Goal: Information Seeking & Learning: Learn about a topic

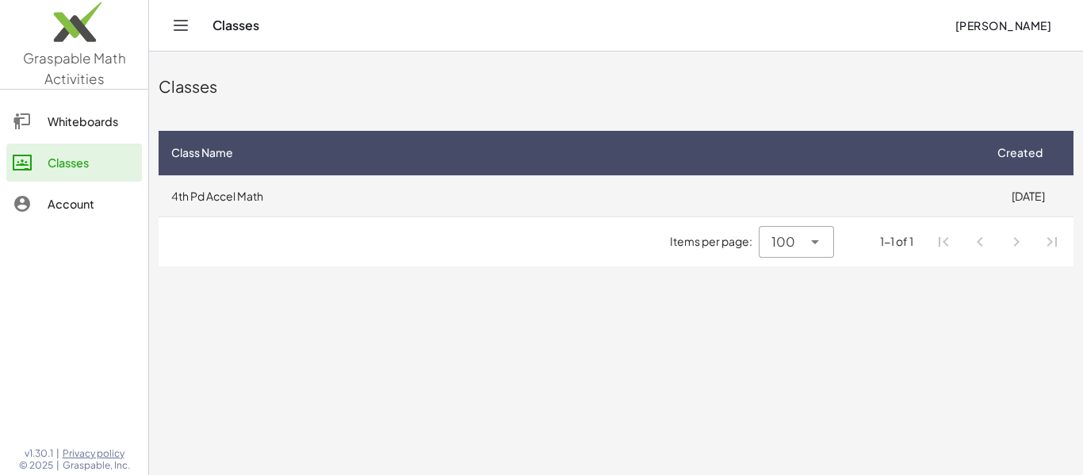
click at [230, 189] on td "4th Pd Accel Math" at bounding box center [571, 195] width 824 height 41
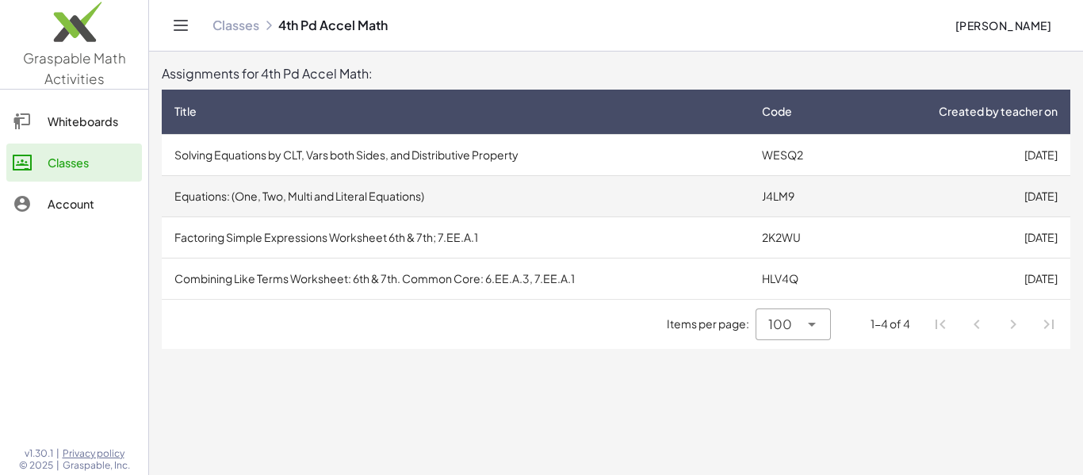
click at [350, 204] on td "Equations: (One, Two, Multi and Literal Equations)" at bounding box center [455, 195] width 587 height 41
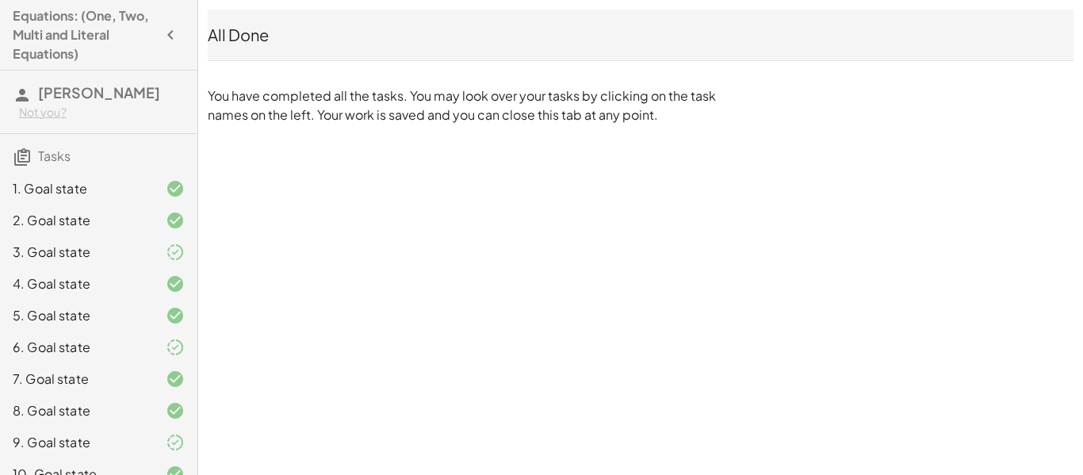
click at [159, 29] on button "button" at bounding box center [170, 35] width 29 height 29
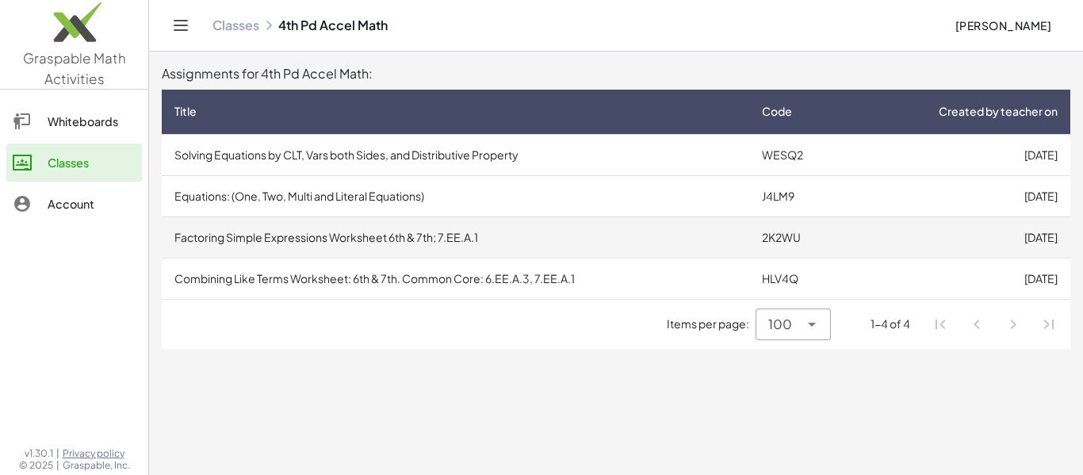
click at [373, 254] on td "Factoring Simple Expressions Worksheet 6th & 7th; 7.EE.A.1" at bounding box center [455, 236] width 587 height 41
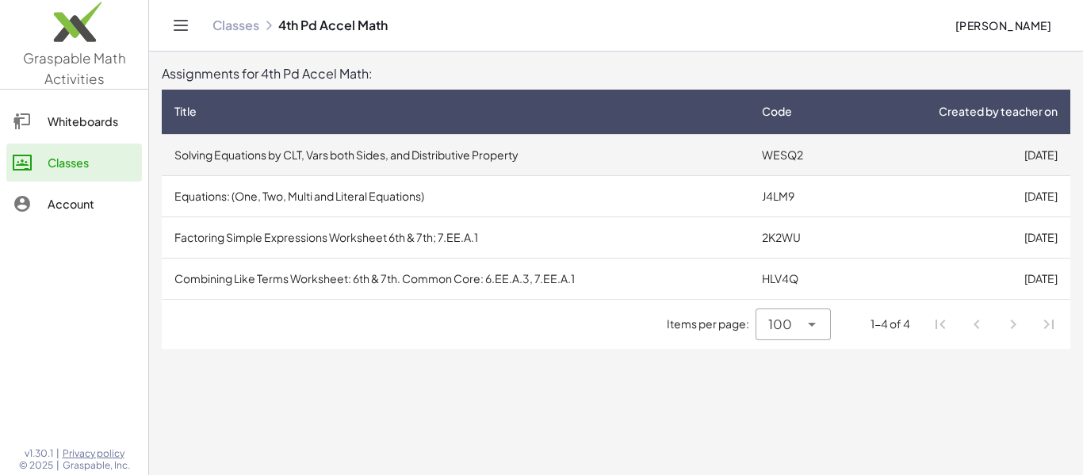
click at [260, 139] on td "Solving Equations by CLT, Vars both Sides, and Distributive Property" at bounding box center [455, 154] width 587 height 41
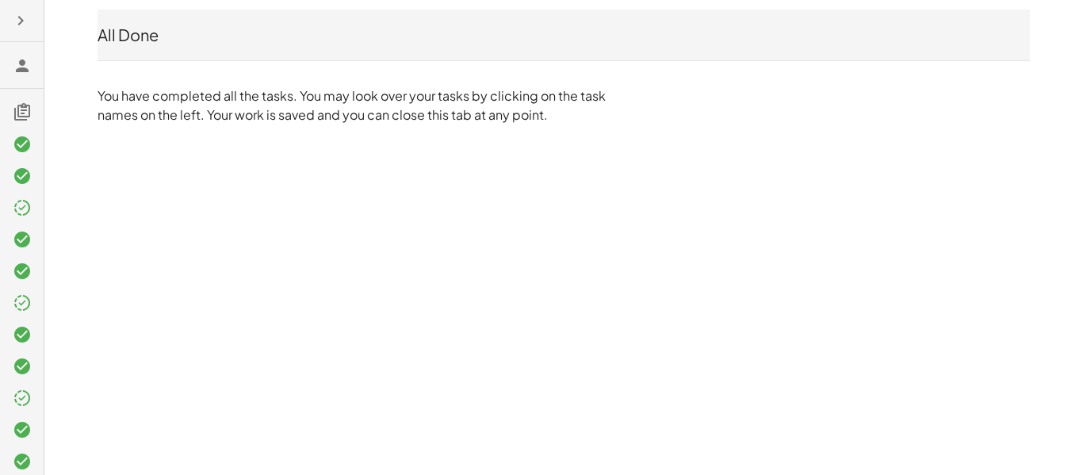
click at [35, 155] on div at bounding box center [22, 237] width 44 height 475
click at [29, 191] on div at bounding box center [22, 207] width 44 height 32
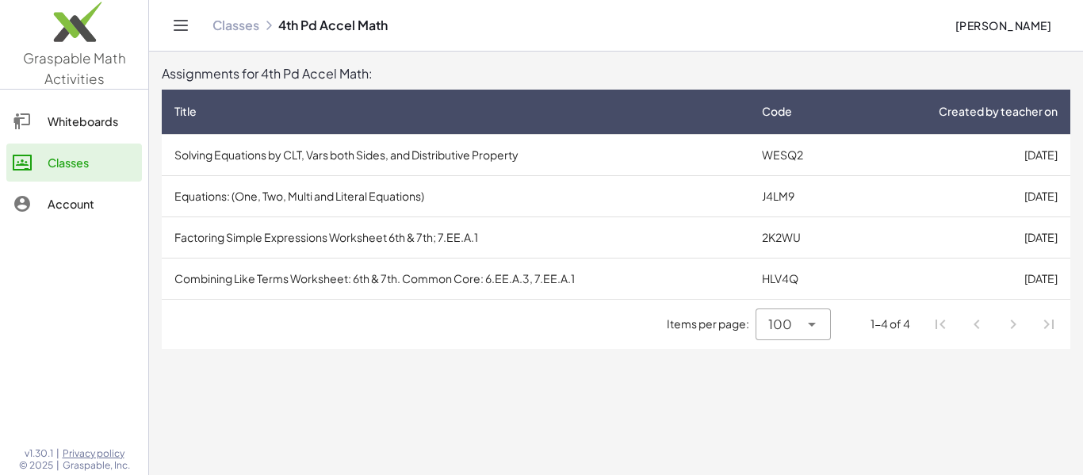
click at [114, 122] on div "Whiteboards" at bounding box center [92, 121] width 88 height 19
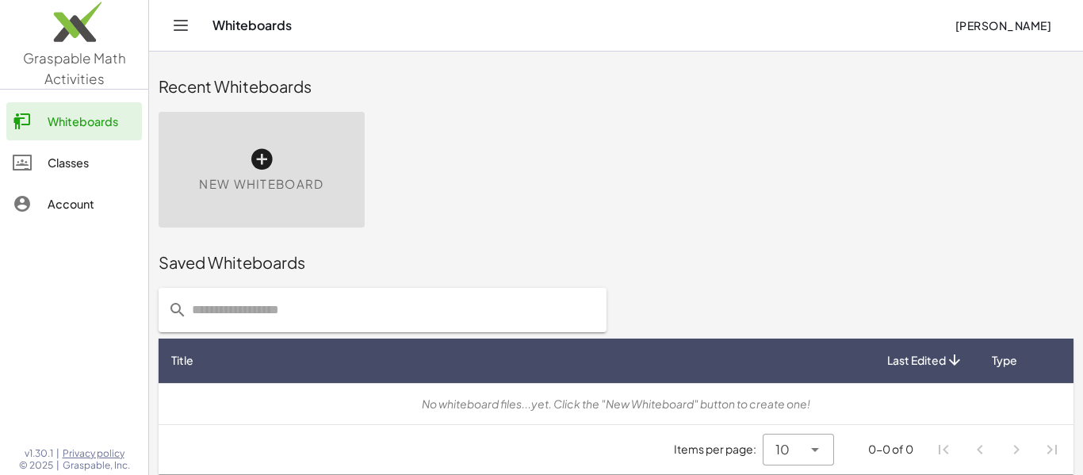
click at [261, 300] on input "text" at bounding box center [392, 310] width 410 height 44
type input "*****"
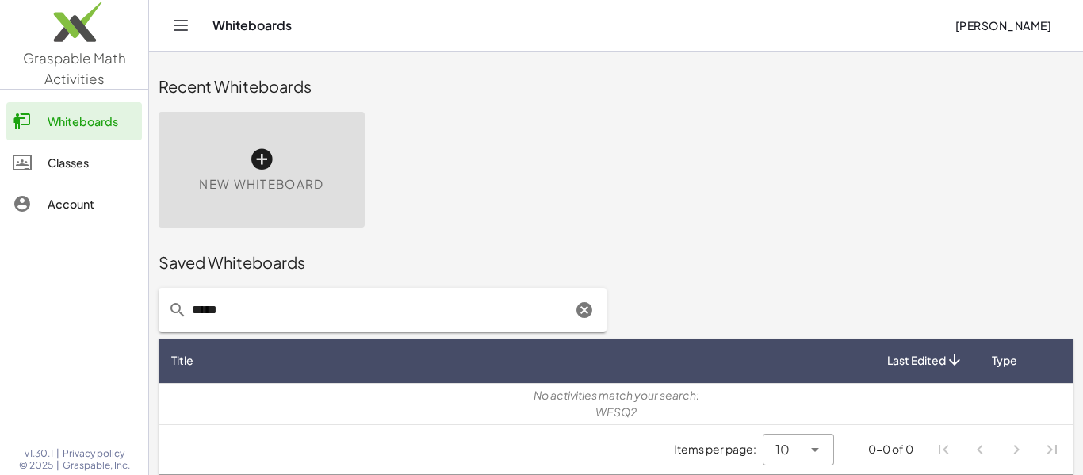
scroll to position [9, 0]
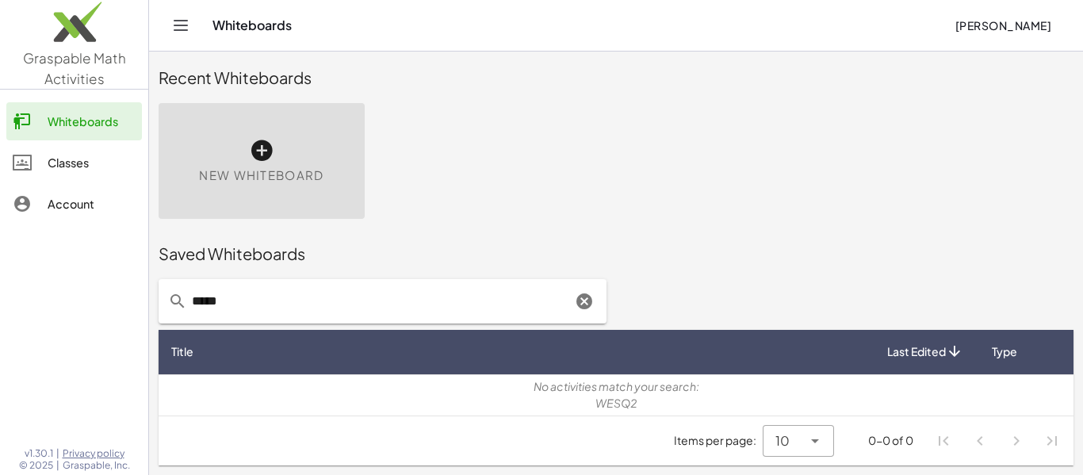
drag, startPoint x: 349, startPoint y: 315, endPoint x: 157, endPoint y: 269, distance: 197.1
click at [157, 269] on div "*****" at bounding box center [382, 300] width 467 height 63
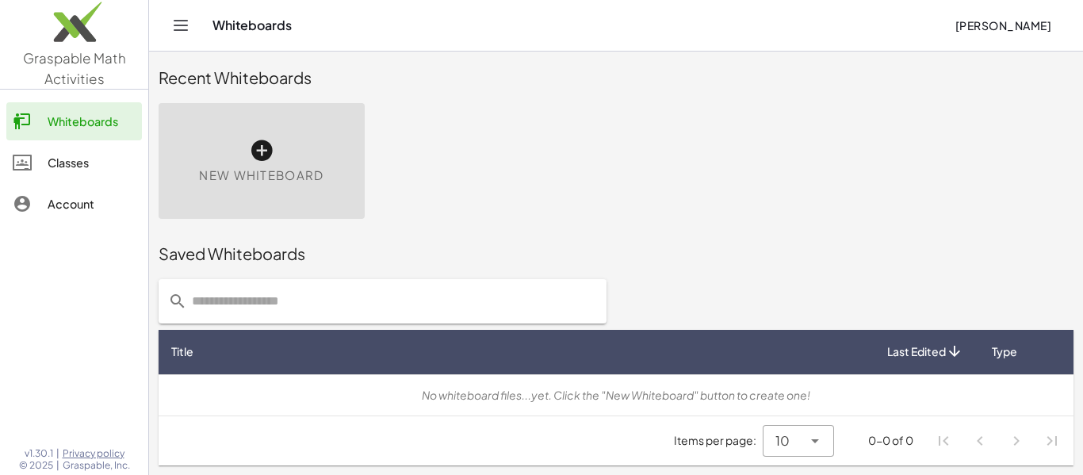
click at [180, 25] on icon "Toggle navigation" at bounding box center [180, 25] width 19 height 19
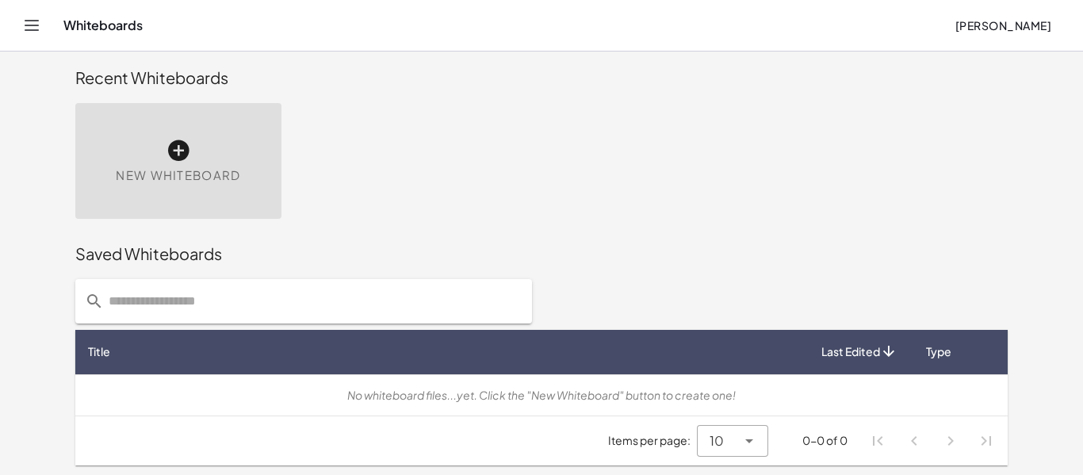
click at [22, 29] on icon "Toggle navigation" at bounding box center [31, 25] width 19 height 19
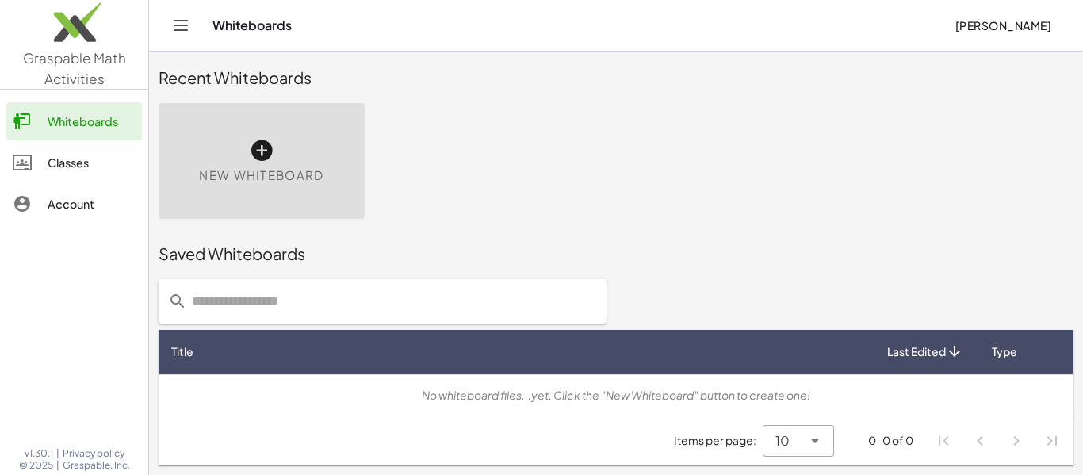
click at [36, 167] on div at bounding box center [30, 162] width 35 height 19
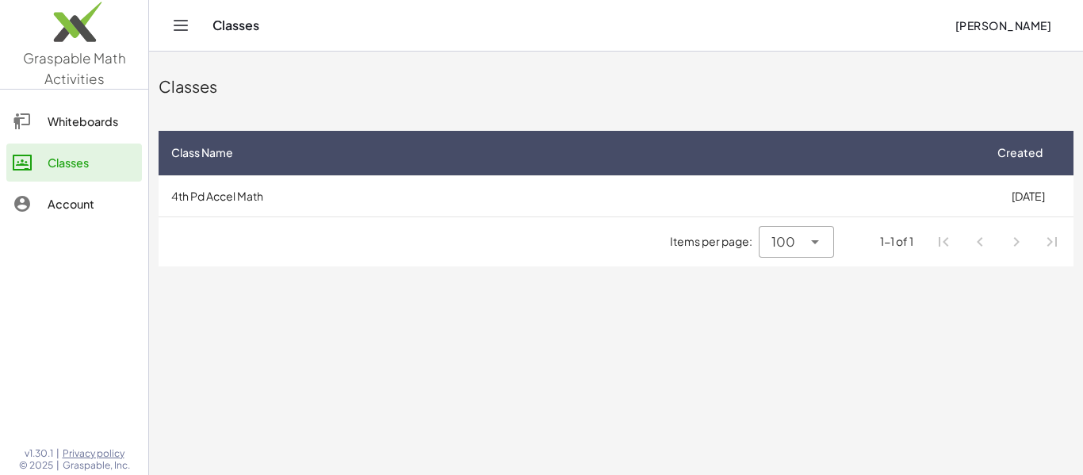
click at [185, 29] on icon "Toggle navigation" at bounding box center [180, 26] width 13 height 10
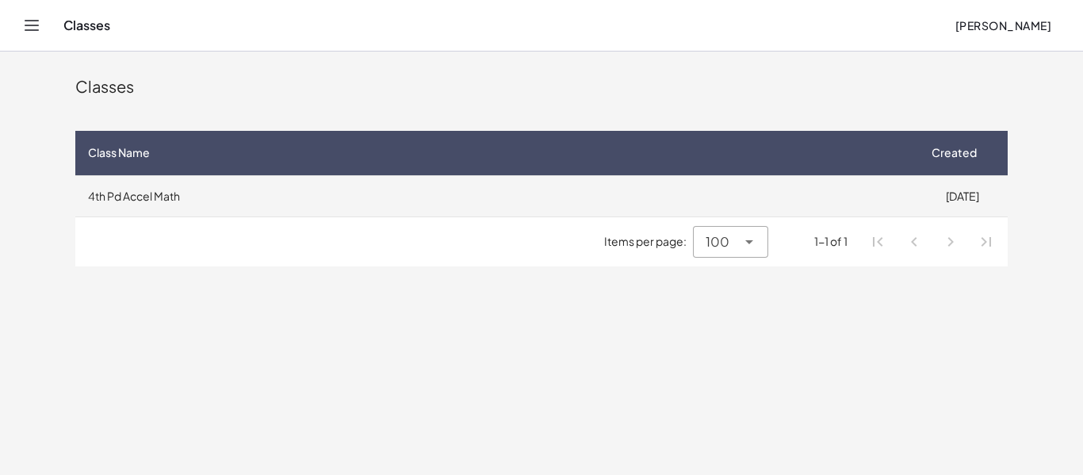
click at [286, 189] on td "4th Pd Accel Math" at bounding box center [495, 195] width 841 height 41
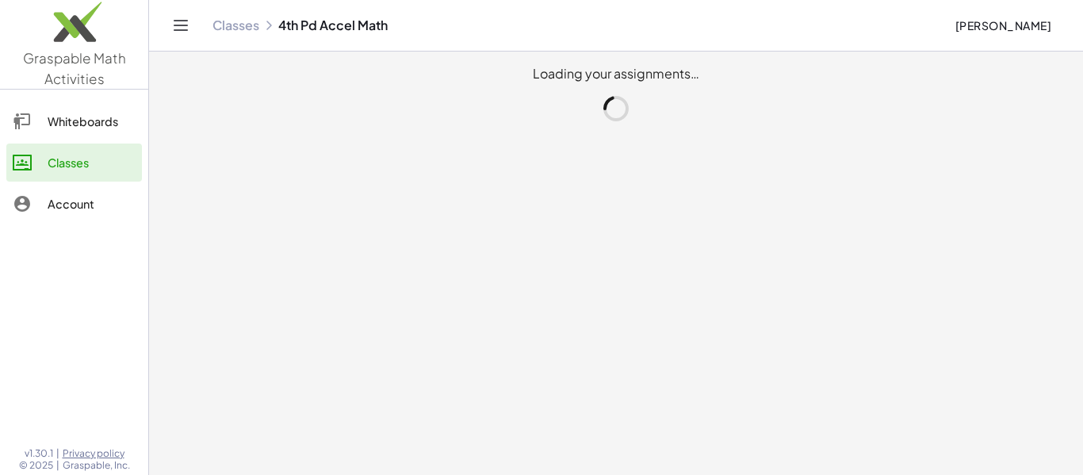
click at [286, 189] on main "Loading your assignments…" at bounding box center [616, 237] width 934 height 475
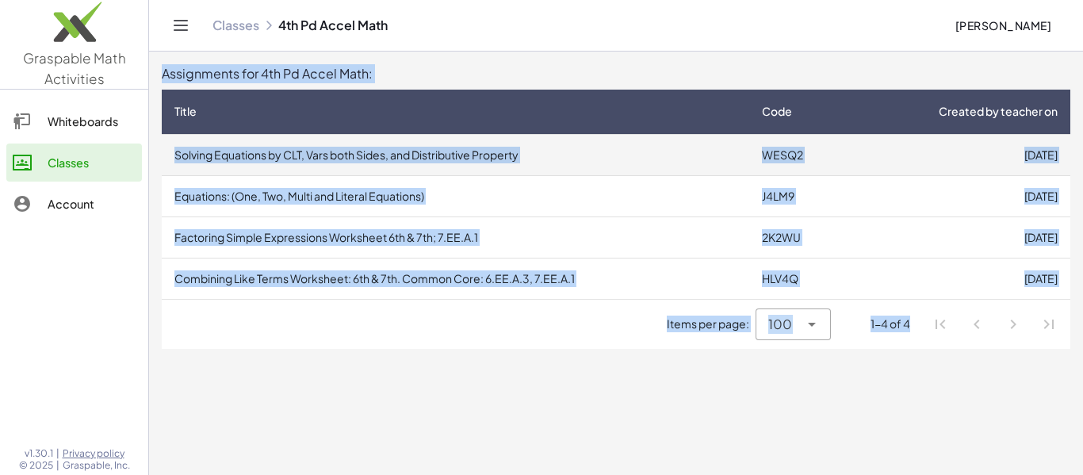
click at [544, 139] on td "Solving Equations by CLT, Vars both Sides, and Distributive Property" at bounding box center [455, 154] width 587 height 41
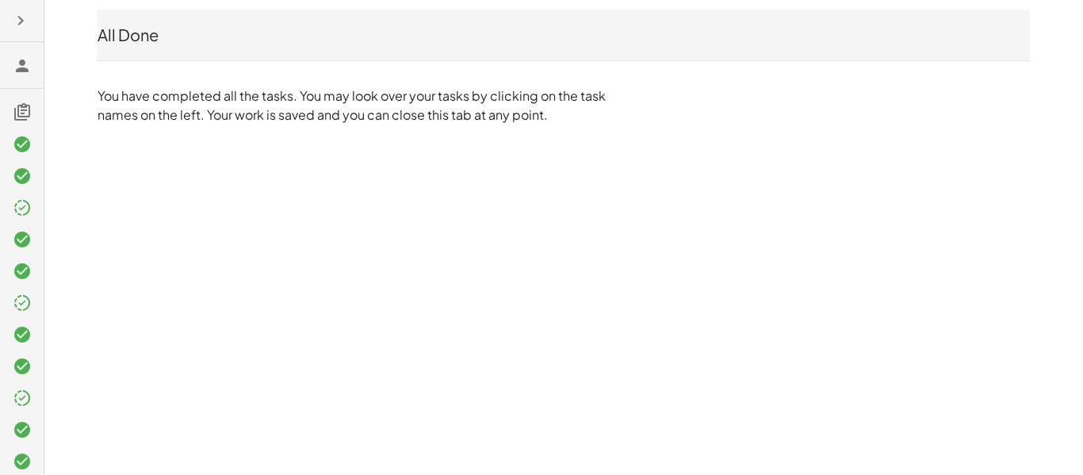
click at [17, 110] on icon at bounding box center [22, 111] width 19 height 19
click at [23, 114] on icon at bounding box center [22, 111] width 19 height 19
click at [4, 445] on div at bounding box center [22, 461] width 44 height 32
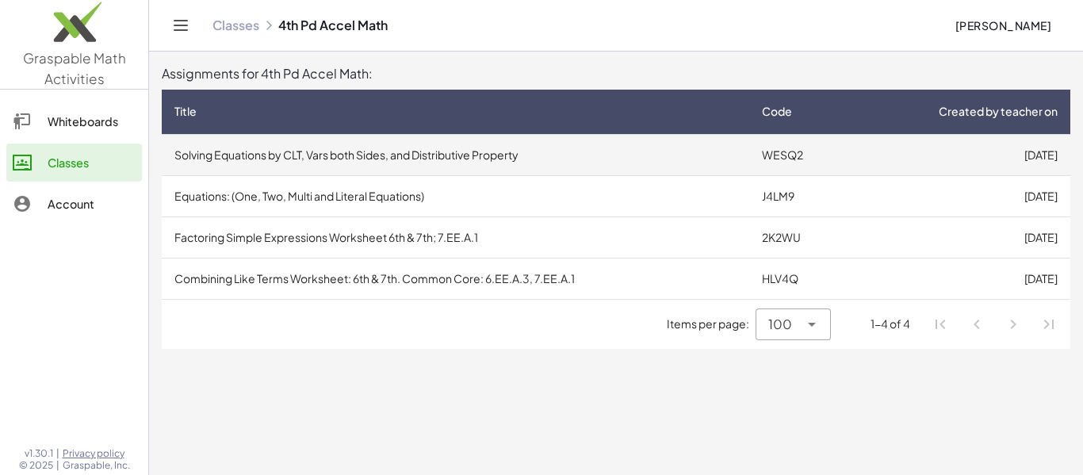
click at [358, 158] on td "Solving Equations by CLT, Vars both Sides, and Distributive Property" at bounding box center [455, 154] width 587 height 41
click at [342, 155] on td "Solving Equations by CLT, Vars both Sides, and Distributive Property" at bounding box center [455, 154] width 587 height 41
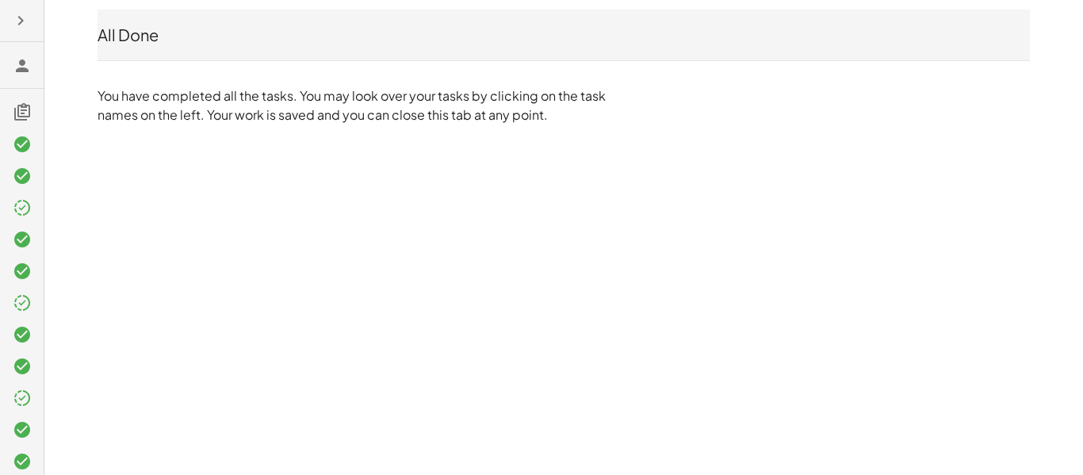
click at [26, 114] on icon at bounding box center [22, 111] width 19 height 19
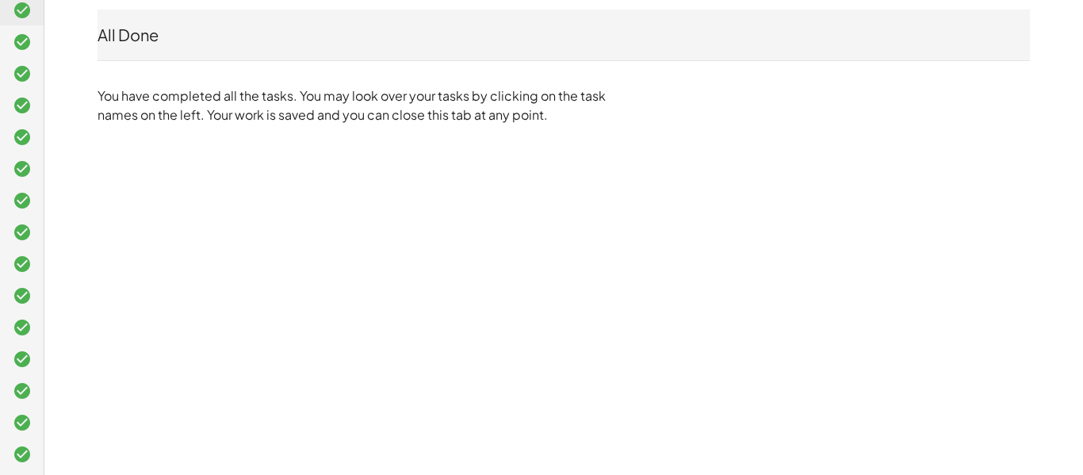
scroll to position [483, 0]
click at [21, 437] on div at bounding box center [22, 453] width 44 height 32
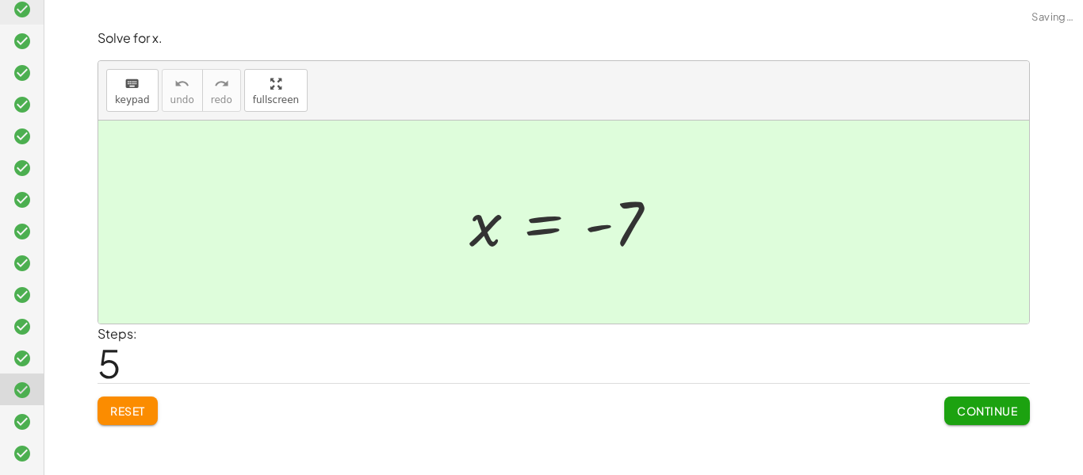
click at [22, 386] on icon at bounding box center [22, 389] width 19 height 19
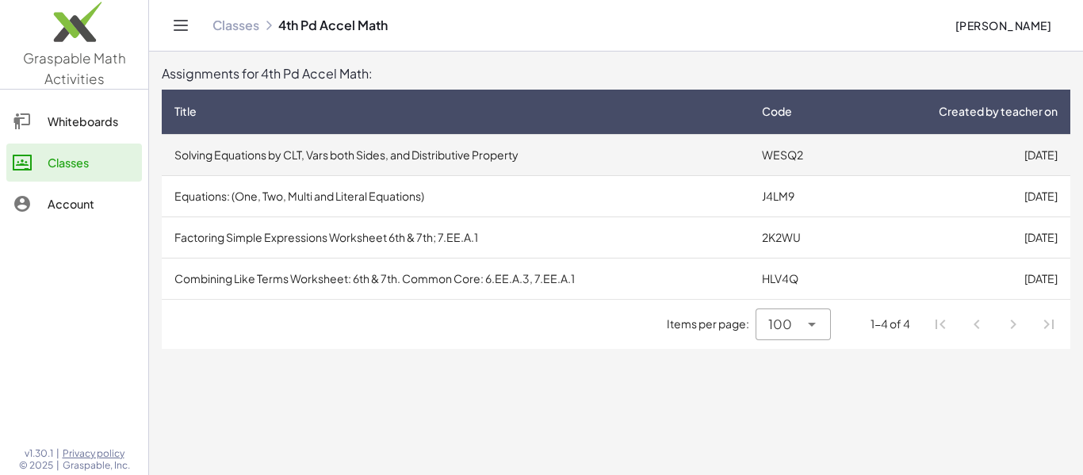
click at [285, 146] on td "Solving Equations by CLT, Vars both Sides, and Distributive Property" at bounding box center [455, 154] width 587 height 41
click at [396, 162] on td "Solving Equations by CLT, Vars both Sides, and Distributive Property" at bounding box center [455, 154] width 587 height 41
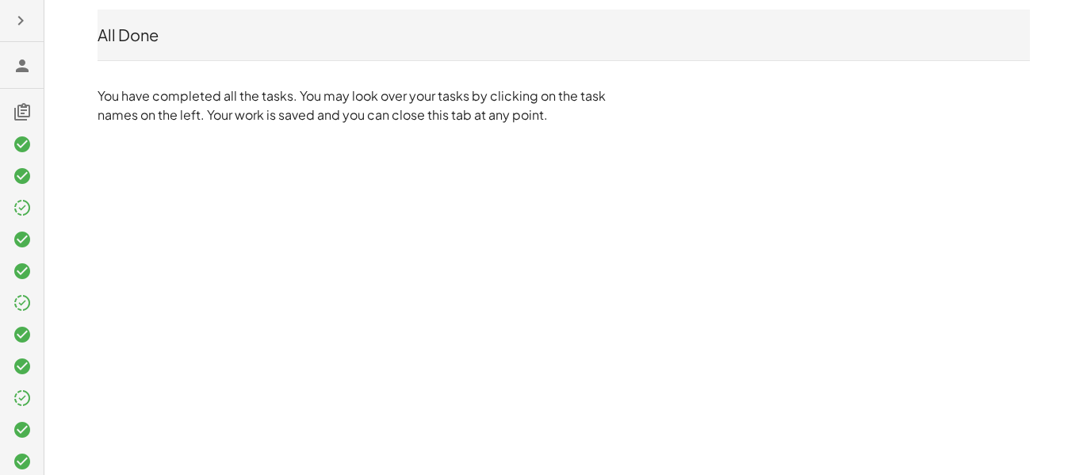
click at [0, 0] on div "All Done You have completed all the tasks. You may look over your tasks by clic…" at bounding box center [0, 0] width 0 height 0
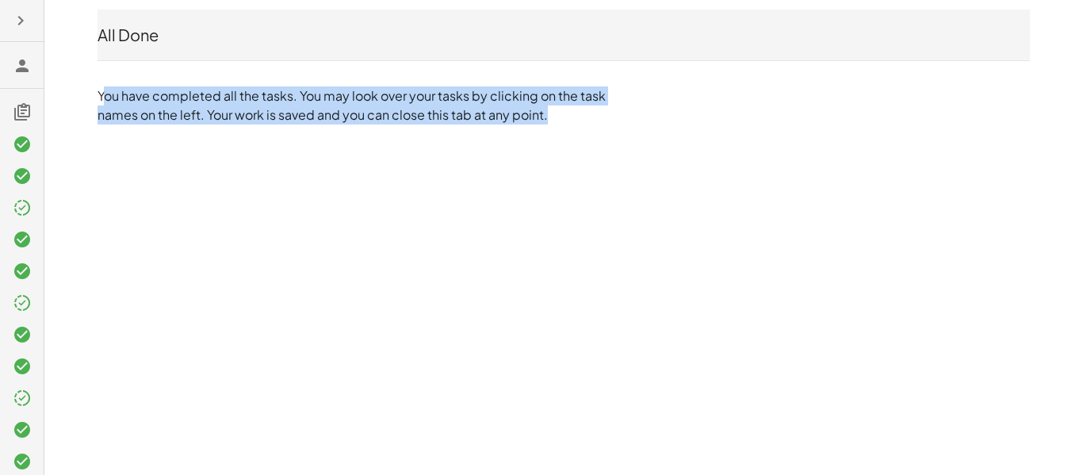
click at [0, 0] on div "All Done You have completed all the tasks. You may look over your tasks by clic…" at bounding box center [0, 0] width 0 height 0
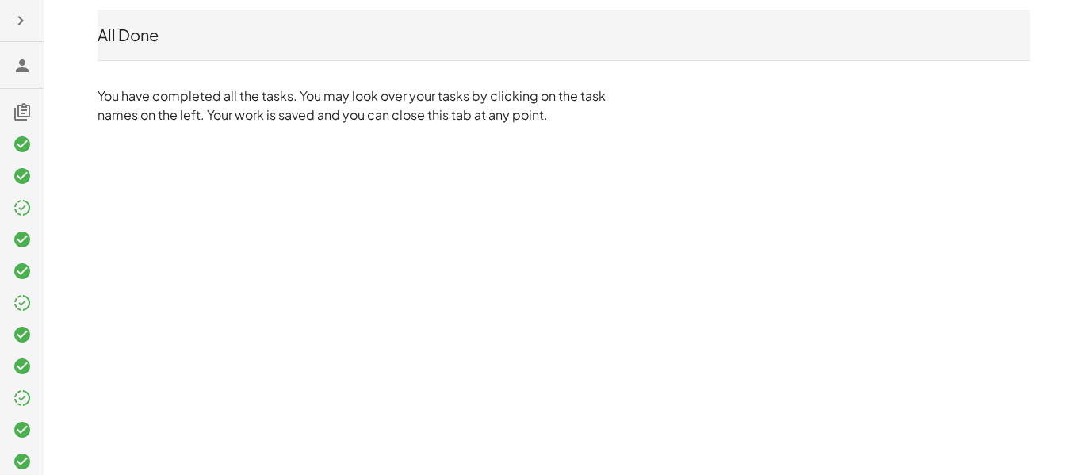
click at [140, 40] on div "All Done" at bounding box center [563, 35] width 932 height 22
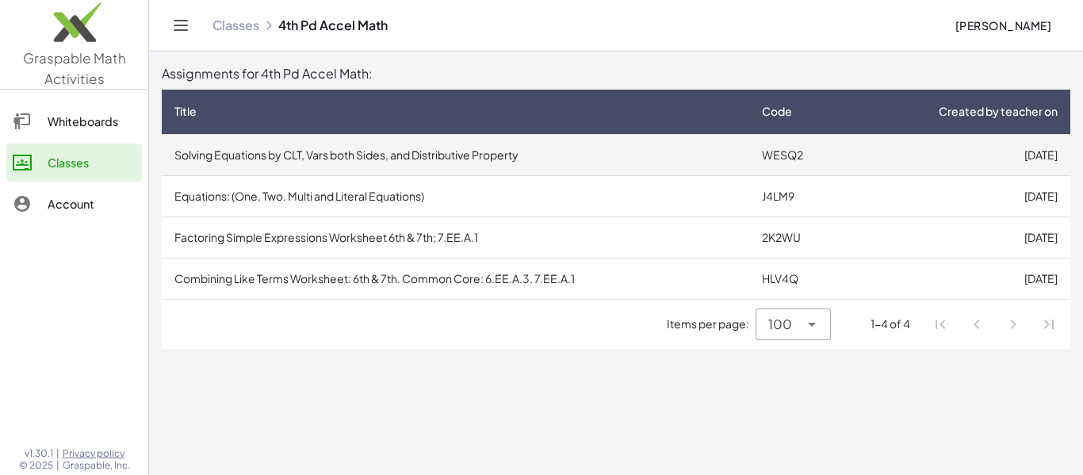
click at [190, 154] on td "Solving Equations by CLT, Vars both Sides, and Distributive Property" at bounding box center [455, 154] width 587 height 41
click at [286, 150] on td "Solving Equations by CLT, Vars both Sides, and Distributive Property" at bounding box center [455, 154] width 587 height 41
click at [500, 138] on td "Solving Equations by CLT, Vars both Sides, and Distributive Property" at bounding box center [455, 154] width 587 height 41
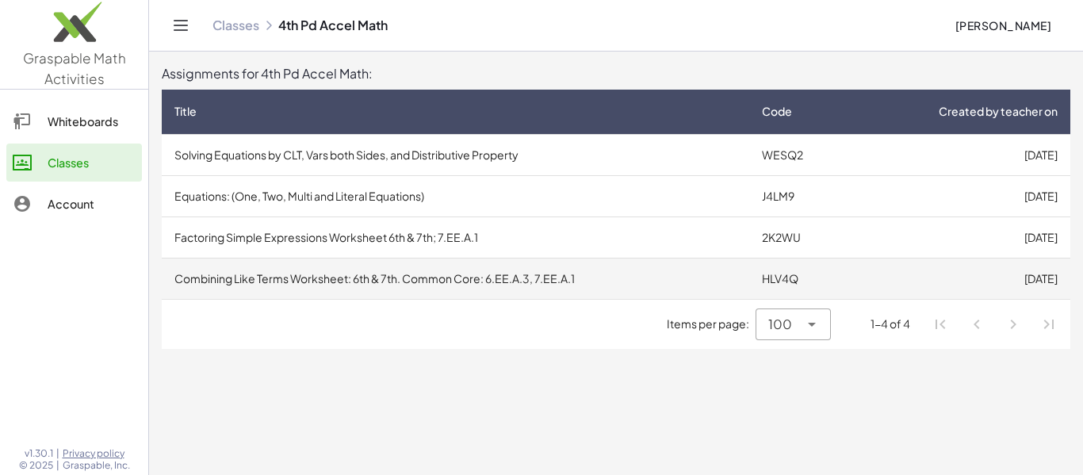
click at [477, 262] on td "Combining Like Terms Worksheet: 6th & 7th. Common Core: 6.EE.A.3, 7.EE.A.1" at bounding box center [455, 278] width 587 height 41
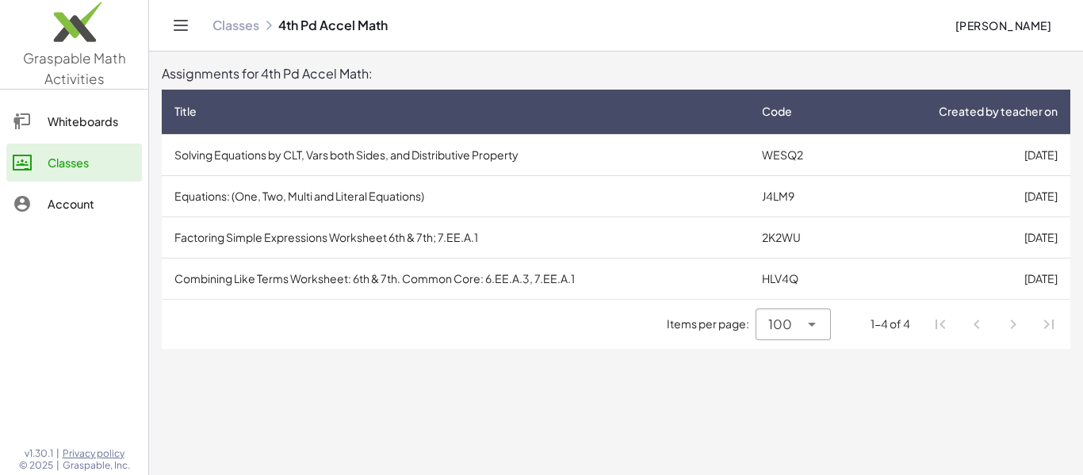
click at [879, 326] on div "1-4 of 4" at bounding box center [890, 323] width 40 height 17
click at [78, 199] on div "Account" at bounding box center [92, 203] width 88 height 19
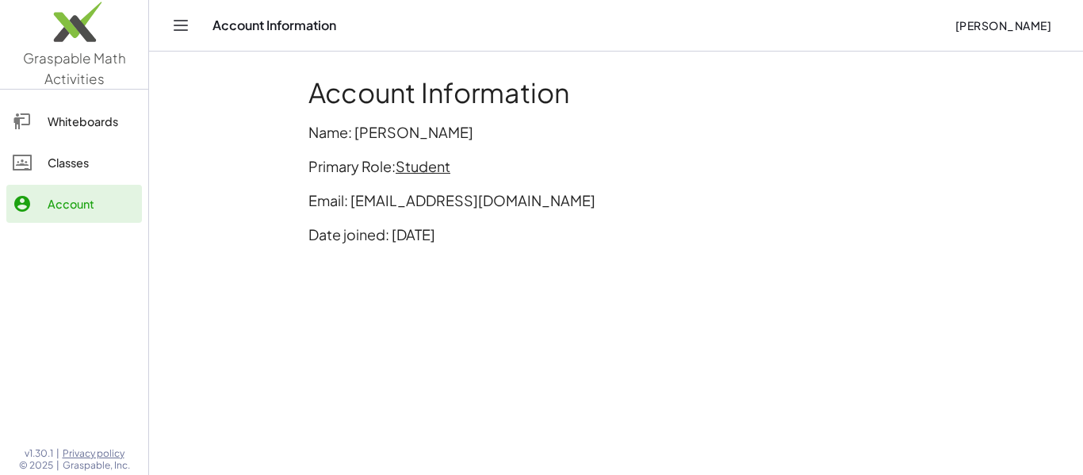
click at [69, 125] on div "Whiteboards" at bounding box center [92, 121] width 88 height 19
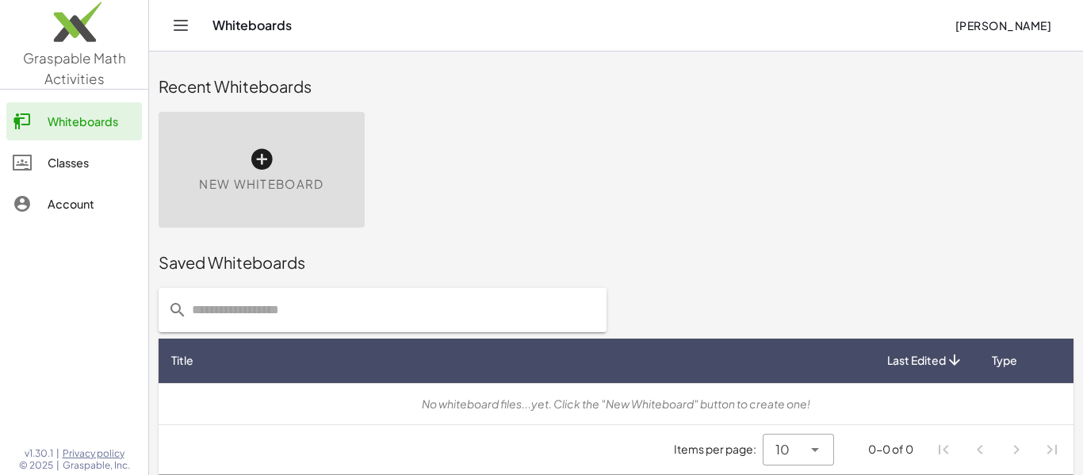
scroll to position [9, 0]
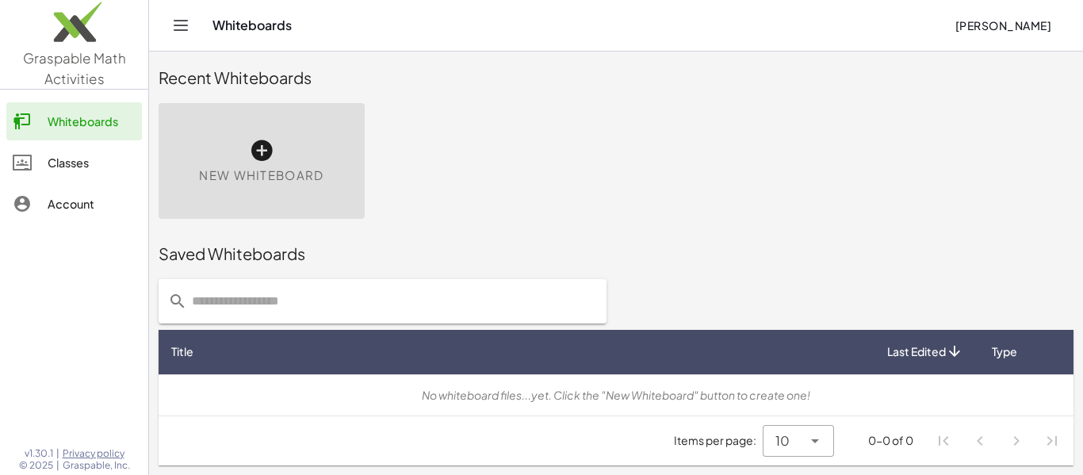
click at [105, 166] on div "Classes" at bounding box center [92, 162] width 88 height 19
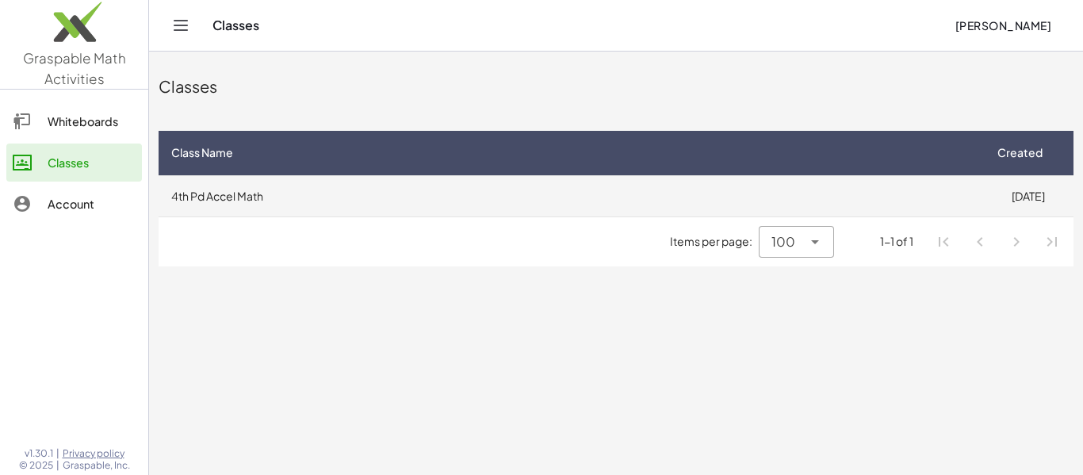
click at [228, 191] on td "4th Pd Accel Math" at bounding box center [571, 195] width 824 height 41
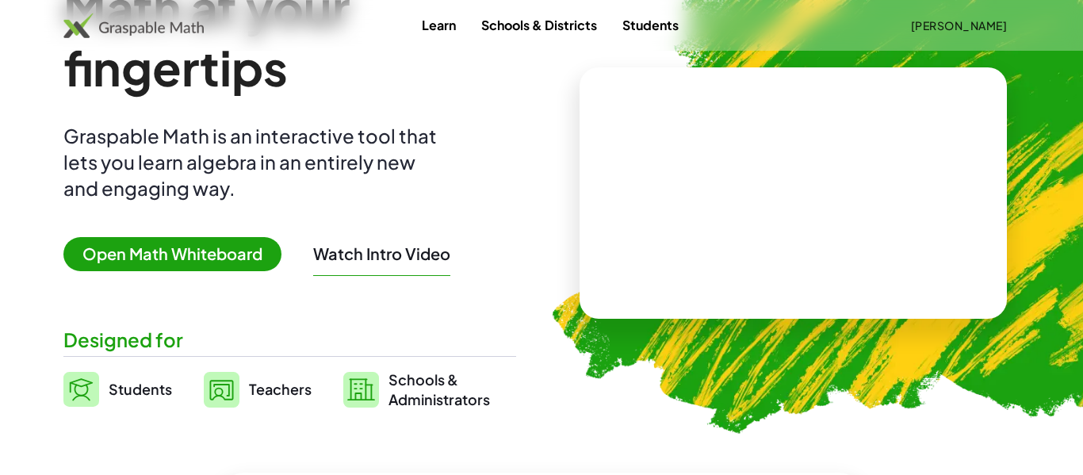
scroll to position [121, 0]
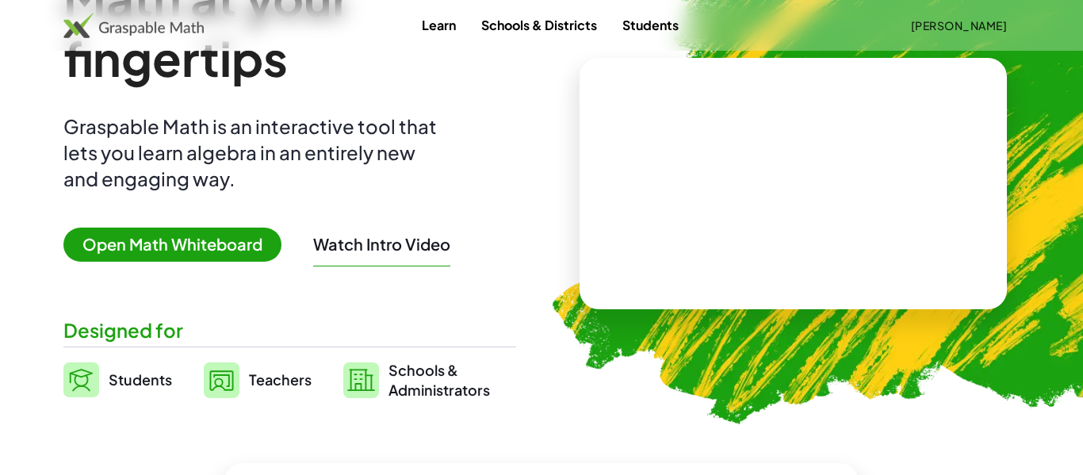
click at [204, 246] on span "Open Math Whiteboard" at bounding box center [172, 244] width 218 height 34
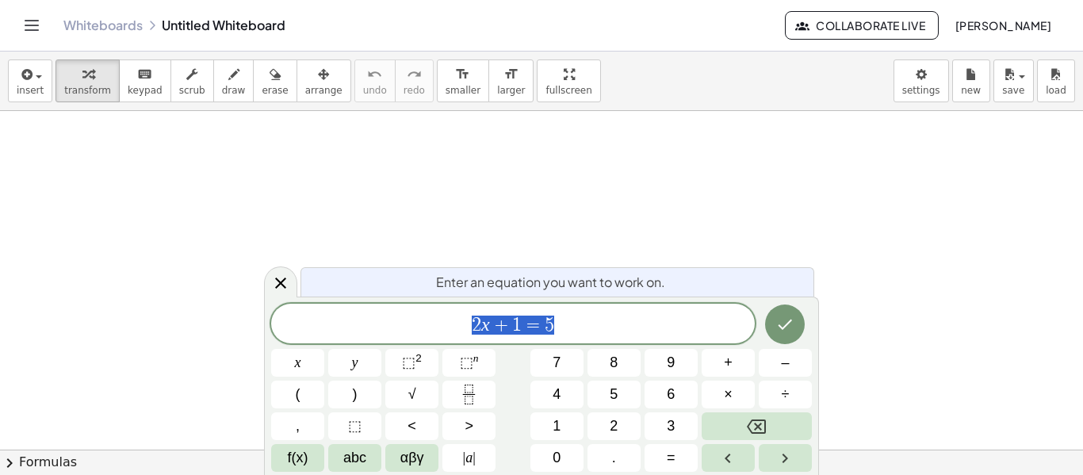
scroll to position [1, 0]
click at [34, 21] on icon "Toggle navigation" at bounding box center [31, 26] width 13 height 10
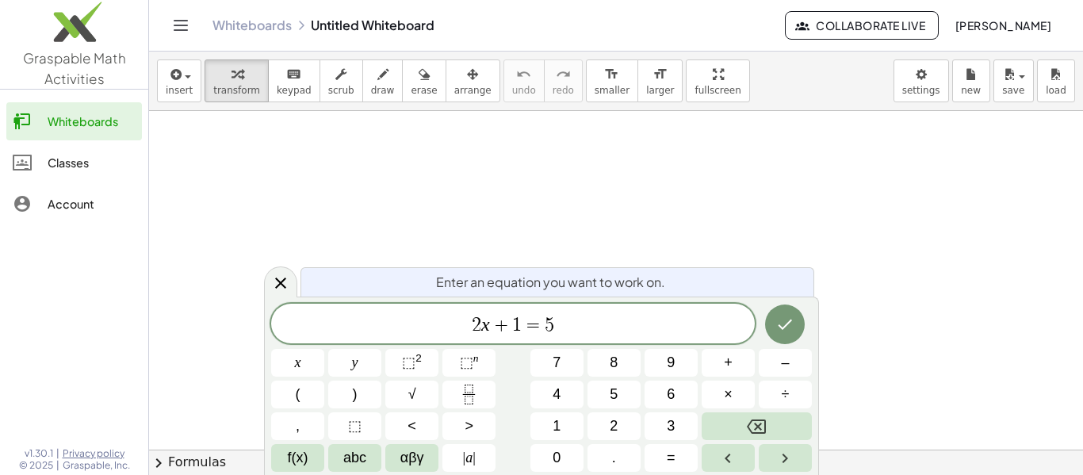
click at [37, 162] on div at bounding box center [30, 162] width 35 height 19
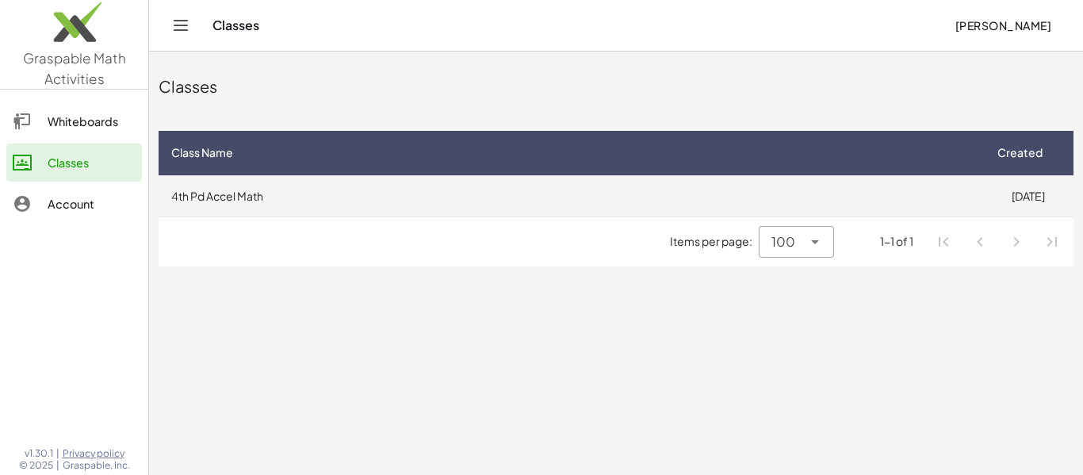
click at [240, 207] on td "4th Pd Accel Math" at bounding box center [571, 195] width 824 height 41
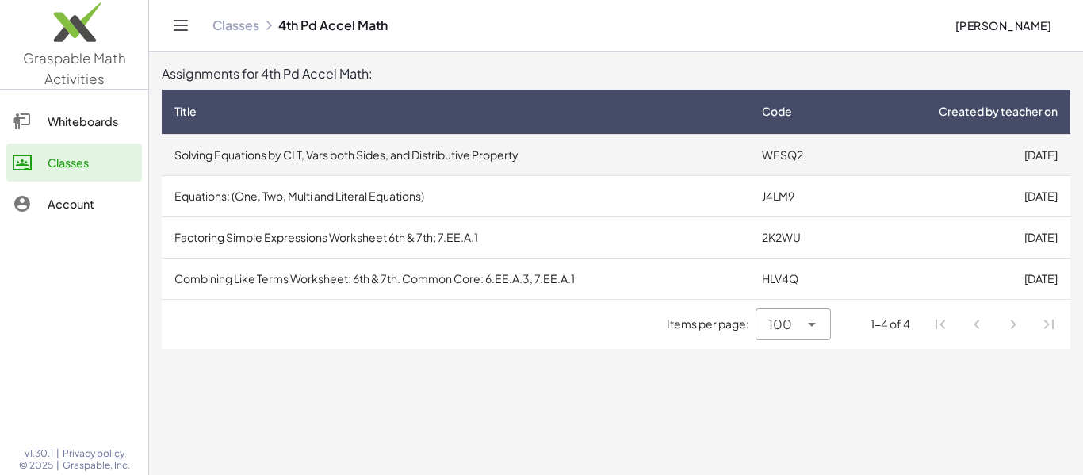
click at [334, 151] on td "Solving Equations by CLT, Vars both Sides, and Distributive Property" at bounding box center [455, 154] width 587 height 41
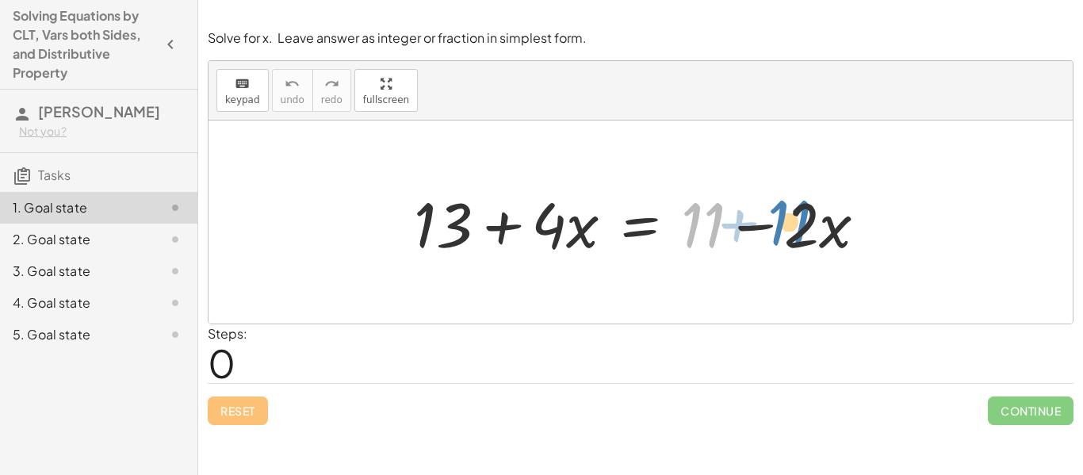
drag, startPoint x: 720, startPoint y: 229, endPoint x: 768, endPoint y: 226, distance: 48.5
click at [768, 226] on div at bounding box center [646, 223] width 481 height 82
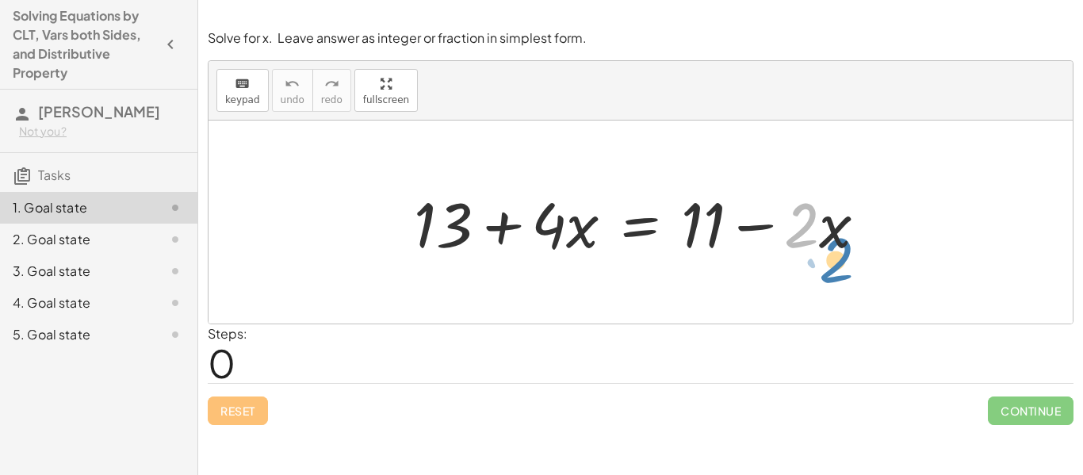
drag, startPoint x: 799, startPoint y: 233, endPoint x: 821, endPoint y: 246, distance: 26.0
click at [821, 246] on div at bounding box center [646, 223] width 481 height 82
drag, startPoint x: 794, startPoint y: 224, endPoint x: 793, endPoint y: 255, distance: 31.7
click at [793, 255] on div at bounding box center [646, 223] width 481 height 82
click at [821, 242] on div at bounding box center [646, 223] width 481 height 82
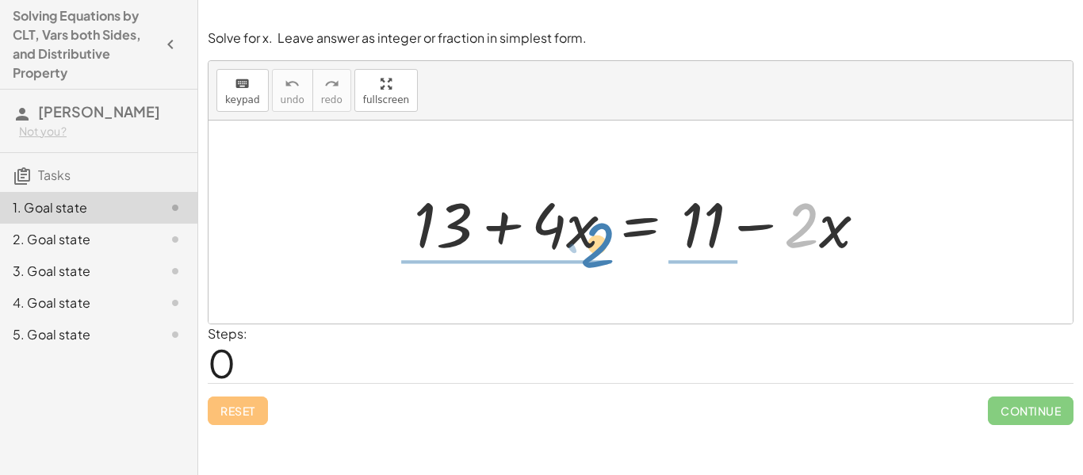
drag, startPoint x: 813, startPoint y: 221, endPoint x: 601, endPoint y: 251, distance: 214.5
click at [601, 251] on div at bounding box center [646, 223] width 481 height 82
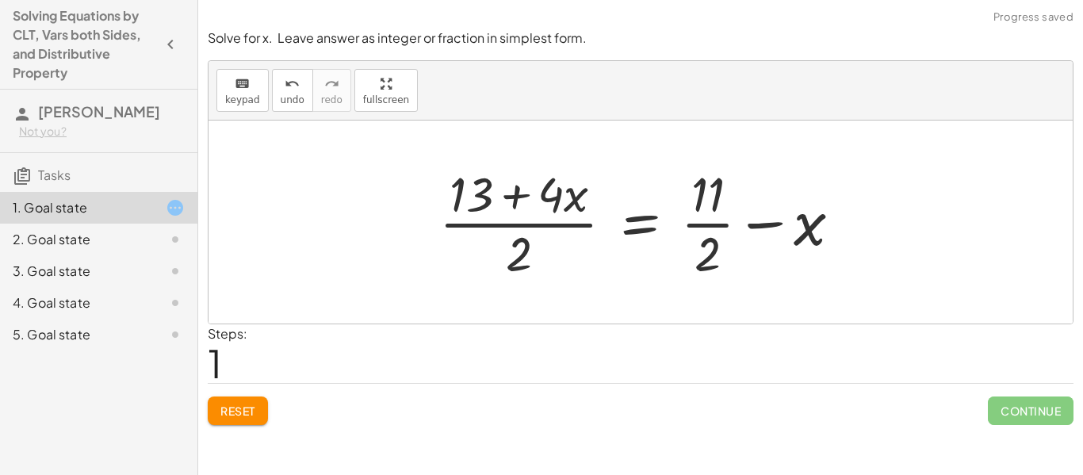
click at [250, 407] on span "Reset" at bounding box center [237, 410] width 35 height 14
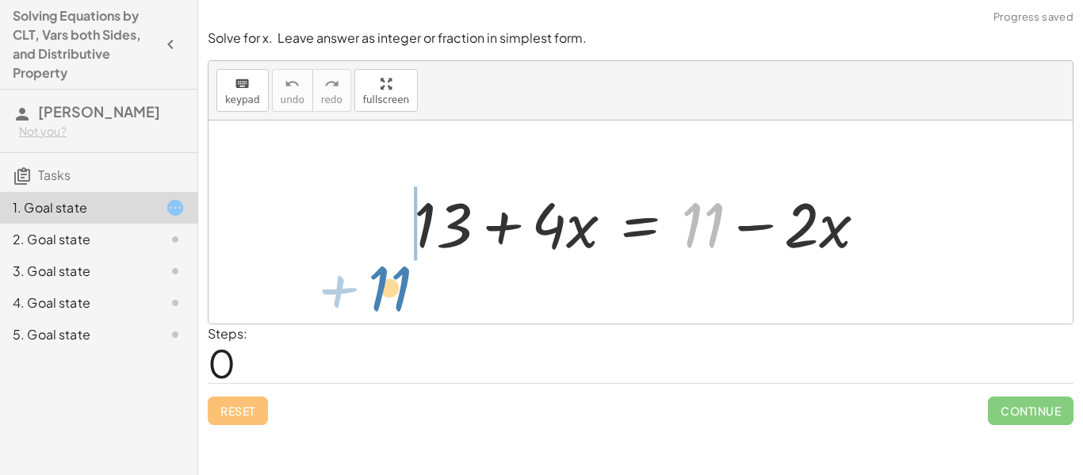
drag, startPoint x: 690, startPoint y: 236, endPoint x: 327, endPoint y: 252, distance: 364.1
click at [327, 252] on div "+ 11 + 13 + · 4 · x = + 11 − · 2 · x" at bounding box center [640, 221] width 864 height 203
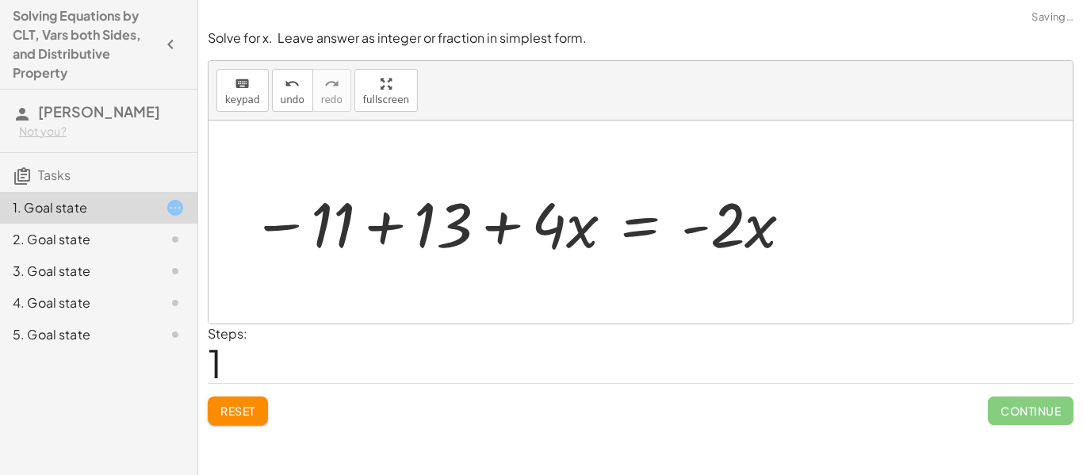
click at [379, 213] on div at bounding box center [522, 223] width 559 height 82
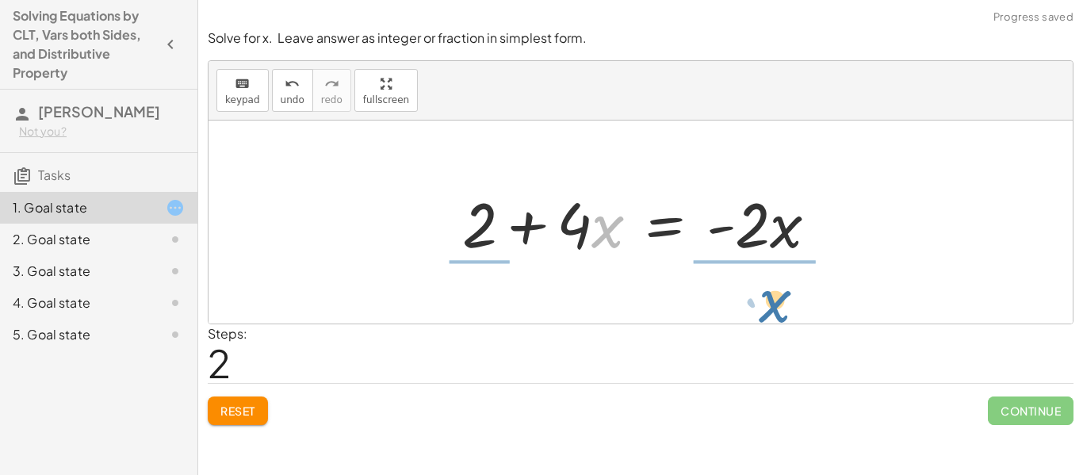
drag, startPoint x: 591, startPoint y: 221, endPoint x: 759, endPoint y: 295, distance: 182.8
click at [759, 295] on div "+ 13 + · 4 · x = + 11 − · 2 · x − 11 + 13 + · 4 · x = · - 2 · x · x + · 4 · x =…" at bounding box center [640, 221] width 864 height 203
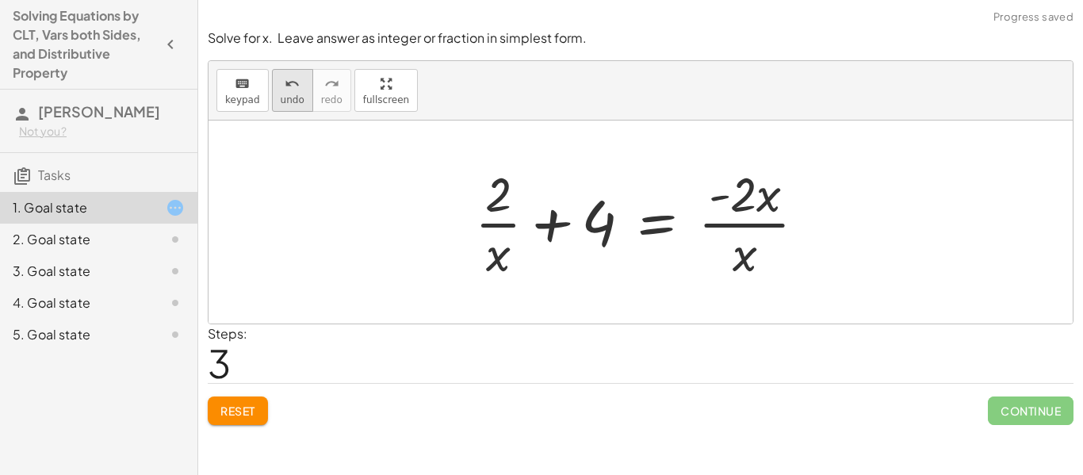
click at [293, 97] on span "undo" at bounding box center [293, 99] width 24 height 11
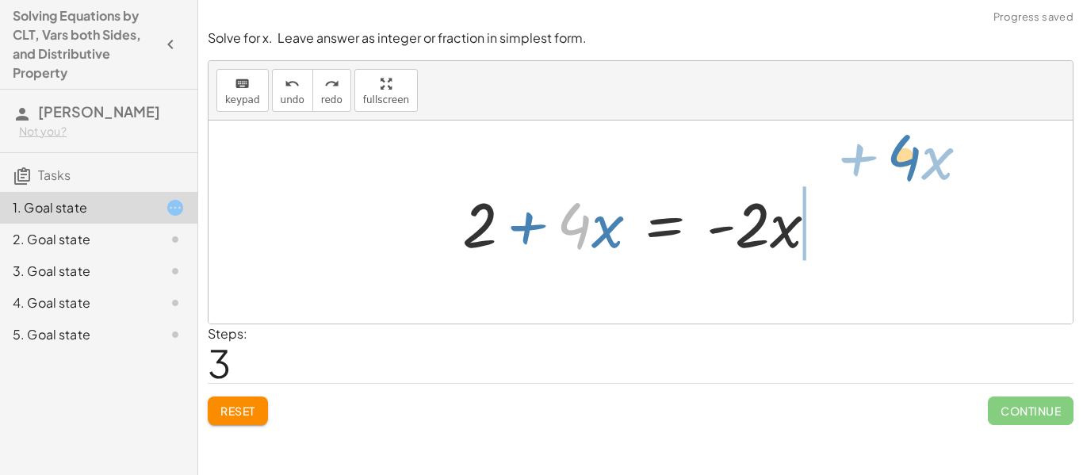
drag, startPoint x: 580, startPoint y: 220, endPoint x: 911, endPoint y: 155, distance: 337.0
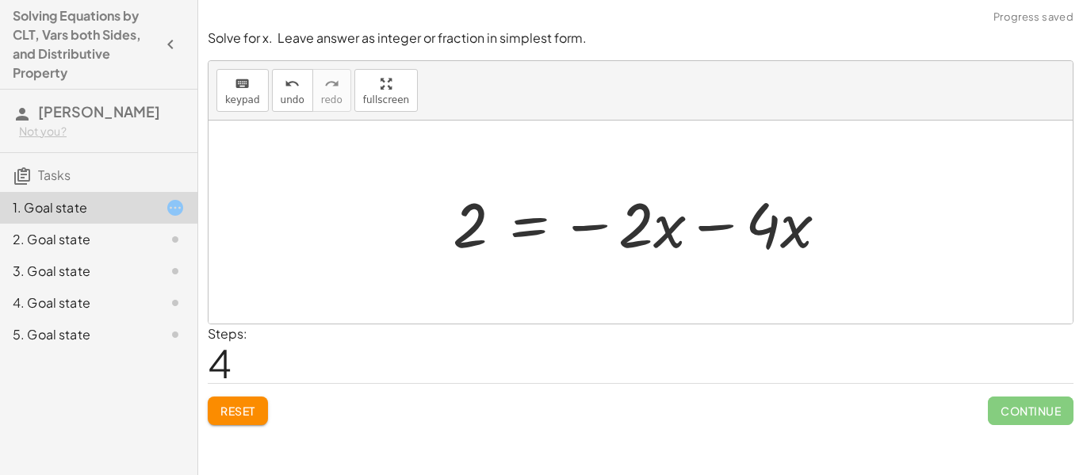
click at [732, 232] on div at bounding box center [646, 223] width 403 height 82
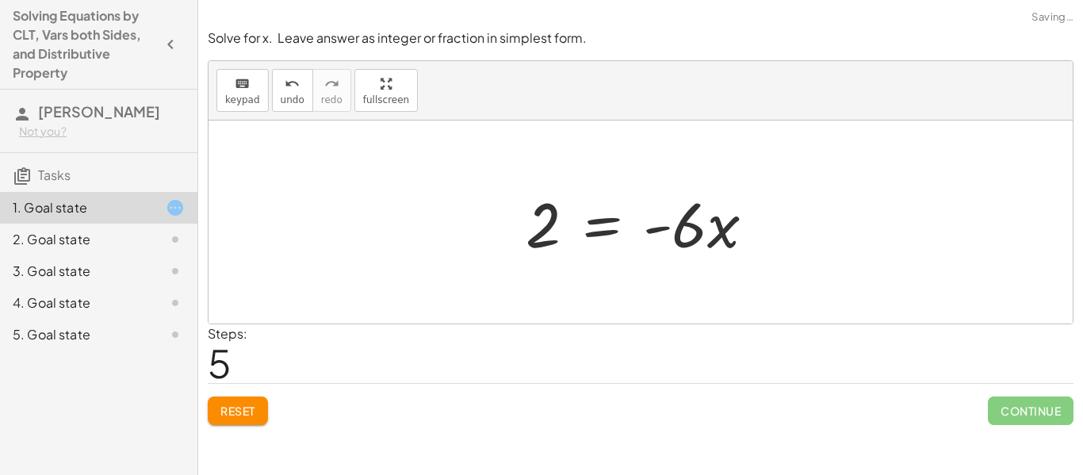
click at [629, 222] on div at bounding box center [647, 223] width 258 height 82
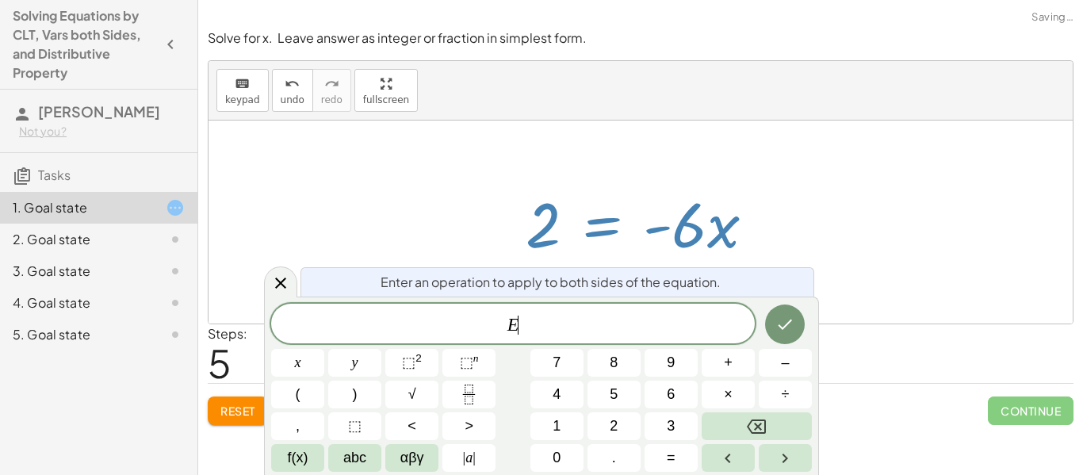
scroll to position [2, 0]
click at [905, 231] on div at bounding box center [640, 221] width 864 height 203
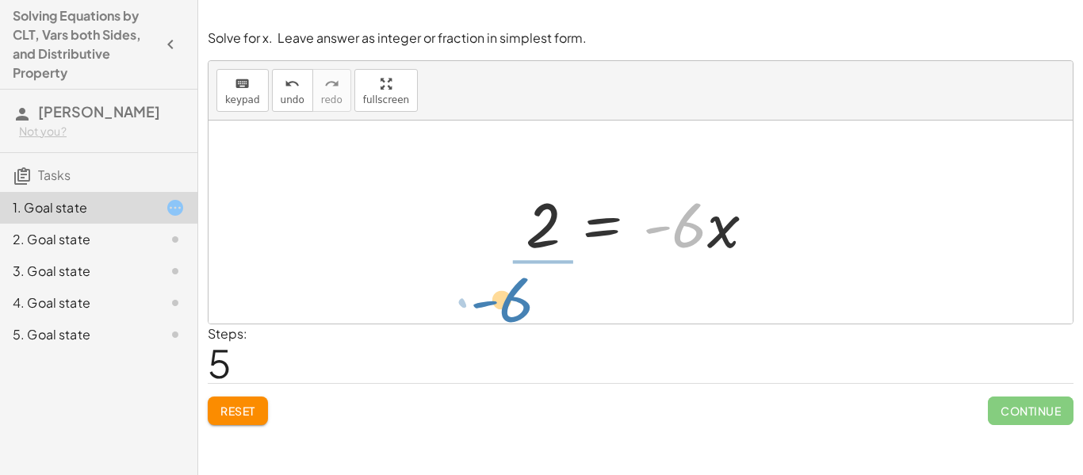
drag, startPoint x: 695, startPoint y: 237, endPoint x: 526, endPoint y: 311, distance: 184.5
click at [526, 311] on div "+ 13 + · 4 · x = + 11 − · 2 · x − 11 + 13 + · 4 · x = · - 2 · x + 2 + · 4 · x =…" at bounding box center [640, 221] width 864 height 203
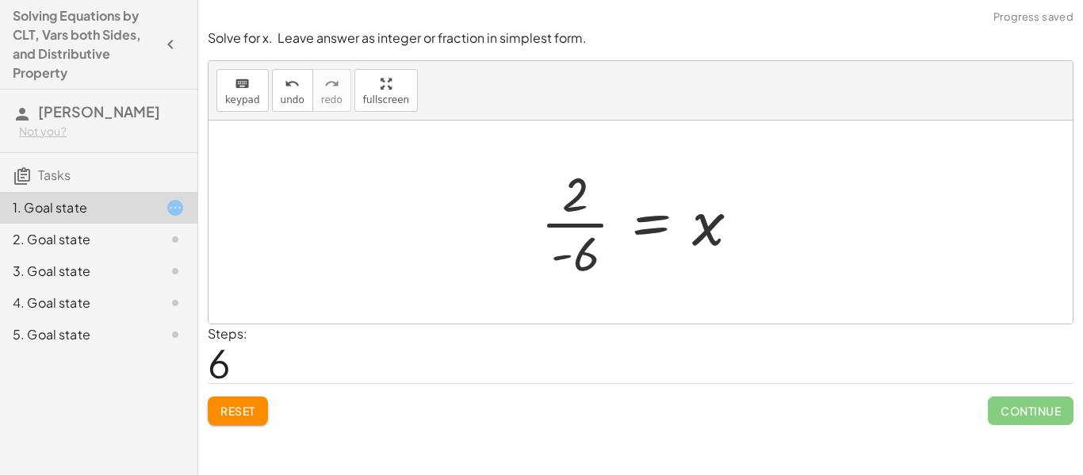
click at [568, 261] on div at bounding box center [646, 222] width 227 height 122
click at [577, 219] on div at bounding box center [646, 222] width 227 height 122
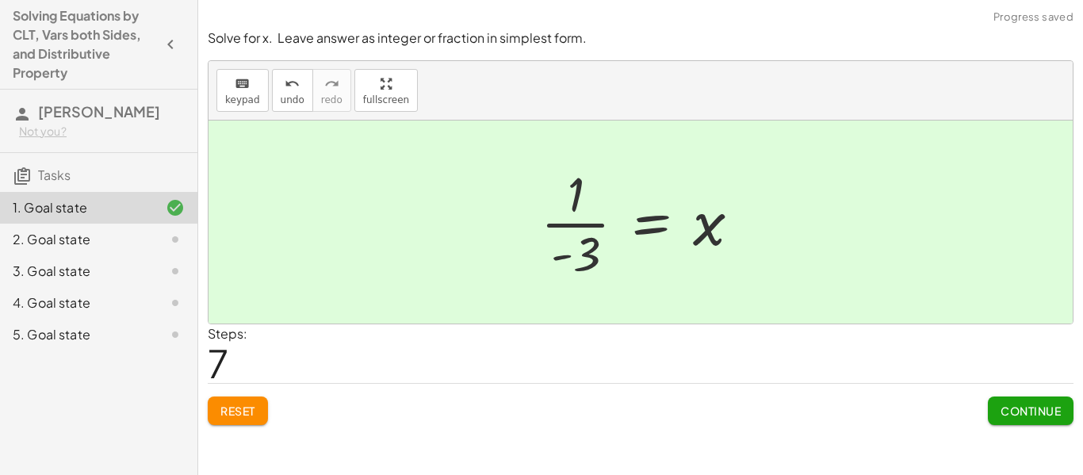
click at [1030, 423] on button "Continue" at bounding box center [1031, 410] width 86 height 29
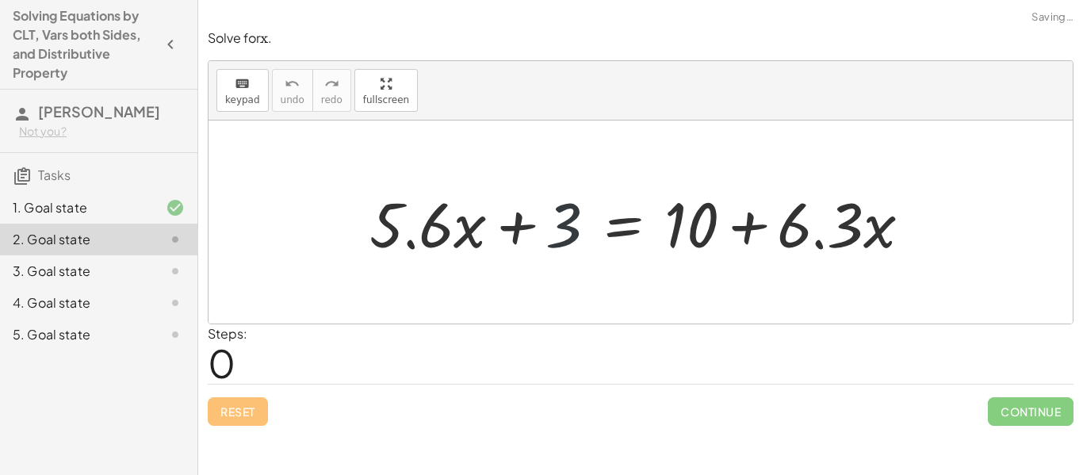
click at [573, 218] on div at bounding box center [646, 223] width 570 height 82
click at [841, 230] on div at bounding box center [646, 223] width 570 height 82
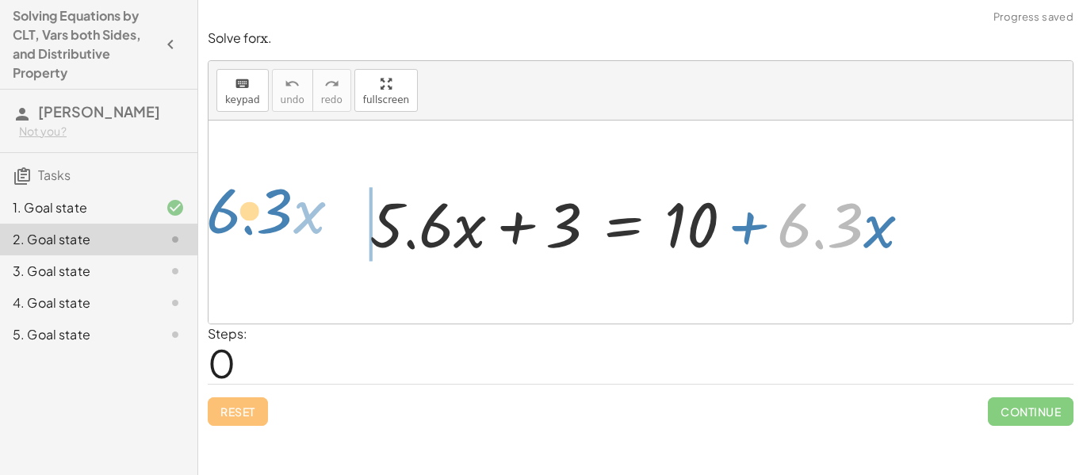
drag, startPoint x: 846, startPoint y: 228, endPoint x: 276, endPoint y: 214, distance: 570.8
click at [276, 214] on div "· 6.3 + · x + · 5.6 · x + 3 = + 10 + · 6.3 · x" at bounding box center [640, 221] width 864 height 203
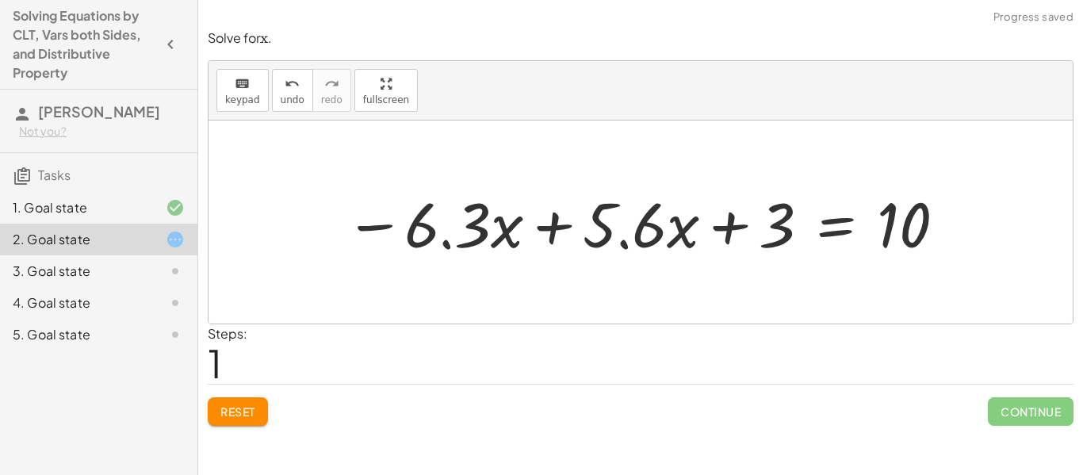
click at [577, 250] on div at bounding box center [646, 223] width 619 height 82
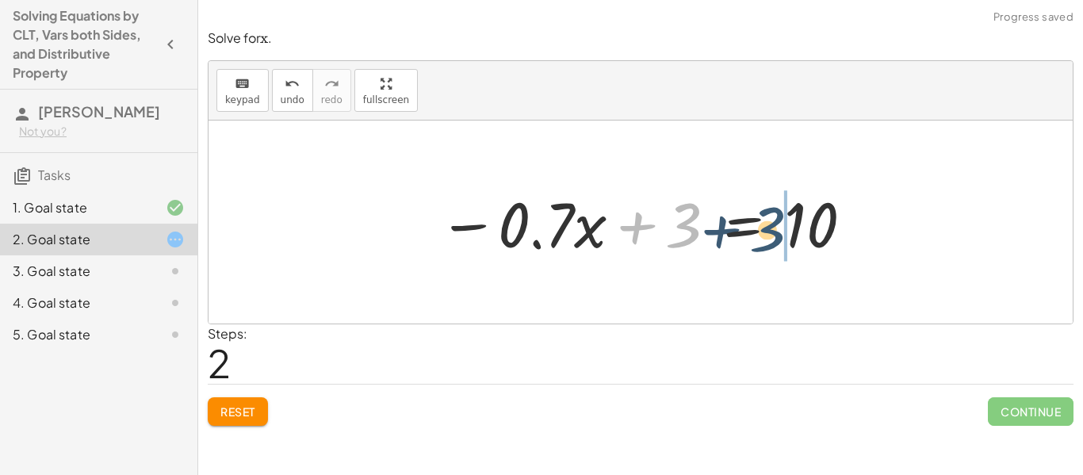
drag, startPoint x: 691, startPoint y: 225, endPoint x: 800, endPoint y: 218, distance: 108.8
click at [800, 218] on div at bounding box center [646, 223] width 432 height 82
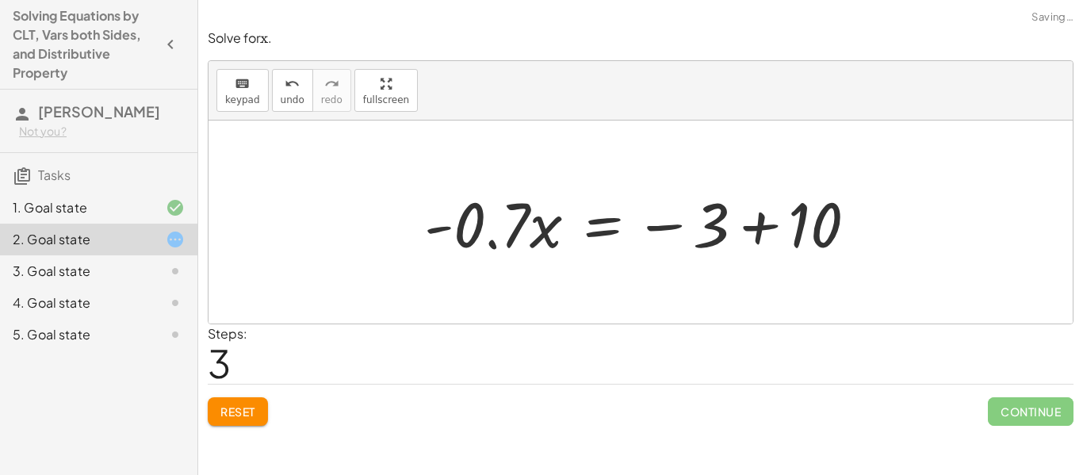
click at [756, 227] on div at bounding box center [646, 223] width 461 height 82
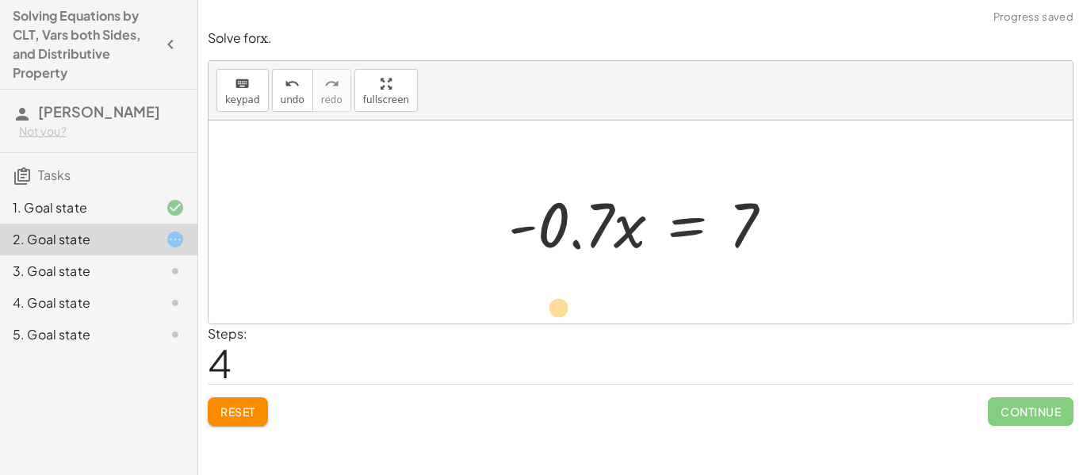
drag, startPoint x: 745, startPoint y: 217, endPoint x: 631, endPoint y: 277, distance: 128.7
click at [631, 277] on div "+ · 5.6 · x + 3 = + 10 + · 6.3 · x − · 6.3 · x + · 5.6 · x + 3 = 10 − · 0.7 · x…" at bounding box center [640, 221] width 864 height 203
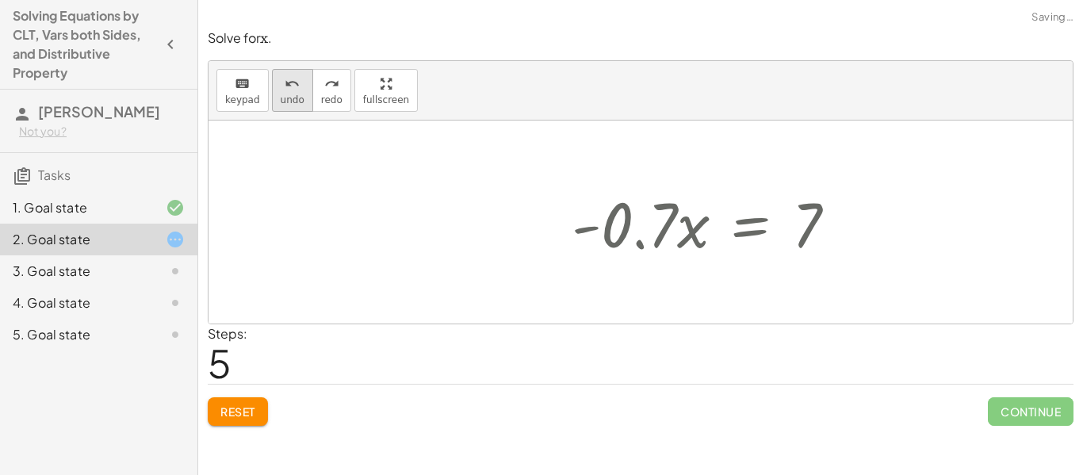
click at [295, 85] on icon "undo" at bounding box center [292, 84] width 15 height 19
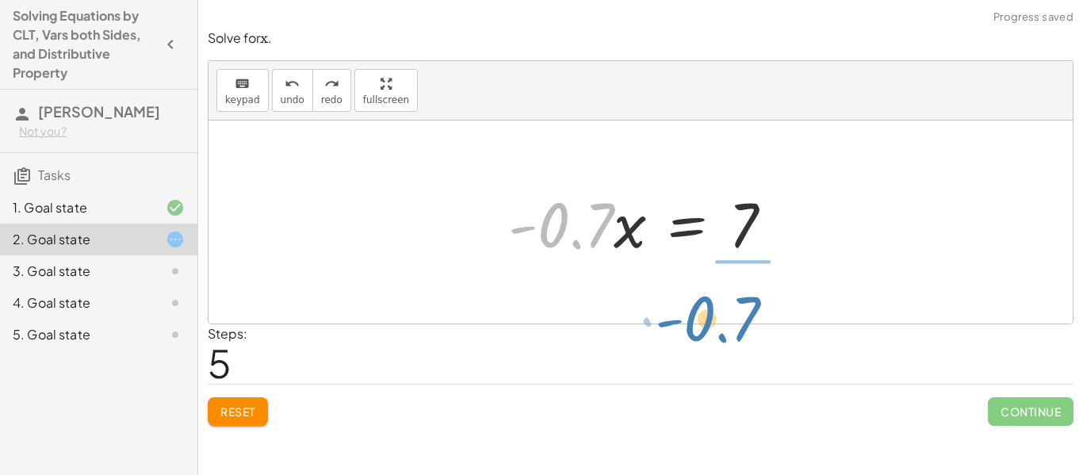
drag, startPoint x: 592, startPoint y: 198, endPoint x: 741, endPoint y: 291, distance: 175.5
click at [741, 291] on div "+ · 5.6 · x + 3 = + 10 + · 6.3 · x − · 6.3 · x + · 5.6 · x + 3 = 10 − · 0.7 · x…" at bounding box center [640, 221] width 864 height 203
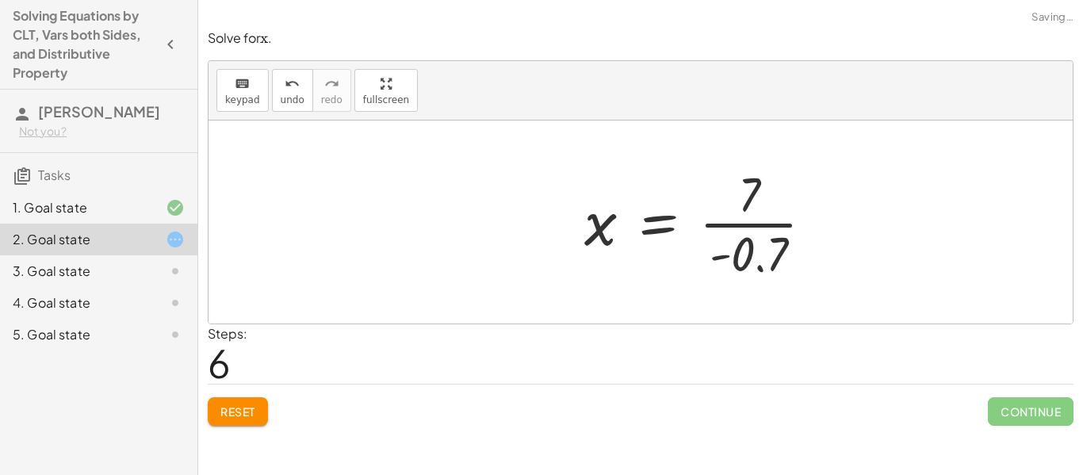
click at [858, 258] on div at bounding box center [640, 221] width 864 height 203
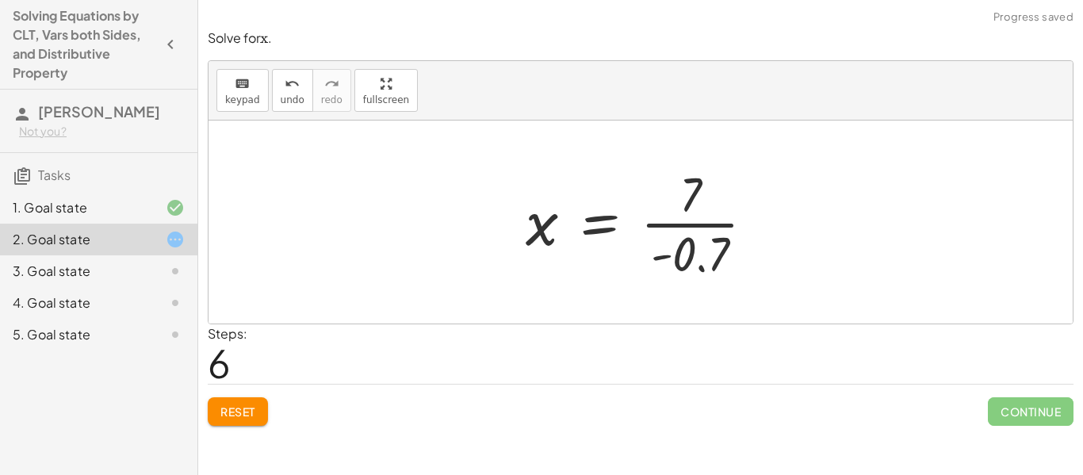
click at [705, 198] on div at bounding box center [647, 222] width 258 height 122
click at [726, 234] on div at bounding box center [647, 222] width 258 height 122
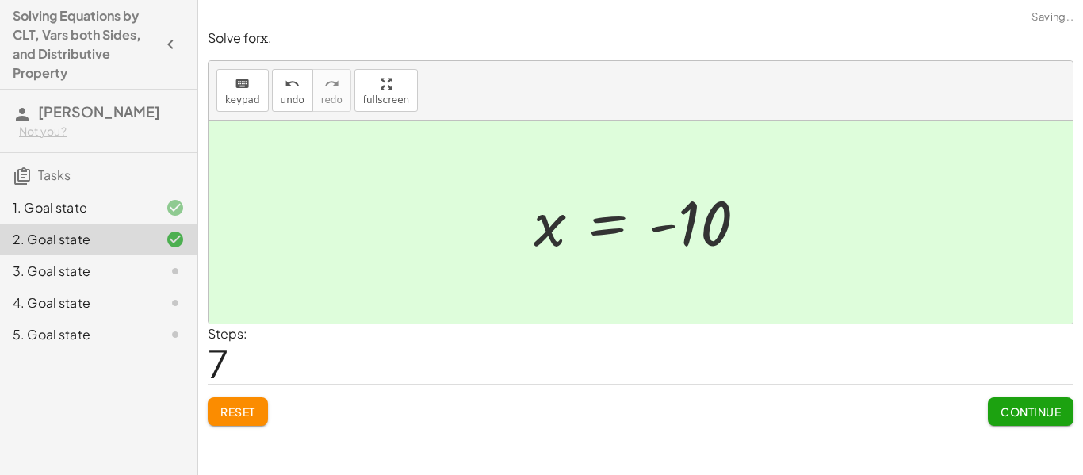
click at [1026, 418] on button "Continue" at bounding box center [1031, 411] width 86 height 29
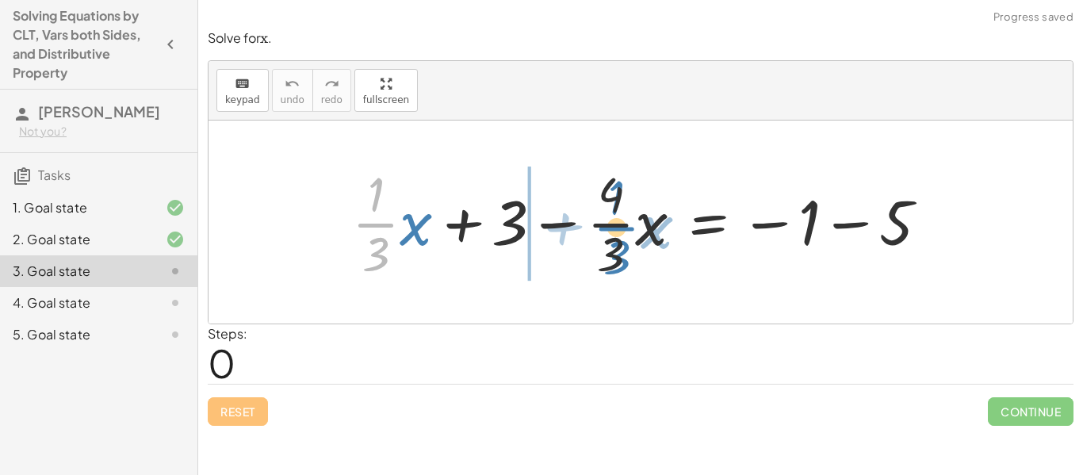
drag, startPoint x: 396, startPoint y: 218, endPoint x: 631, endPoint y: 214, distance: 234.6
click at [631, 214] on div at bounding box center [646, 222] width 605 height 122
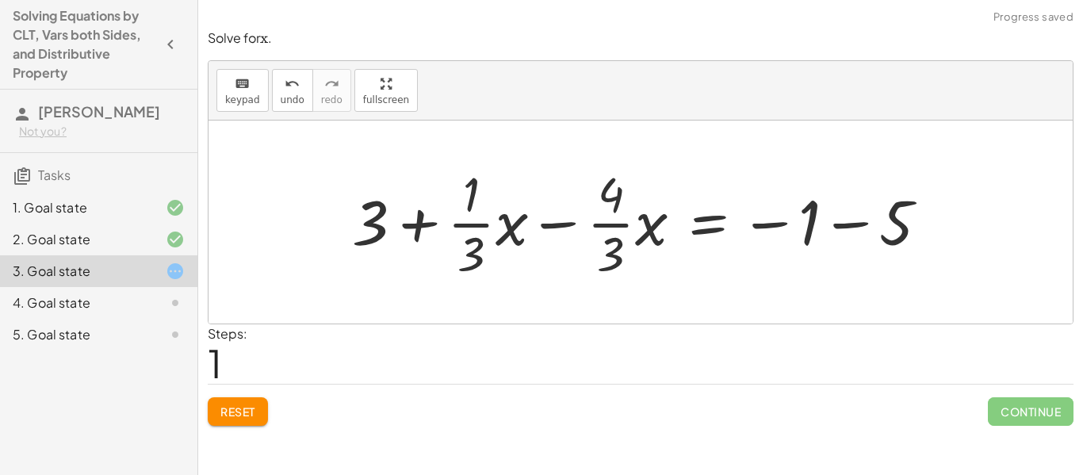
click at [629, 214] on div at bounding box center [646, 222] width 605 height 122
click at [570, 218] on div at bounding box center [646, 222] width 605 height 122
click at [515, 231] on div at bounding box center [646, 222] width 605 height 122
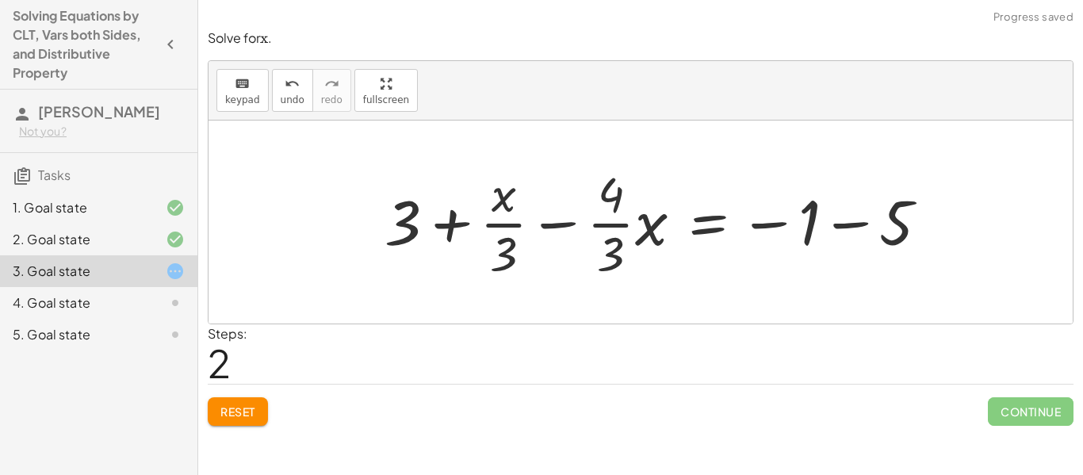
click at [536, 229] on div at bounding box center [662, 222] width 572 height 122
click at [588, 228] on div at bounding box center [662, 222] width 572 height 122
drag, startPoint x: 407, startPoint y: 224, endPoint x: 936, endPoint y: 228, distance: 528.7
click at [936, 228] on div at bounding box center [662, 222] width 572 height 122
click at [881, 224] on div at bounding box center [758, 222] width 572 height 122
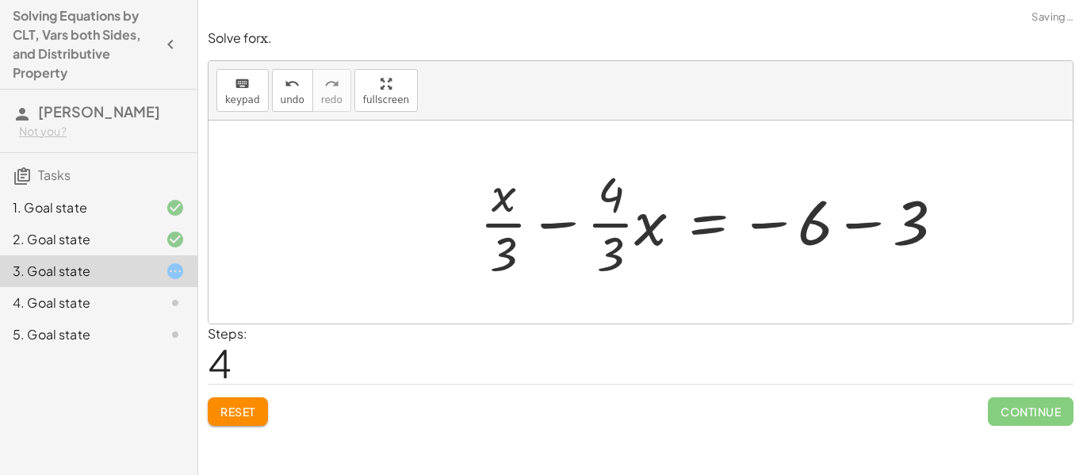
click at [880, 224] on div at bounding box center [718, 222] width 492 height 122
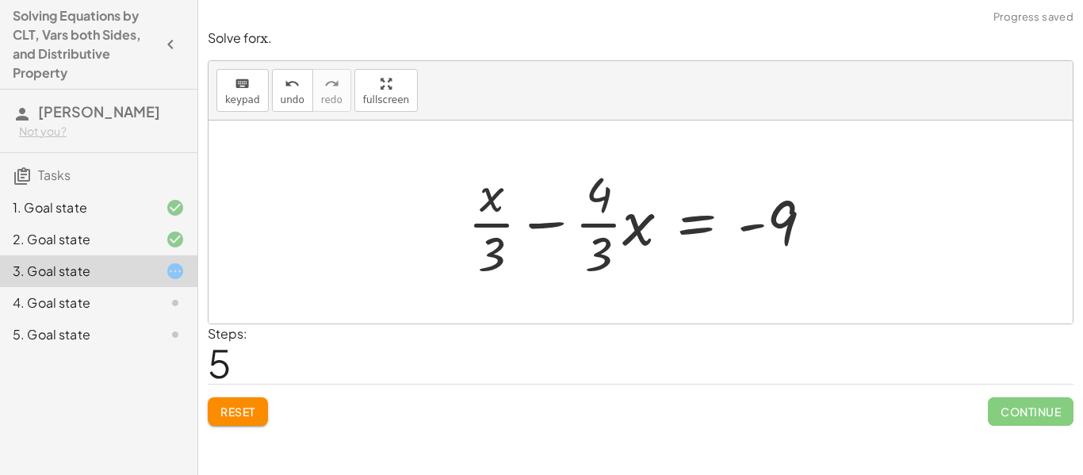
click at [546, 220] on div at bounding box center [646, 222] width 373 height 122
click at [590, 221] on div at bounding box center [646, 222] width 373 height 122
click at [495, 234] on div at bounding box center [646, 222] width 373 height 122
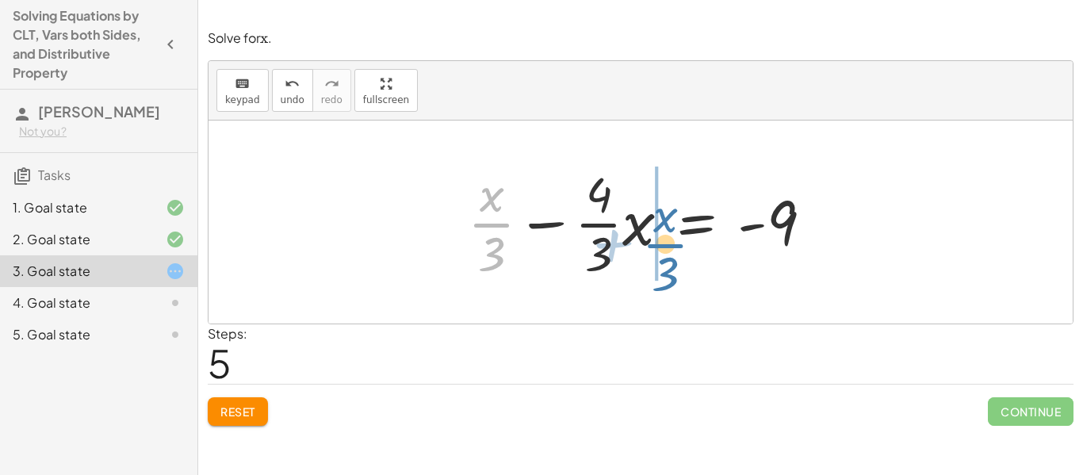
drag, startPoint x: 501, startPoint y: 224, endPoint x: 673, endPoint y: 240, distance: 172.7
click at [673, 240] on div at bounding box center [646, 222] width 373 height 122
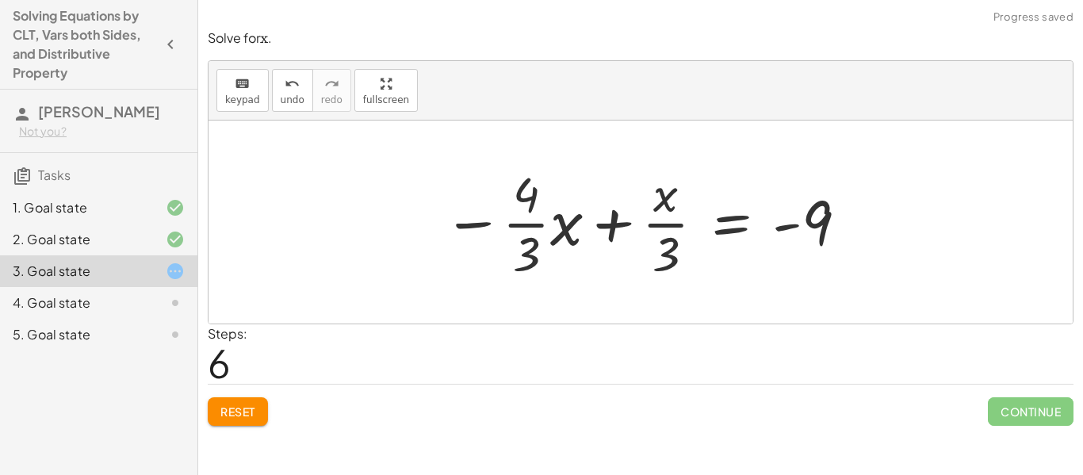
click at [588, 221] on div at bounding box center [646, 222] width 422 height 122
click at [579, 224] on div at bounding box center [646, 222] width 422 height 122
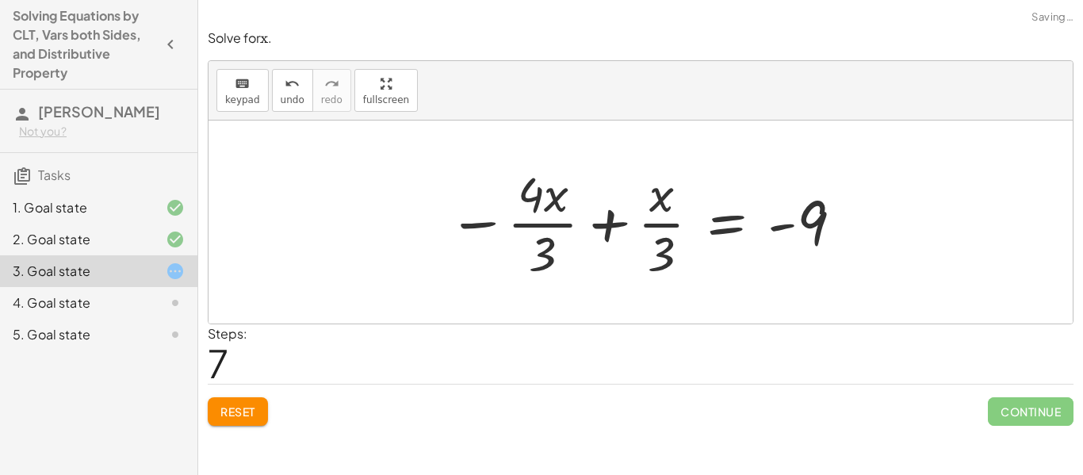
click at [557, 215] on div at bounding box center [646, 222] width 413 height 122
click at [552, 243] on div at bounding box center [646, 222] width 413 height 122
click at [540, 191] on div at bounding box center [646, 222] width 413 height 122
click at [495, 226] on div at bounding box center [646, 222] width 413 height 122
click at [652, 212] on div at bounding box center [646, 222] width 413 height 122
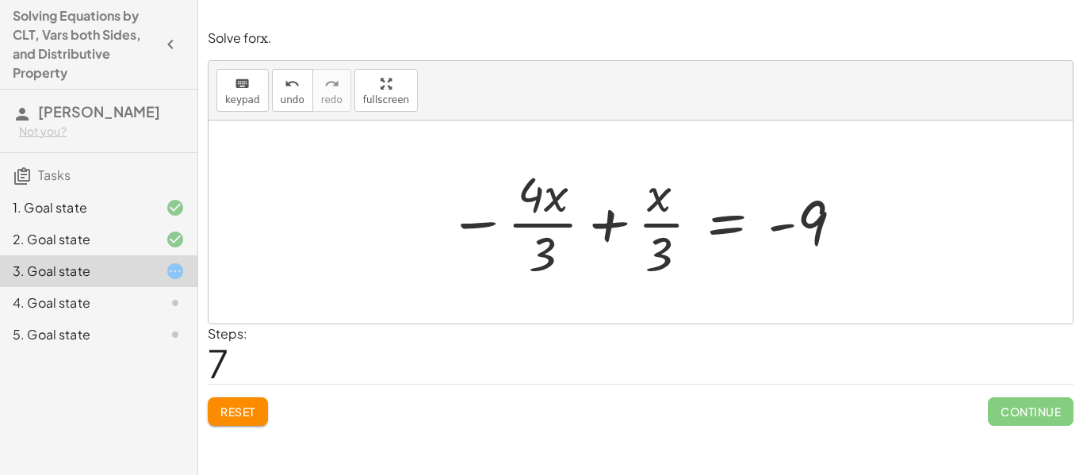
click at [661, 243] on div at bounding box center [646, 222] width 413 height 122
click at [610, 230] on div at bounding box center [646, 222] width 413 height 122
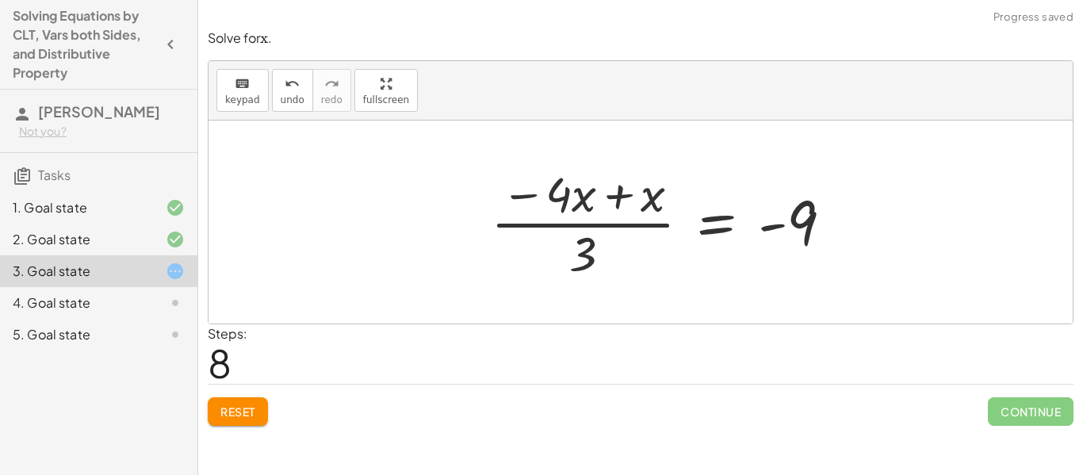
click at [610, 230] on div at bounding box center [668, 222] width 370 height 122
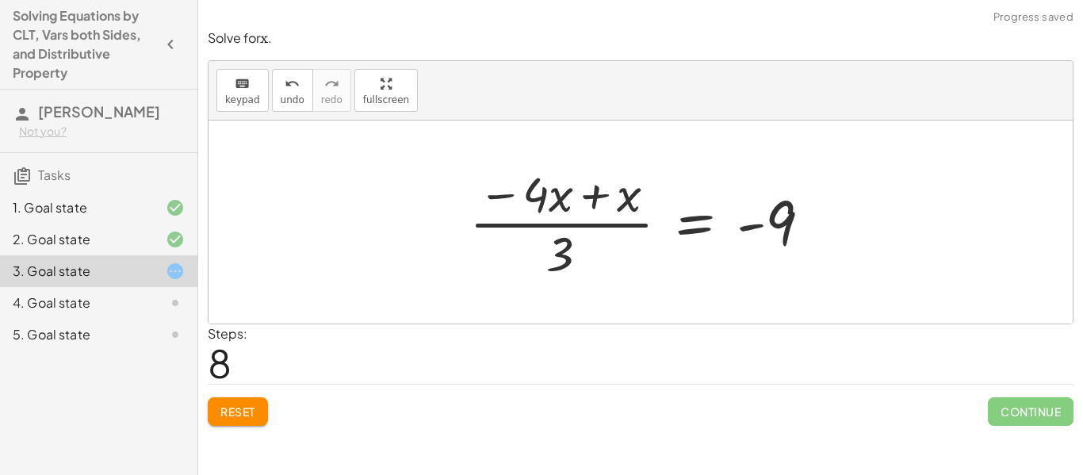
click at [578, 200] on div at bounding box center [646, 222] width 370 height 122
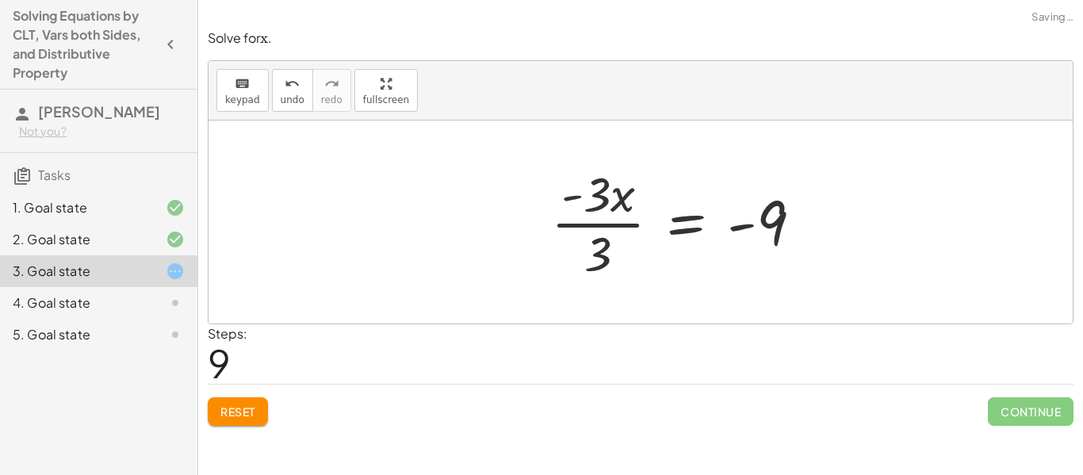
click at [585, 195] on div at bounding box center [683, 222] width 280 height 122
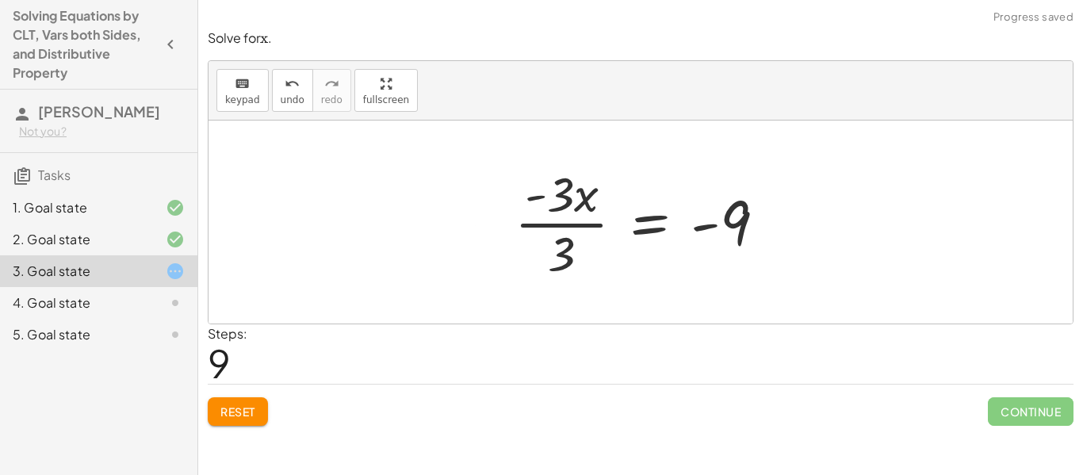
click at [584, 198] on div at bounding box center [646, 222] width 280 height 122
click at [557, 250] on div at bounding box center [646, 222] width 280 height 122
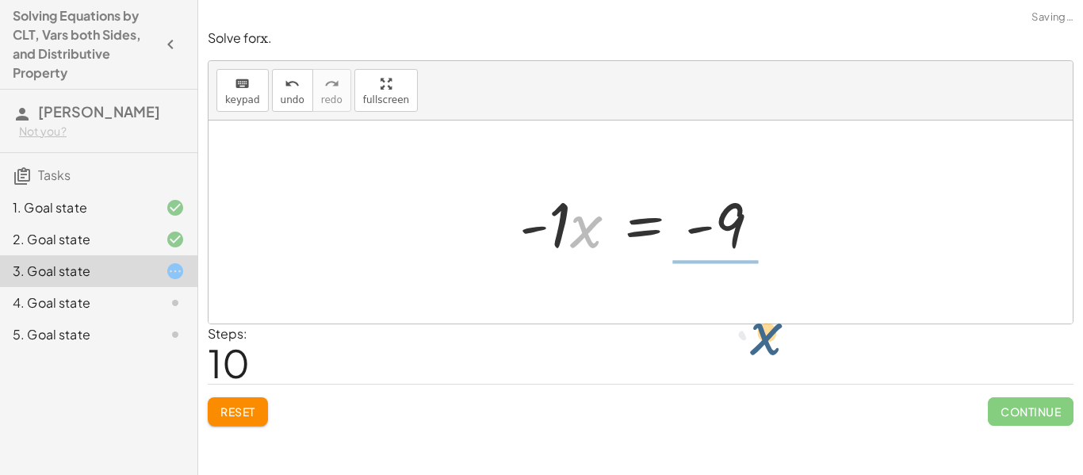
drag, startPoint x: 578, startPoint y: 231, endPoint x: 761, endPoint y: 335, distance: 210.9
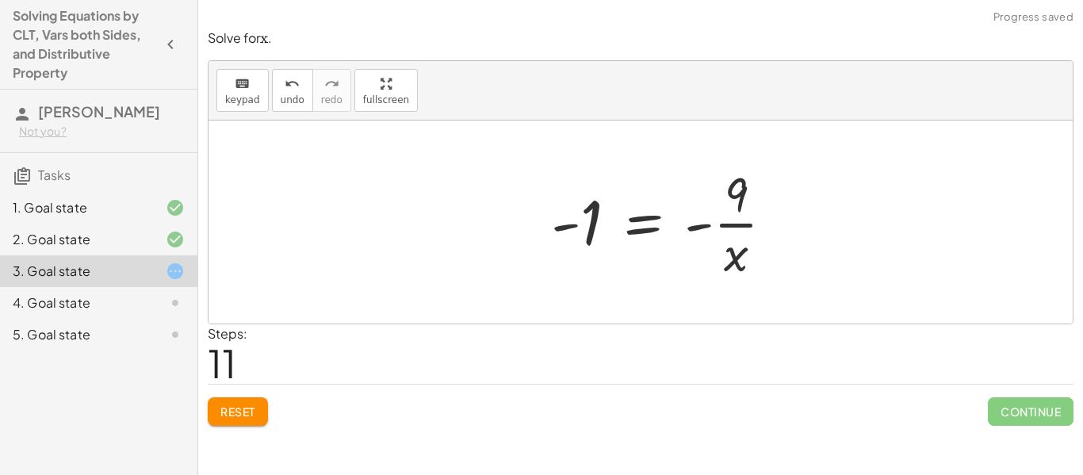
click at [747, 243] on div at bounding box center [668, 222] width 251 height 122
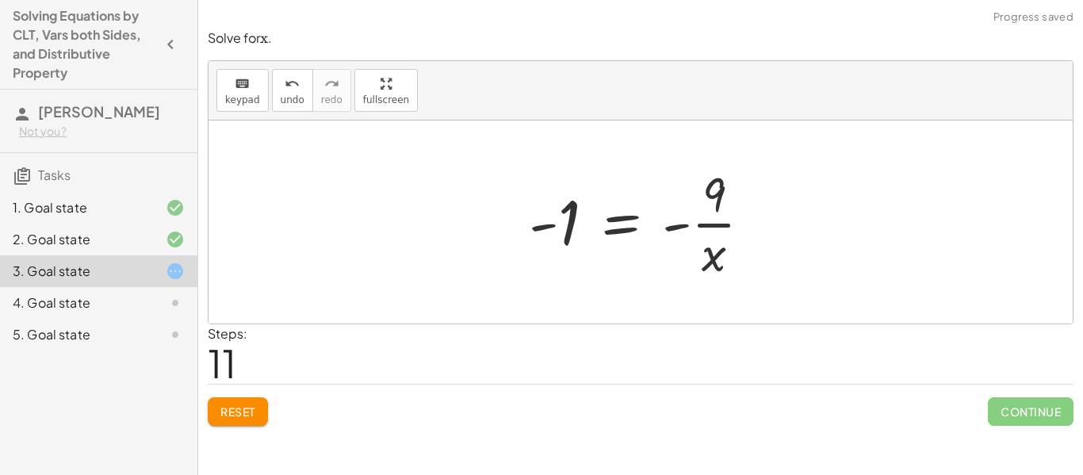
click at [739, 233] on div at bounding box center [646, 222] width 251 height 122
click at [733, 227] on div at bounding box center [646, 222] width 251 height 122
click at [677, 220] on div at bounding box center [646, 222] width 251 height 122
click at [681, 225] on div at bounding box center [646, 222] width 251 height 122
drag, startPoint x: 681, startPoint y: 225, endPoint x: 697, endPoint y: 227, distance: 16.8
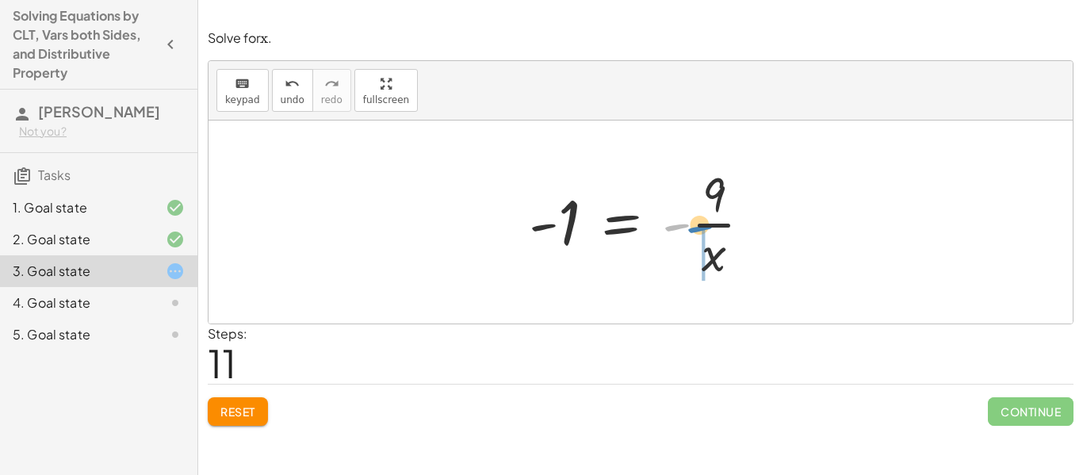
click at [697, 227] on div at bounding box center [646, 222] width 251 height 122
click at [689, 228] on div at bounding box center [646, 222] width 251 height 122
drag, startPoint x: 553, startPoint y: 223, endPoint x: 697, endPoint y: 273, distance: 152.2
click at [697, 273] on div at bounding box center [646, 222] width 251 height 122
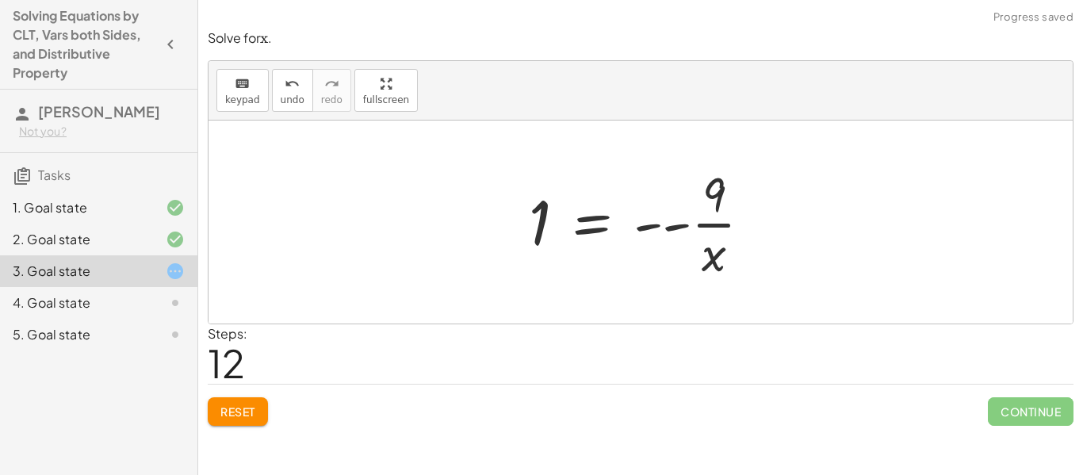
click at [671, 229] on div at bounding box center [646, 222] width 251 height 122
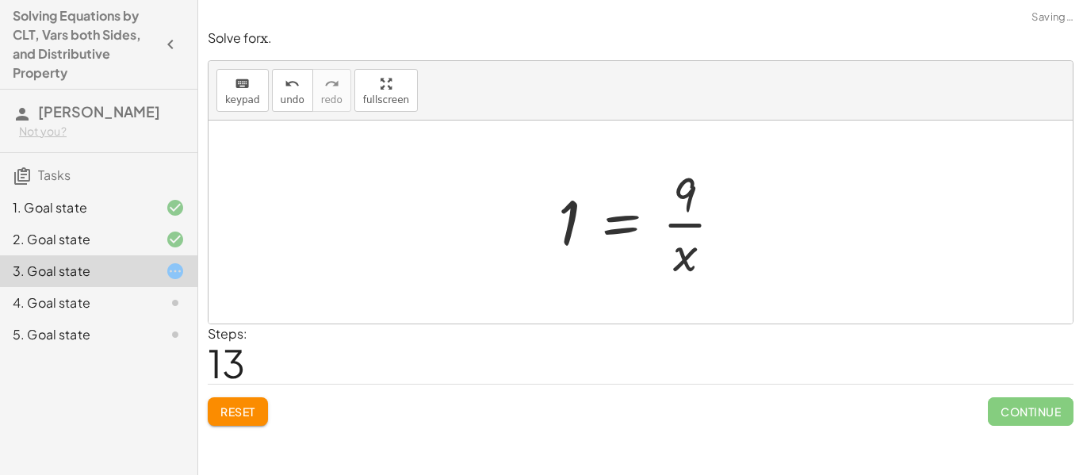
click at [670, 227] on div at bounding box center [646, 222] width 193 height 122
click at [691, 231] on div at bounding box center [646, 222] width 193 height 122
drag, startPoint x: 680, startPoint y: 268, endPoint x: 743, endPoint y: 204, distance: 89.7
click at [743, 204] on div at bounding box center [646, 222] width 193 height 122
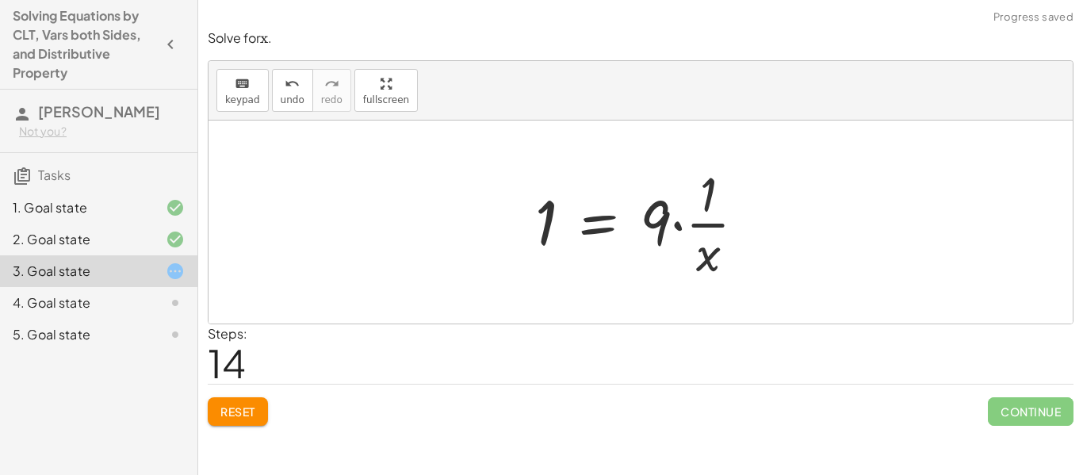
click at [714, 224] on div at bounding box center [646, 222] width 239 height 122
click at [712, 224] on div at bounding box center [646, 222] width 239 height 122
drag, startPoint x: 718, startPoint y: 254, endPoint x: 686, endPoint y: 299, distance: 54.5
click at [686, 299] on div "+ · · 1 · 3 · x + 3 − · · 4 · 3 · x = − 1 − 5 + 3 + · · 1 · 3 · x − · · 4 · 3 ·…" at bounding box center [640, 221] width 864 height 203
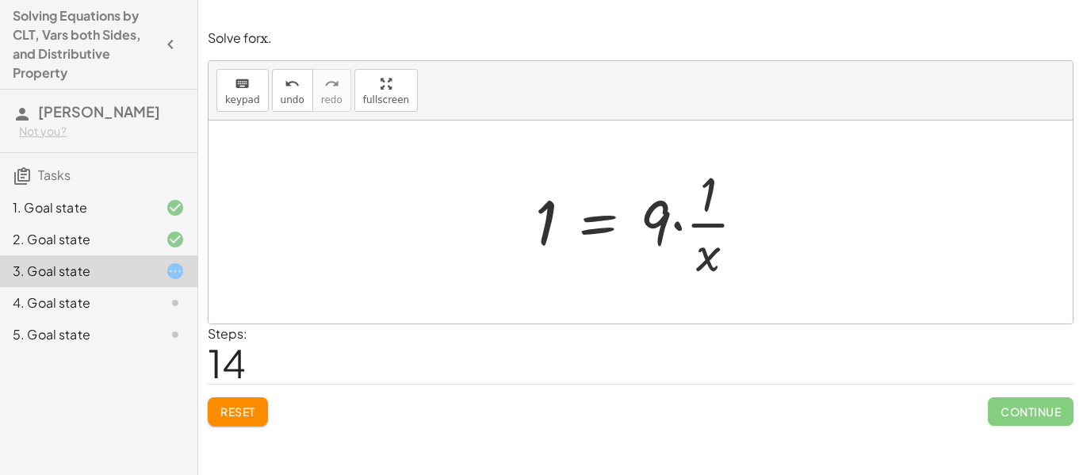
click at [239, 405] on span "Reset" at bounding box center [237, 411] width 35 height 14
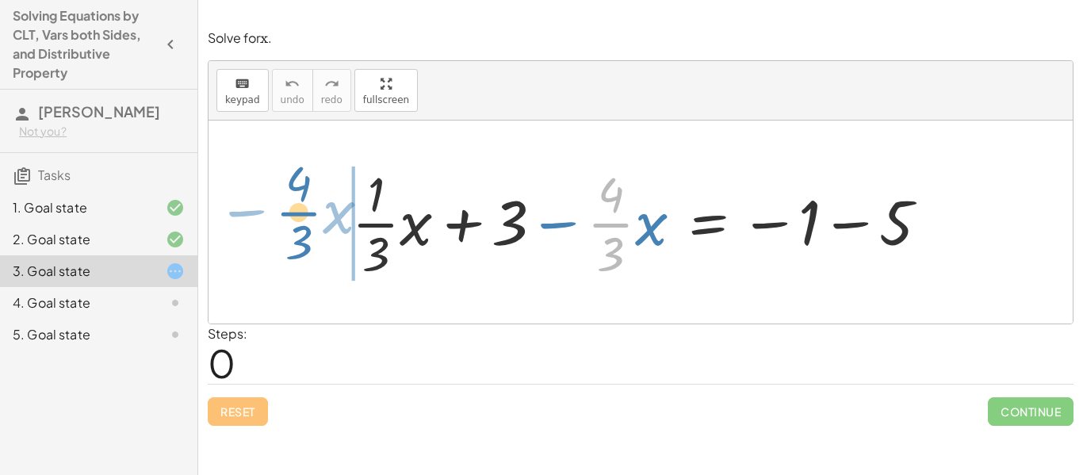
drag, startPoint x: 628, startPoint y: 224, endPoint x: 316, endPoint y: 212, distance: 311.7
click at [316, 212] on div "· · 4 · 3 − · x + · · 1 · 3 · x + 3 − · · 4 · 3 · x = − 1 − 5" at bounding box center [640, 221] width 864 height 203
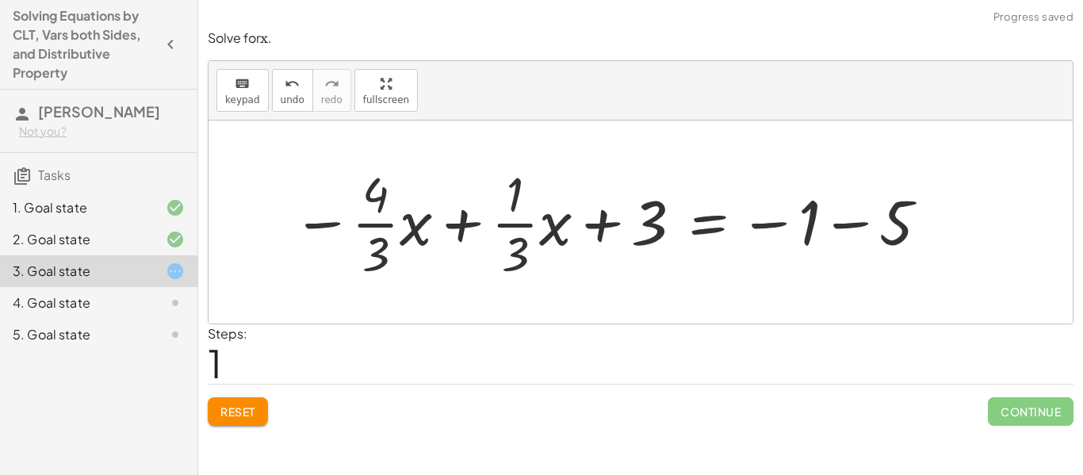
click at [441, 220] on div at bounding box center [612, 222] width 654 height 122
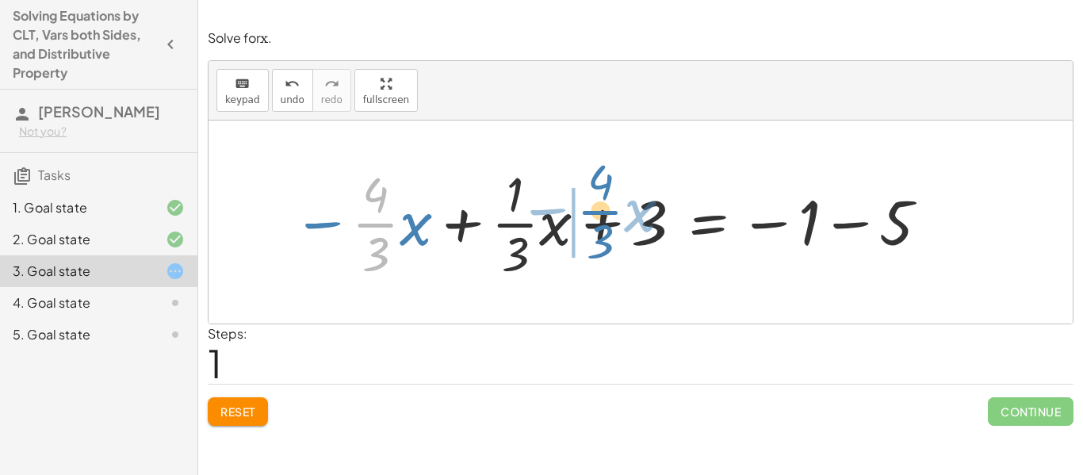
drag, startPoint x: 384, startPoint y: 226, endPoint x: 606, endPoint y: 214, distance: 223.0
click at [606, 214] on div at bounding box center [612, 222] width 654 height 122
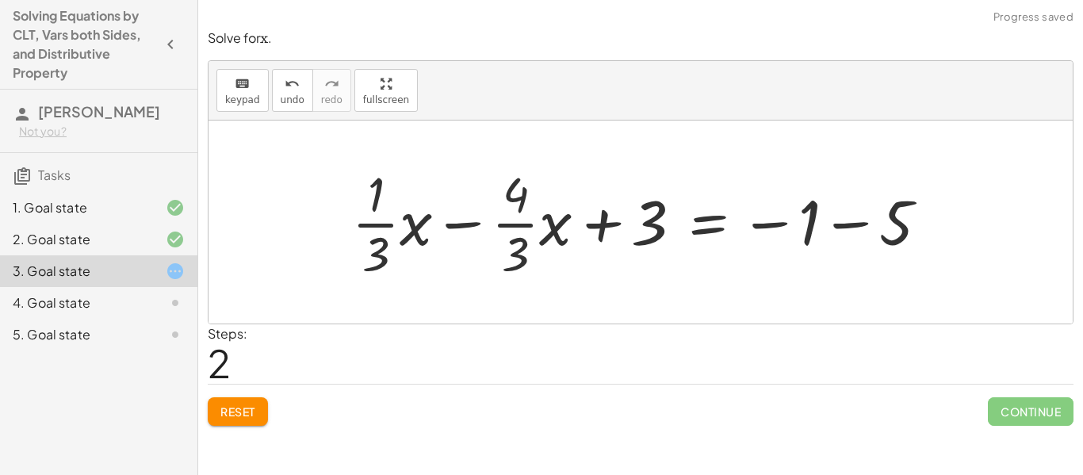
click at [495, 222] on div at bounding box center [646, 222] width 605 height 122
click at [453, 219] on div at bounding box center [646, 222] width 605 height 122
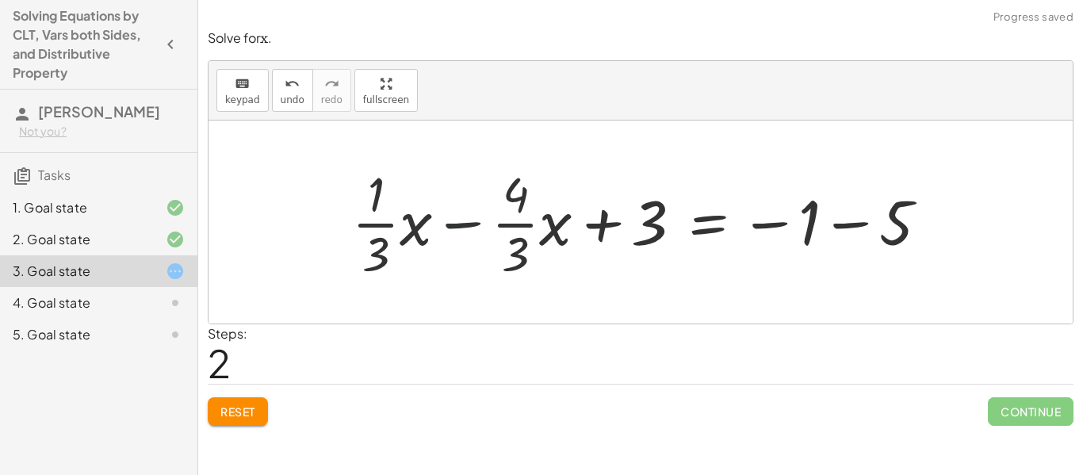
click at [453, 219] on div at bounding box center [646, 222] width 605 height 122
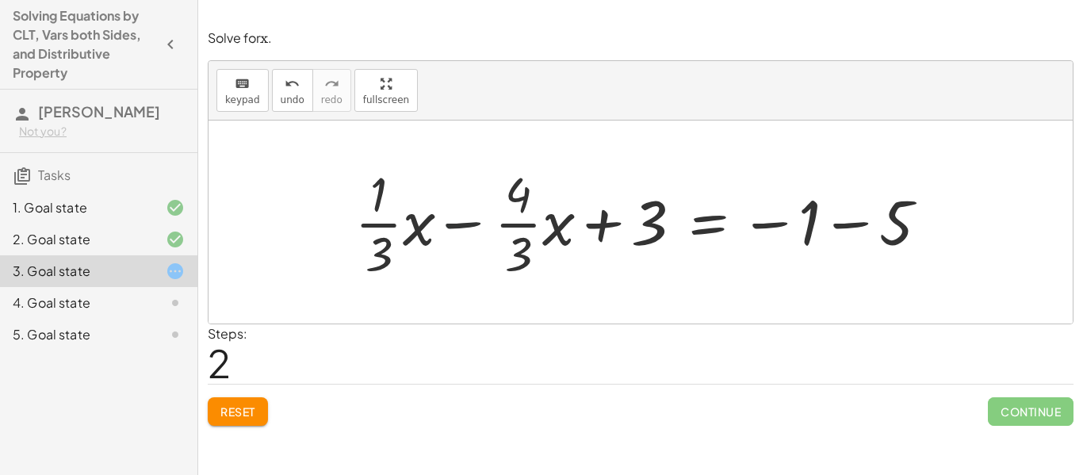
click at [453, 219] on div at bounding box center [646, 222] width 605 height 122
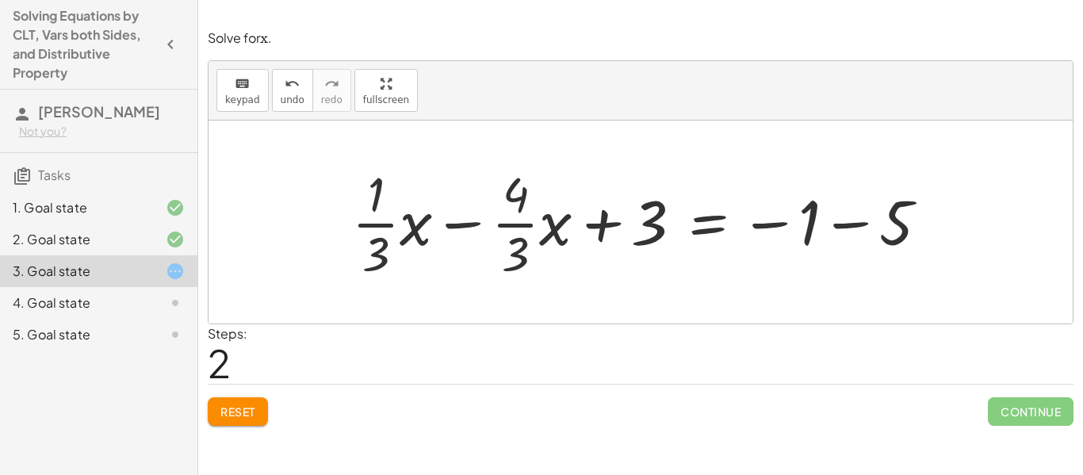
click at [453, 219] on div at bounding box center [646, 222] width 605 height 122
click at [452, 220] on div at bounding box center [646, 222] width 605 height 122
click at [251, 417] on span "Reset" at bounding box center [237, 411] width 35 height 14
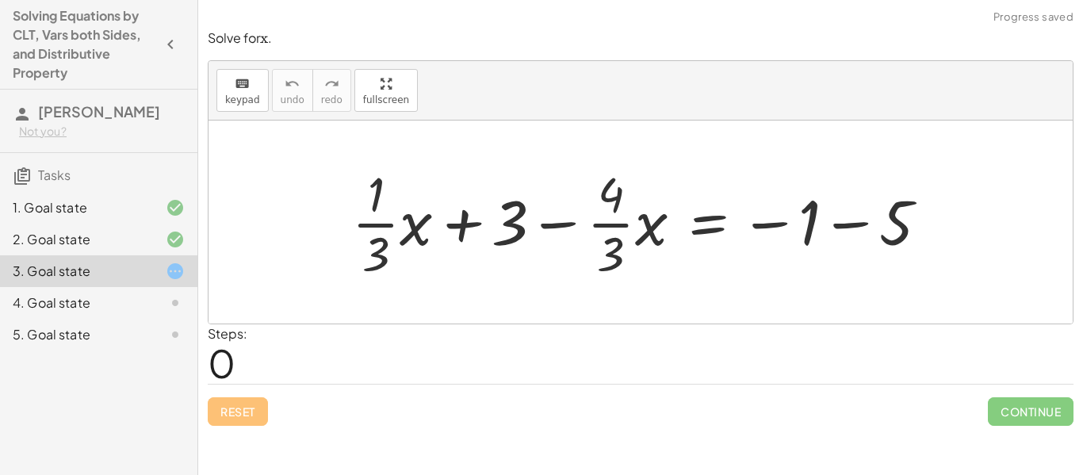
click at [819, 213] on div at bounding box center [646, 222] width 605 height 122
click at [839, 218] on div at bounding box center [646, 222] width 605 height 122
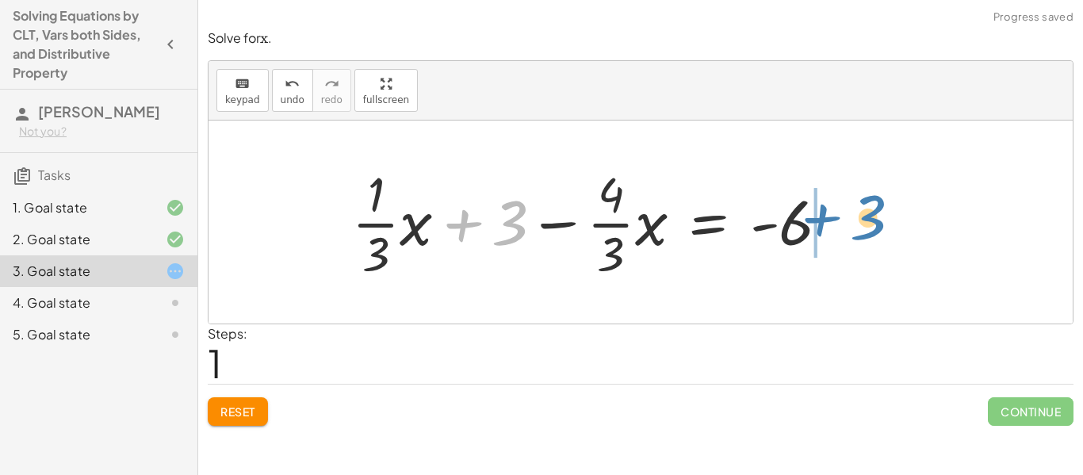
drag, startPoint x: 516, startPoint y: 224, endPoint x: 876, endPoint y: 216, distance: 359.9
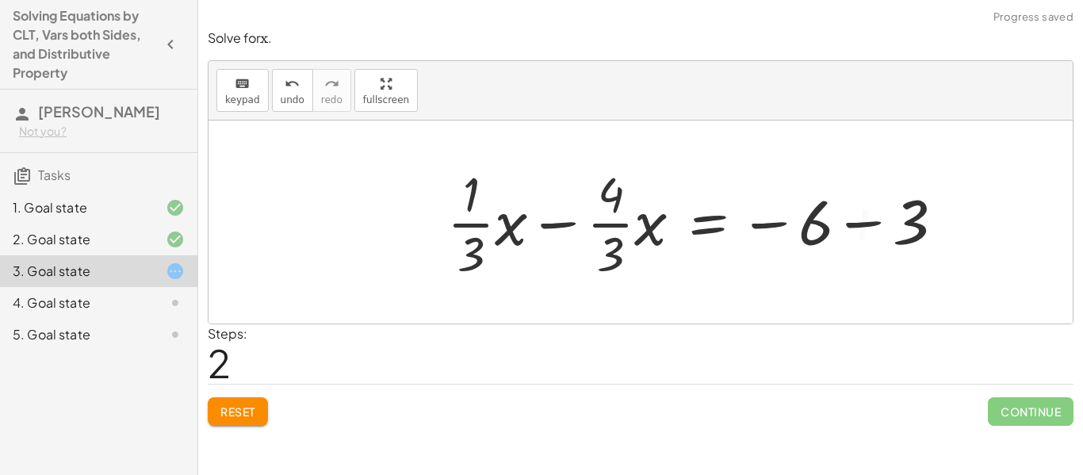
click at [856, 212] on div at bounding box center [701, 222] width 525 height 122
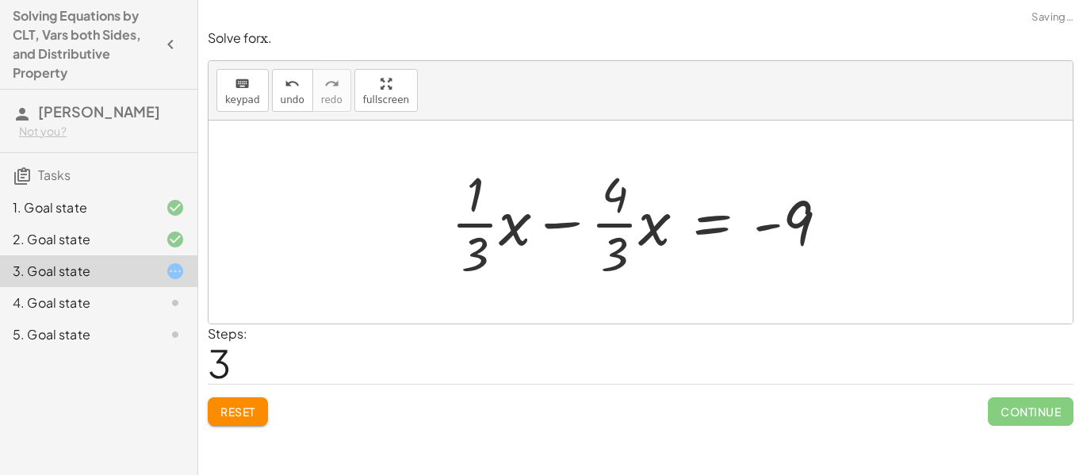
click at [586, 231] on div at bounding box center [646, 222] width 406 height 122
click at [560, 224] on div at bounding box center [646, 222] width 406 height 122
click at [644, 232] on div at bounding box center [646, 222] width 406 height 122
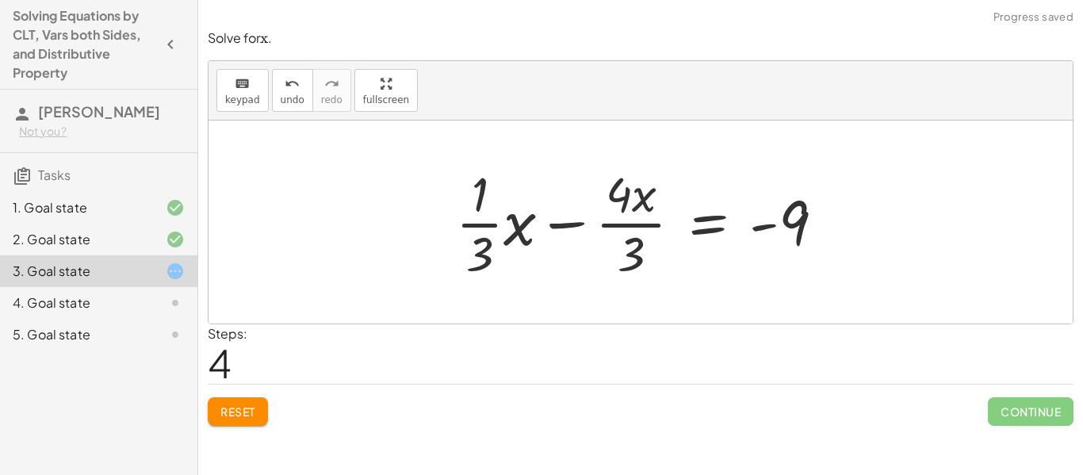
click at [521, 220] on div at bounding box center [646, 222] width 397 height 122
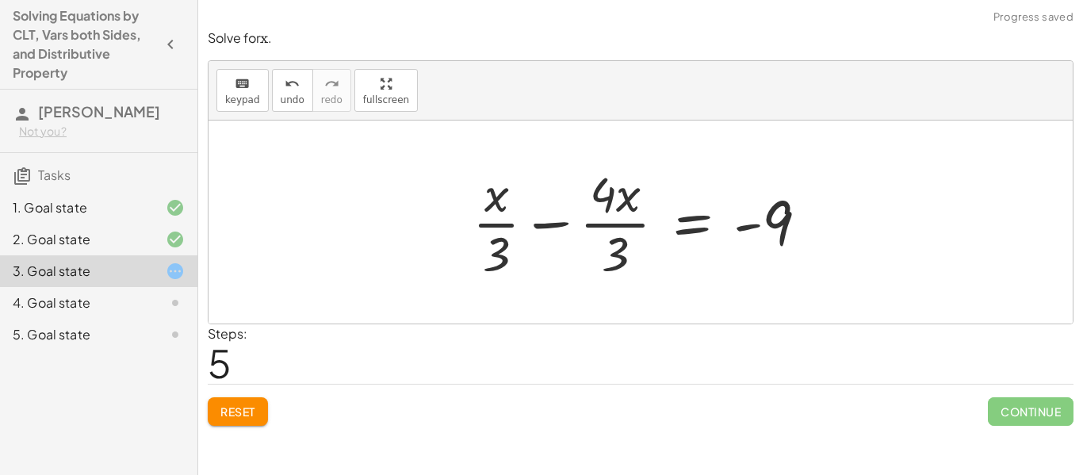
click at [617, 210] on div at bounding box center [646, 222] width 364 height 122
click at [503, 206] on div at bounding box center [646, 222] width 364 height 122
drag, startPoint x: 502, startPoint y: 206, endPoint x: 518, endPoint y: 215, distance: 18.8
click at [518, 215] on div at bounding box center [646, 222] width 364 height 122
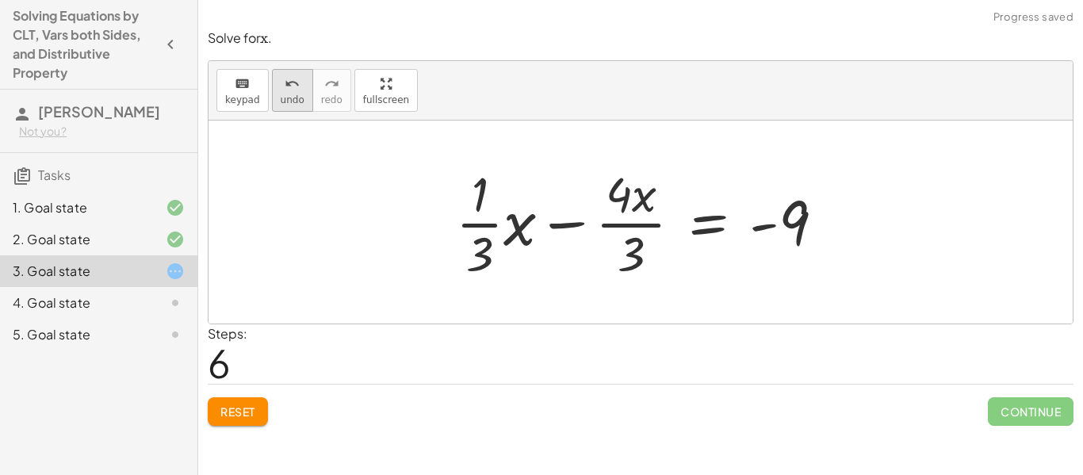
click at [285, 86] on icon "undo" at bounding box center [292, 84] width 15 height 19
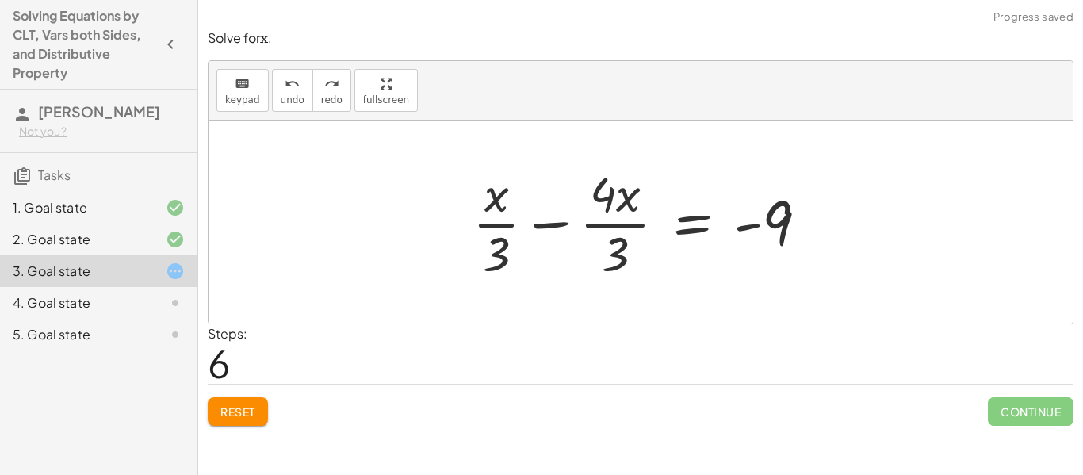
click at [546, 227] on div at bounding box center [646, 222] width 364 height 122
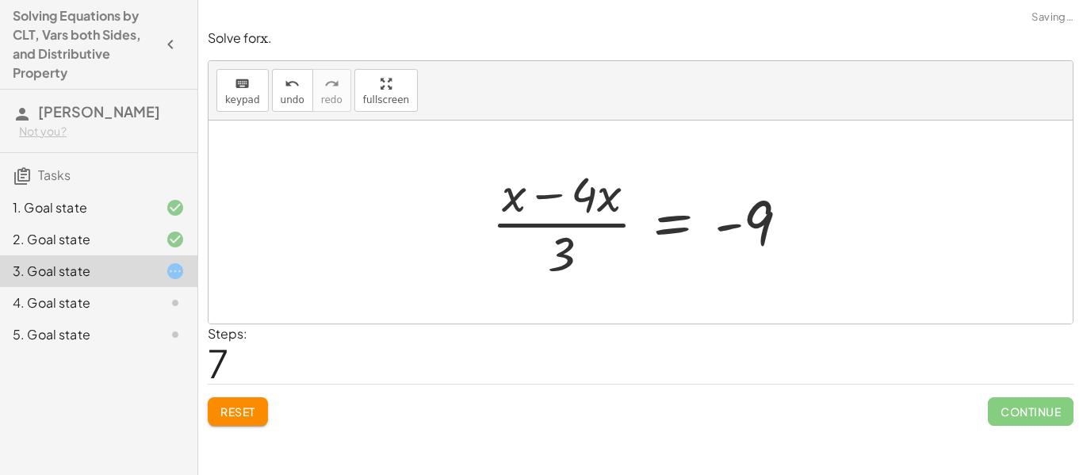
click at [548, 195] on div at bounding box center [646, 222] width 326 height 122
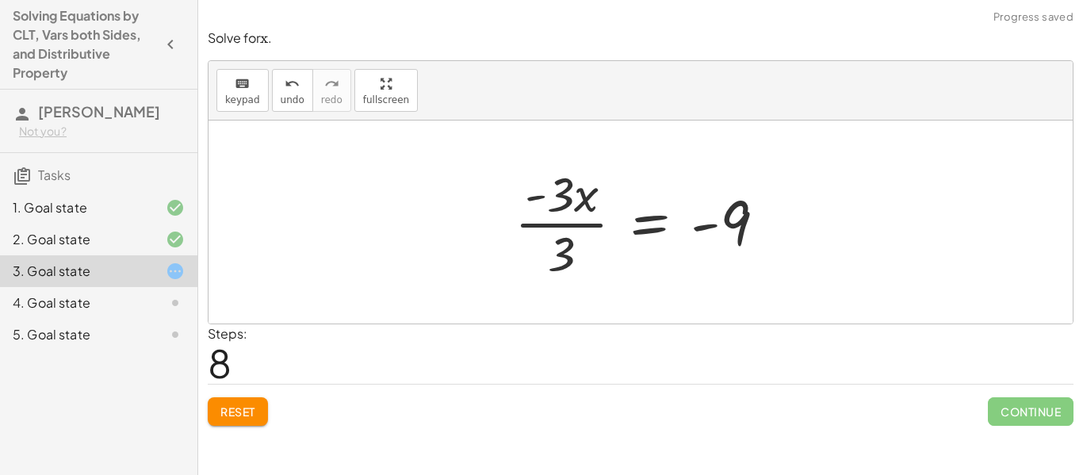
click at [567, 197] on div at bounding box center [646, 222] width 280 height 122
click at [561, 236] on div at bounding box center [646, 222] width 280 height 122
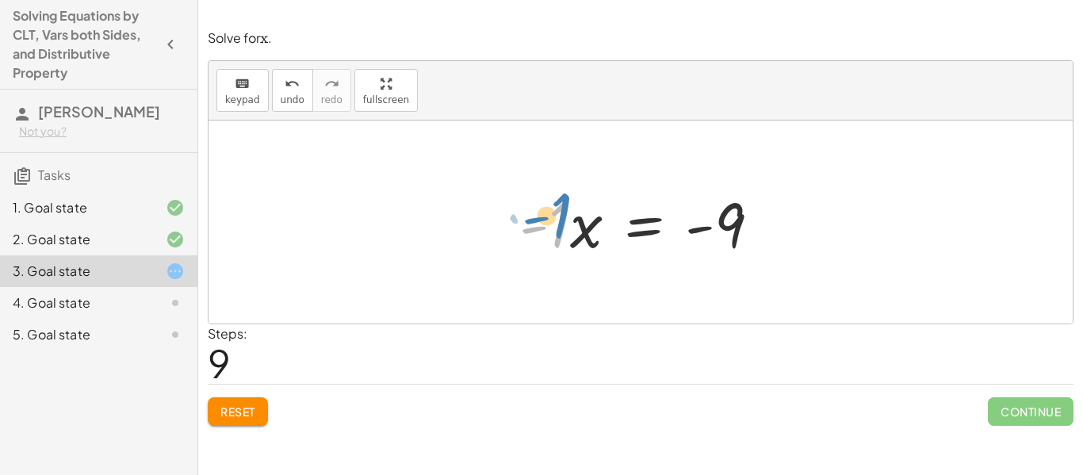
click at [562, 225] on div at bounding box center [645, 223] width 269 height 82
drag, startPoint x: 559, startPoint y: 224, endPoint x: 742, endPoint y: 322, distance: 207.8
click at [742, 322] on div "+ · · 1 · 3 · x + 3 − · · 4 · 3 · x = − 1 − 5 + · · 1 · 3 · x + 3 − · · 4 · 3 ·…" at bounding box center [640, 221] width 864 height 203
drag, startPoint x: 558, startPoint y: 212, endPoint x: 812, endPoint y: 194, distance: 255.0
click at [812, 194] on div "+ · · 1 · 3 · x + 3 − · · 4 · 3 · x = − 1 − 5 + · · 1 · 3 · x + 3 − · · 4 · 3 ·…" at bounding box center [640, 221] width 864 height 203
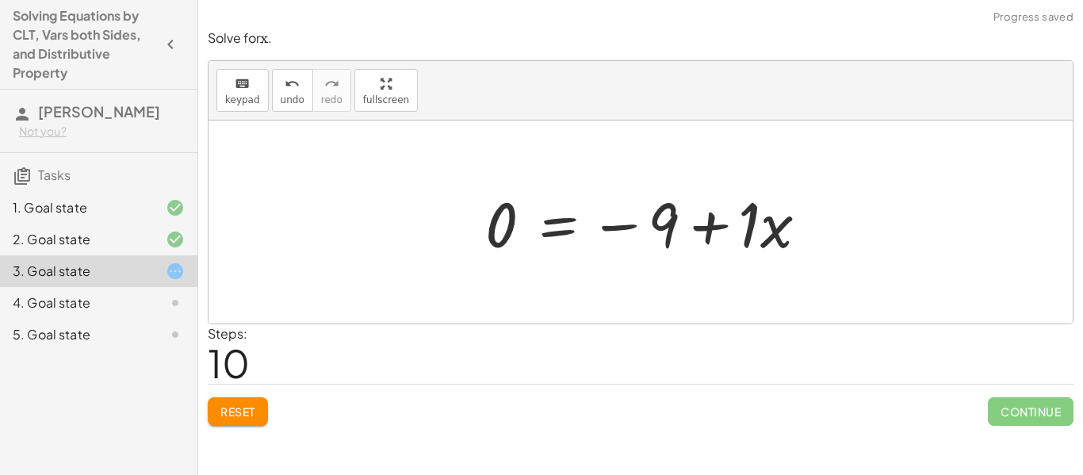
click at [803, 221] on div at bounding box center [652, 223] width 351 height 82
click at [690, 221] on div at bounding box center [644, 222] width 329 height 78
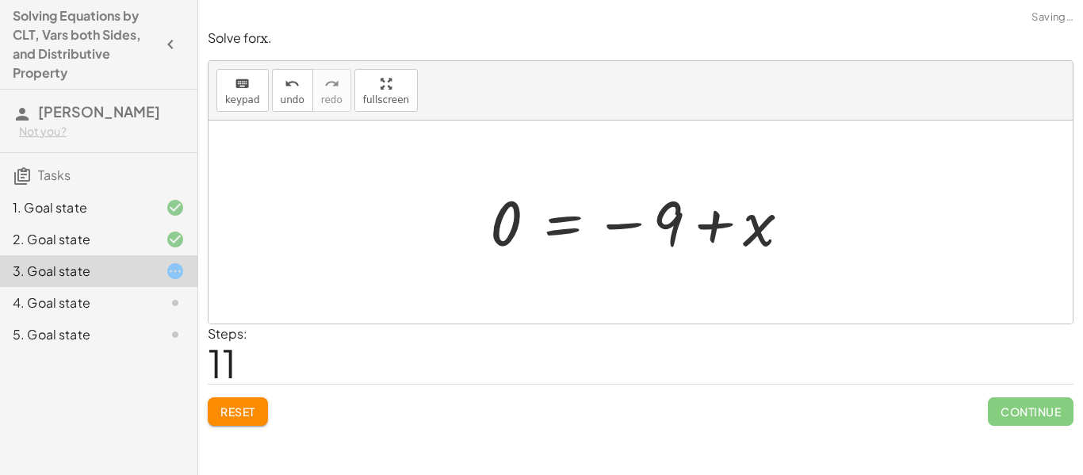
click at [709, 224] on div at bounding box center [646, 222] width 329 height 78
drag, startPoint x: 709, startPoint y: 224, endPoint x: 707, endPoint y: 214, distance: 10.6
click at [707, 214] on div at bounding box center [646, 222] width 329 height 78
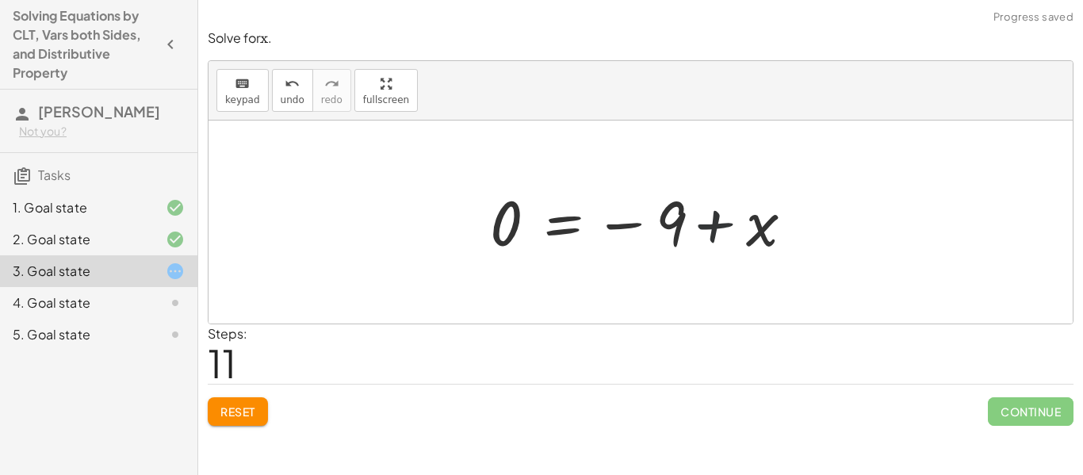
click at [707, 214] on div at bounding box center [646, 222] width 329 height 78
click at [632, 220] on div at bounding box center [646, 222] width 329 height 78
click at [629, 221] on div at bounding box center [646, 222] width 329 height 78
click at [626, 227] on div at bounding box center [646, 222] width 329 height 78
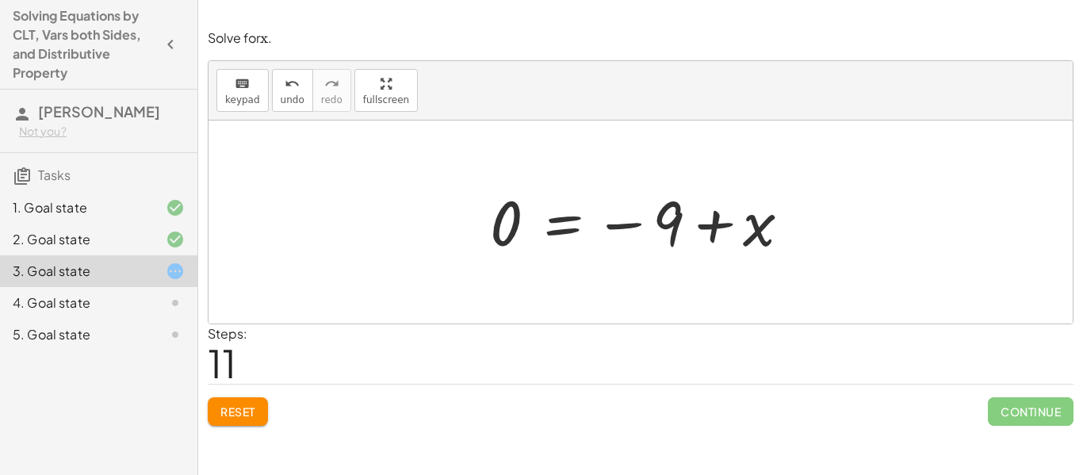
click at [486, 223] on div at bounding box center [646, 222] width 329 height 78
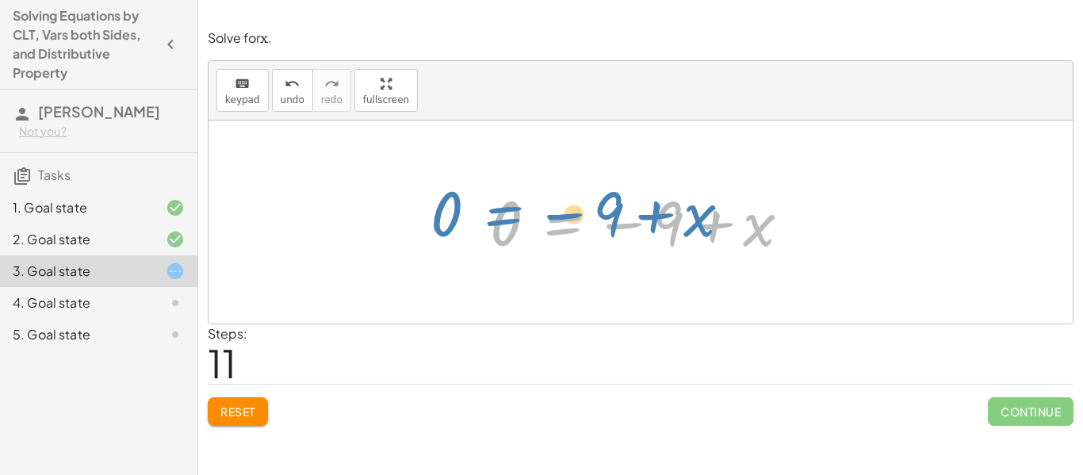
drag, startPoint x: 535, startPoint y: 231, endPoint x: 490, endPoint y: 222, distance: 46.0
click at [490, 222] on div at bounding box center [646, 222] width 329 height 78
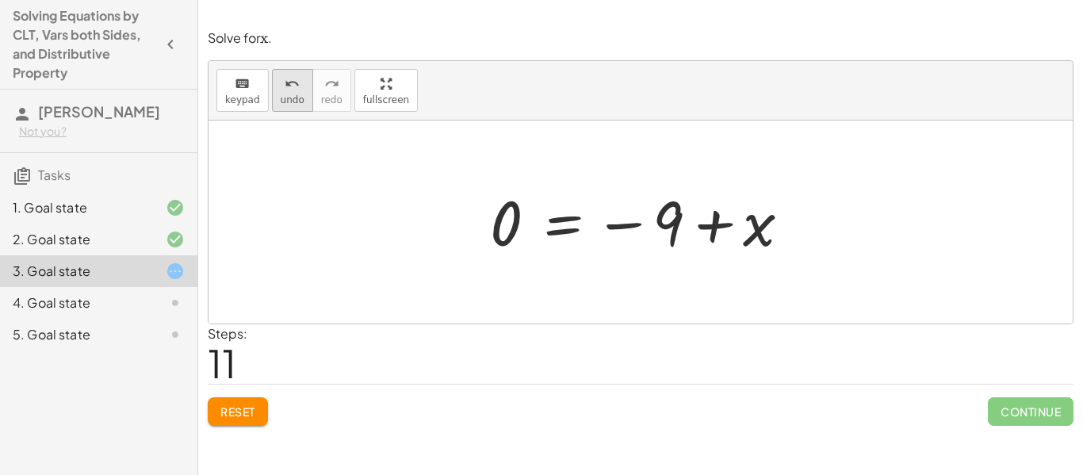
click at [285, 110] on button "undo undo" at bounding box center [292, 90] width 41 height 43
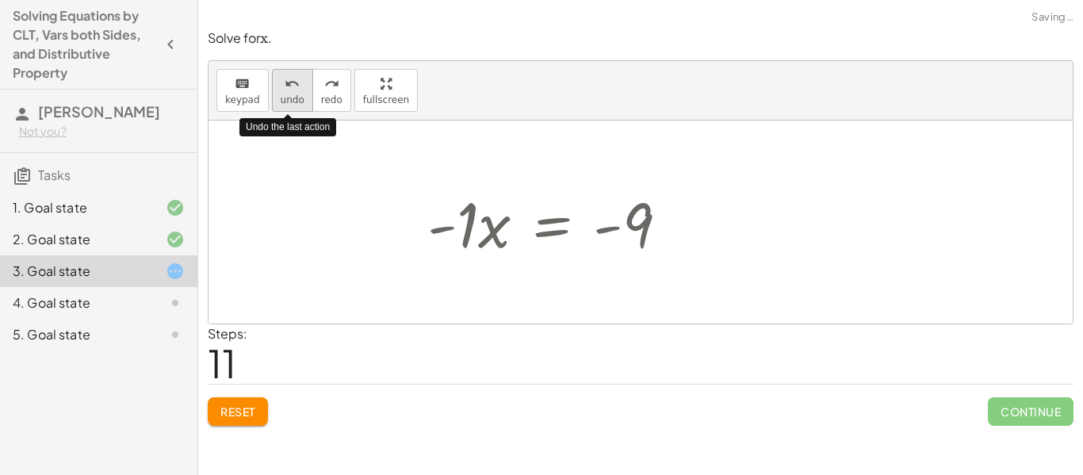
click at [289, 104] on span "undo" at bounding box center [293, 99] width 24 height 11
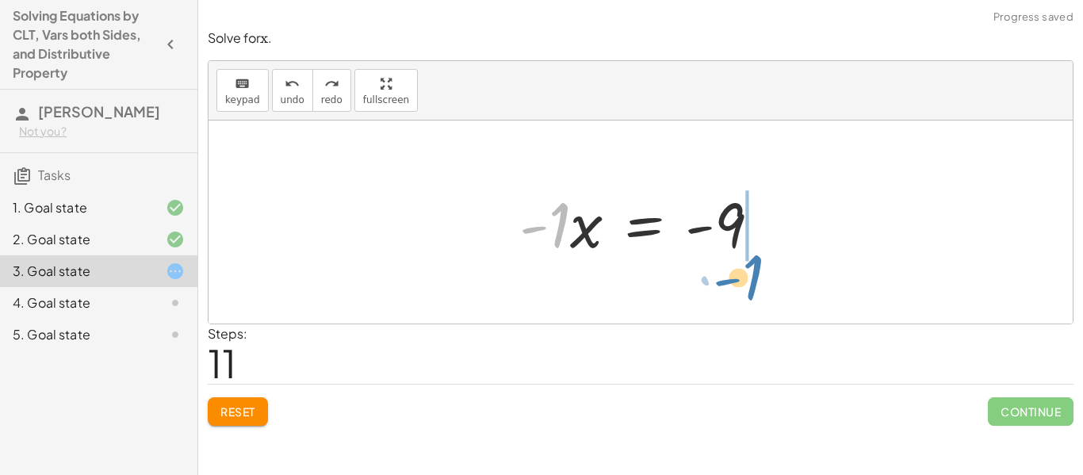
drag, startPoint x: 553, startPoint y: 223, endPoint x: 747, endPoint y: 276, distance: 200.6
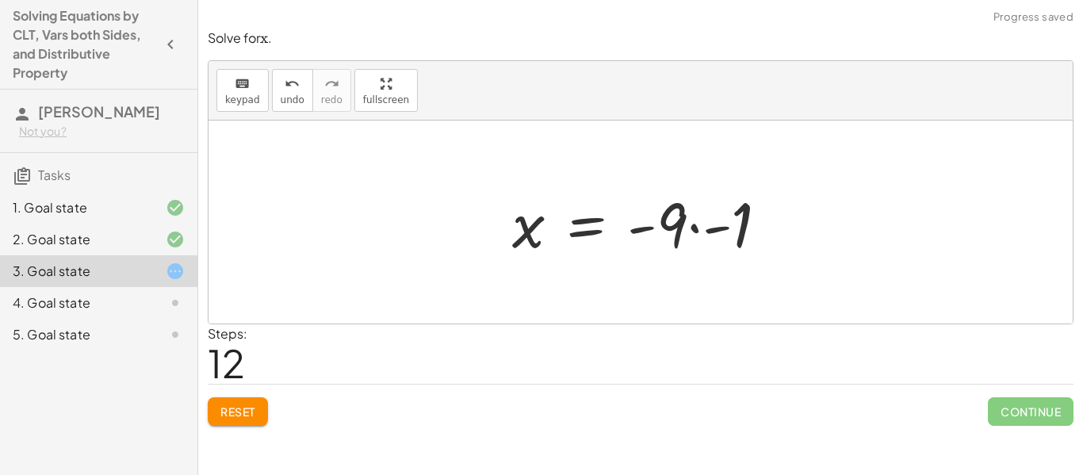
click at [692, 232] on div at bounding box center [646, 223] width 285 height 82
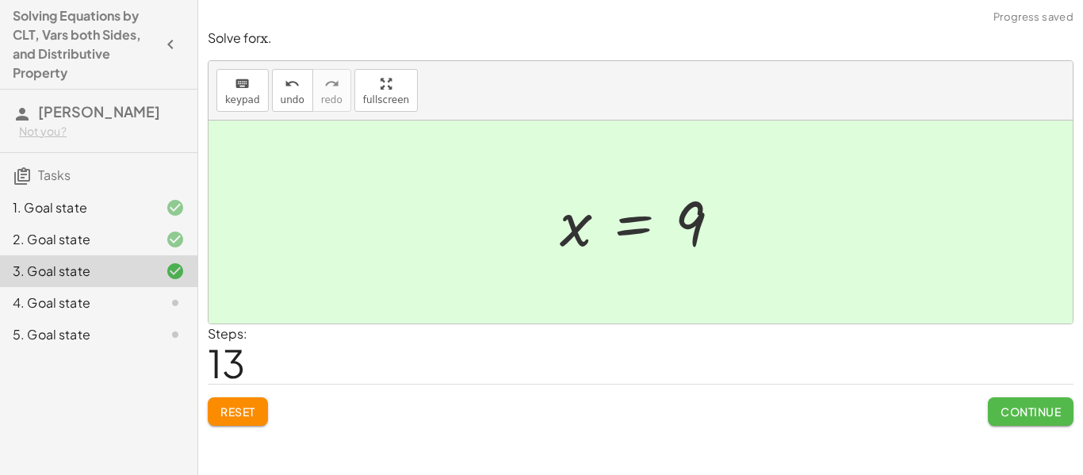
click at [1026, 405] on span "Continue" at bounding box center [1030, 411] width 60 height 14
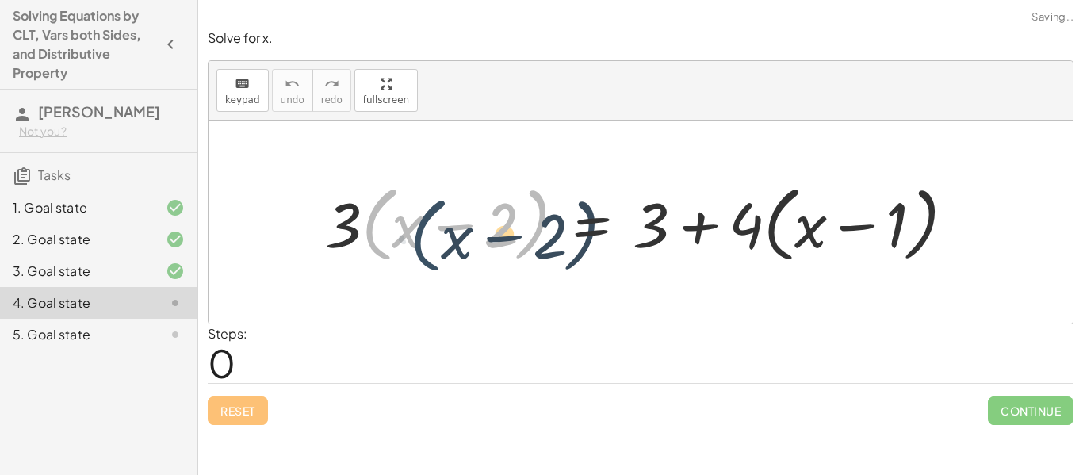
drag, startPoint x: 372, startPoint y: 223, endPoint x: 402, endPoint y: 224, distance: 30.2
click at [402, 224] on div at bounding box center [646, 222] width 658 height 91
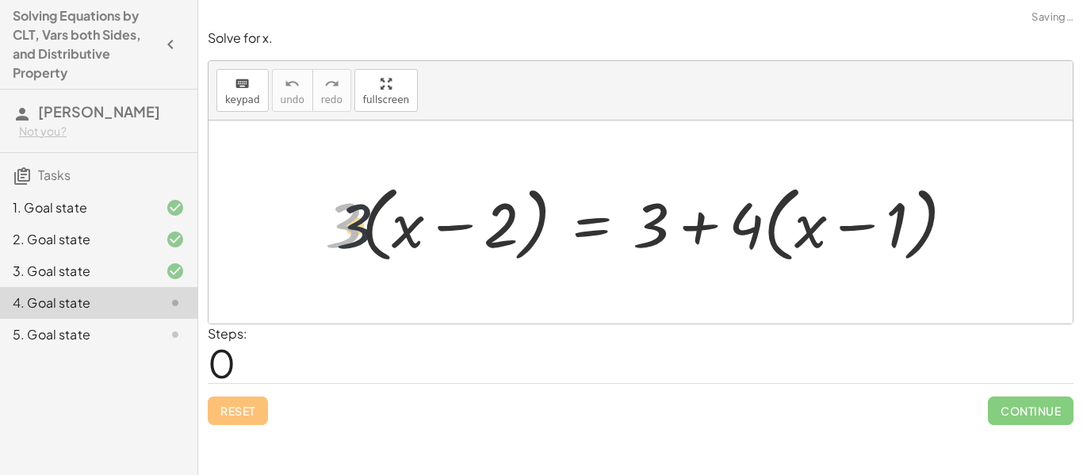
drag, startPoint x: 350, startPoint y: 212, endPoint x: 380, endPoint y: 221, distance: 30.8
click at [380, 221] on div at bounding box center [646, 222] width 658 height 91
drag, startPoint x: 353, startPoint y: 217, endPoint x: 403, endPoint y: 224, distance: 50.4
click at [403, 224] on div at bounding box center [646, 222] width 658 height 91
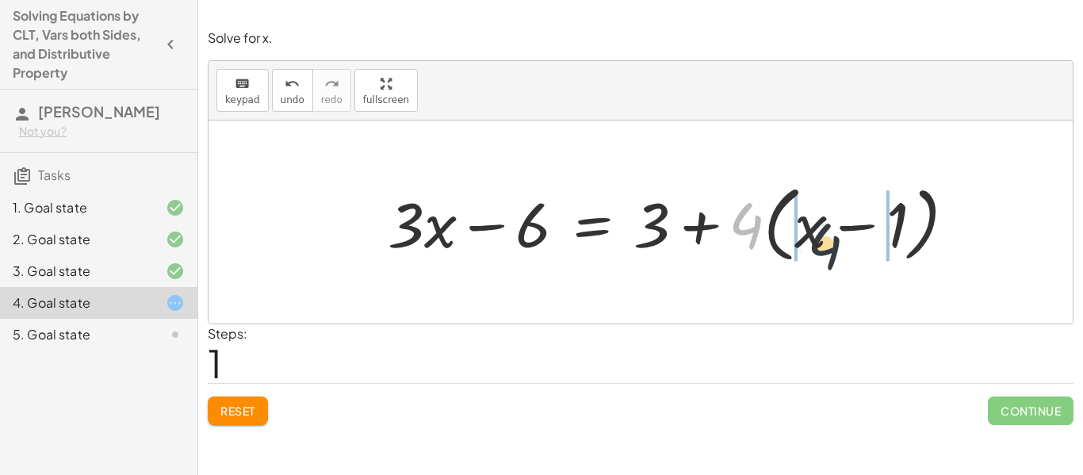
drag, startPoint x: 741, startPoint y: 226, endPoint x: 827, endPoint y: 249, distance: 89.4
click at [827, 249] on div at bounding box center [678, 222] width 596 height 91
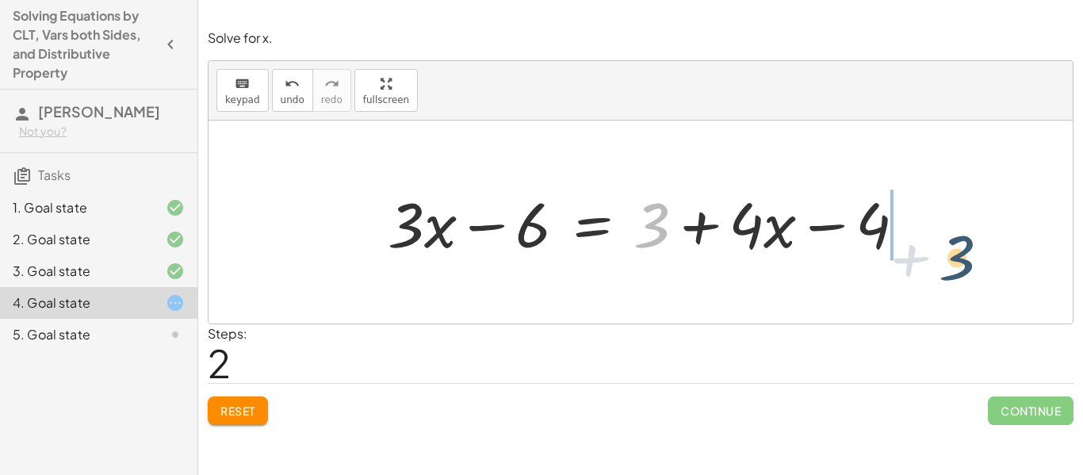
drag, startPoint x: 665, startPoint y: 229, endPoint x: 972, endPoint y: 260, distance: 308.3
click at [972, 260] on div "· 3 · ( + x − 2 ) = + 3 + · 4 · ( + x − 1 ) + · 3 · x − · 3 · 2 = + 3 + · 4 · (…" at bounding box center [640, 221] width 864 height 203
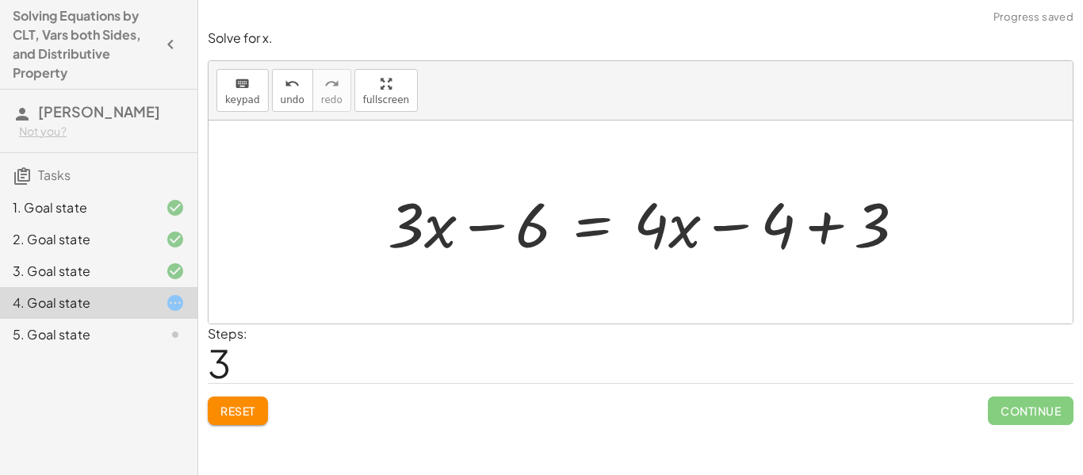
click at [836, 231] on div at bounding box center [653, 223] width 546 height 82
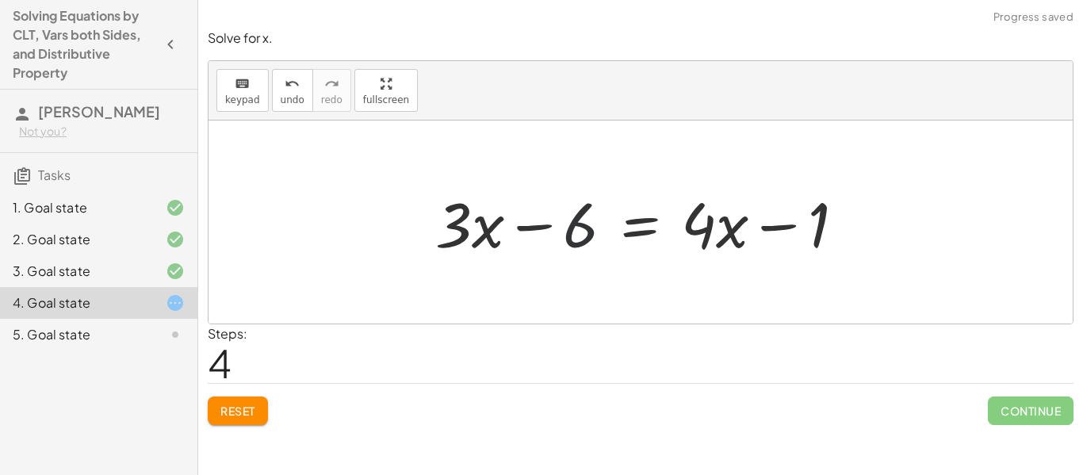
click at [582, 227] on div at bounding box center [646, 223] width 438 height 82
drag, startPoint x: 690, startPoint y: 233, endPoint x: 374, endPoint y: 231, distance: 315.5
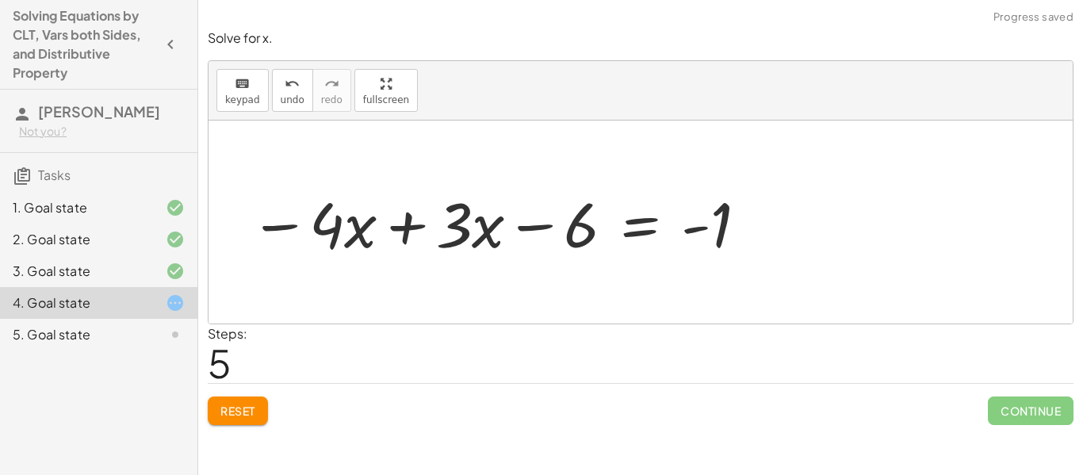
click at [400, 227] on div at bounding box center [499, 223] width 515 height 82
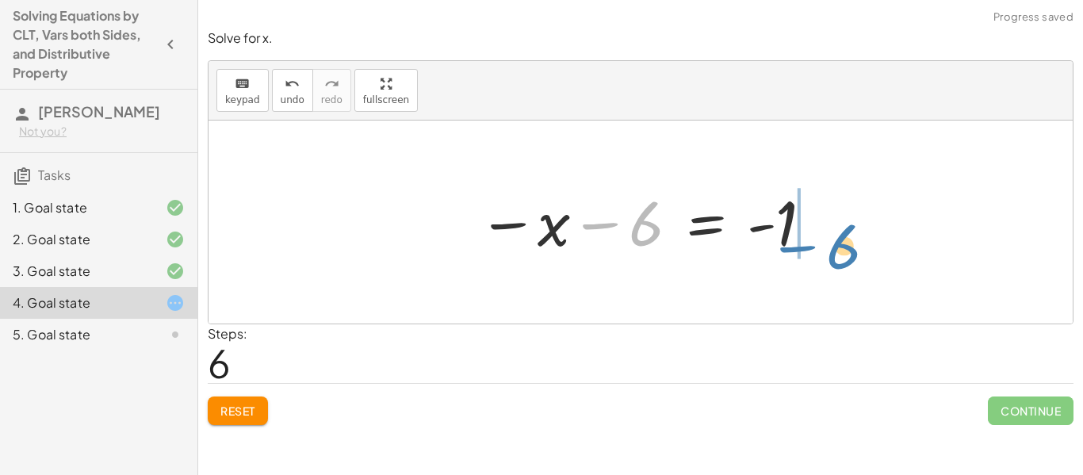
drag, startPoint x: 576, startPoint y: 232, endPoint x: 775, endPoint y: 249, distance: 199.6
click at [775, 249] on div at bounding box center [646, 222] width 353 height 78
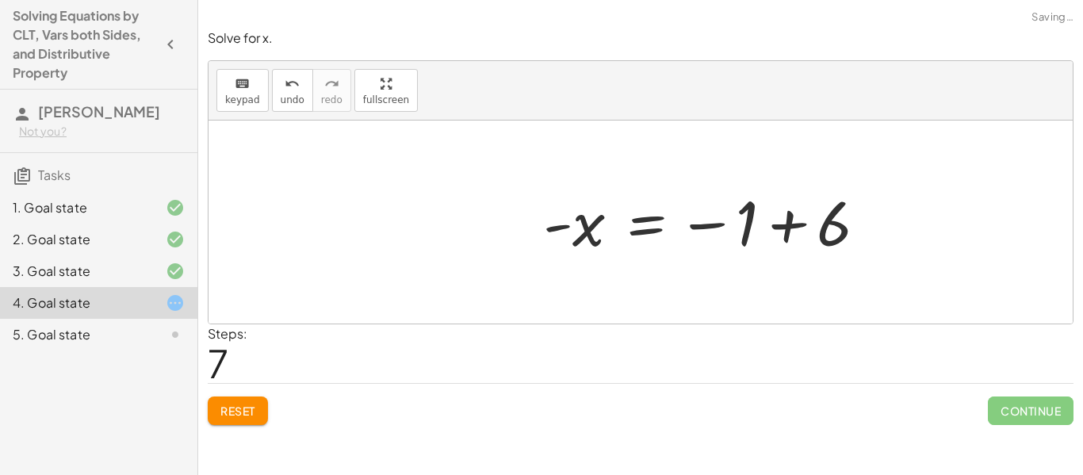
click at [846, 226] on div "· 3 · ( + x − 2 ) = + 3 + · 4 · ( + x − 1 ) + · 3 · x − · 3 · 2 = + 3 + · 4 · (…" at bounding box center [640, 221] width 864 height 203
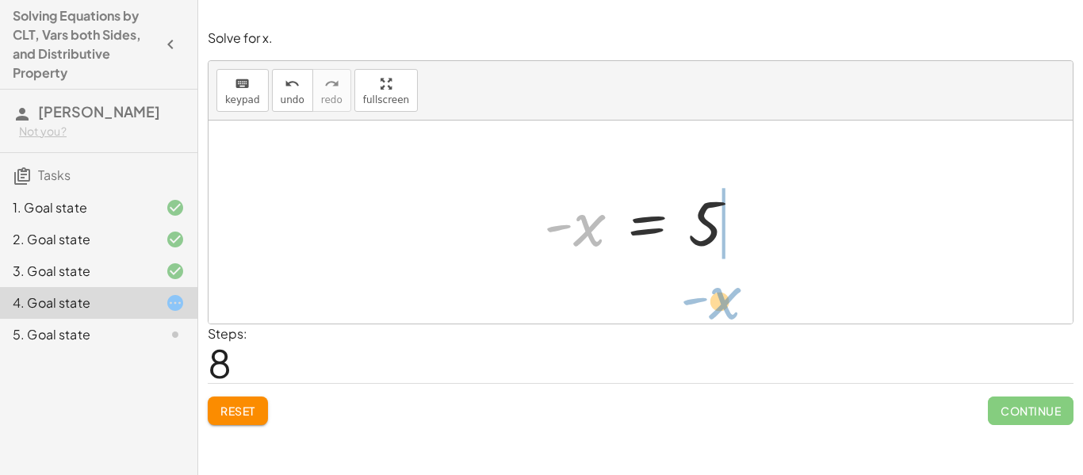
drag, startPoint x: 592, startPoint y: 237, endPoint x: 711, endPoint y: 285, distance: 128.0
click at [711, 285] on div "· 3 · ( + x − 2 ) = + 3 + · 4 · ( + x − 1 ) + · 3 · x − · 3 · 2 = + 3 + · 4 · (…" at bounding box center [640, 221] width 864 height 203
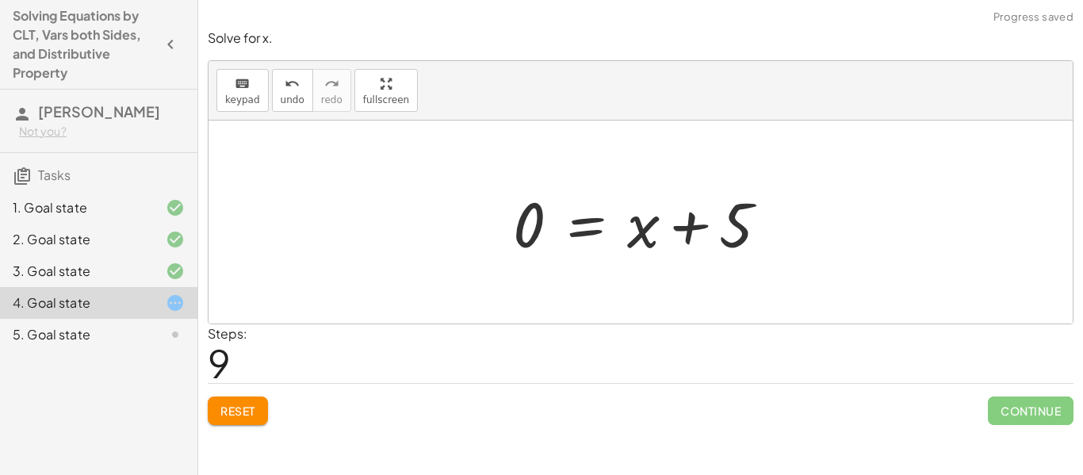
click at [667, 235] on div at bounding box center [647, 223] width 284 height 82
click at [299, 84] on div "undo" at bounding box center [293, 83] width 24 height 19
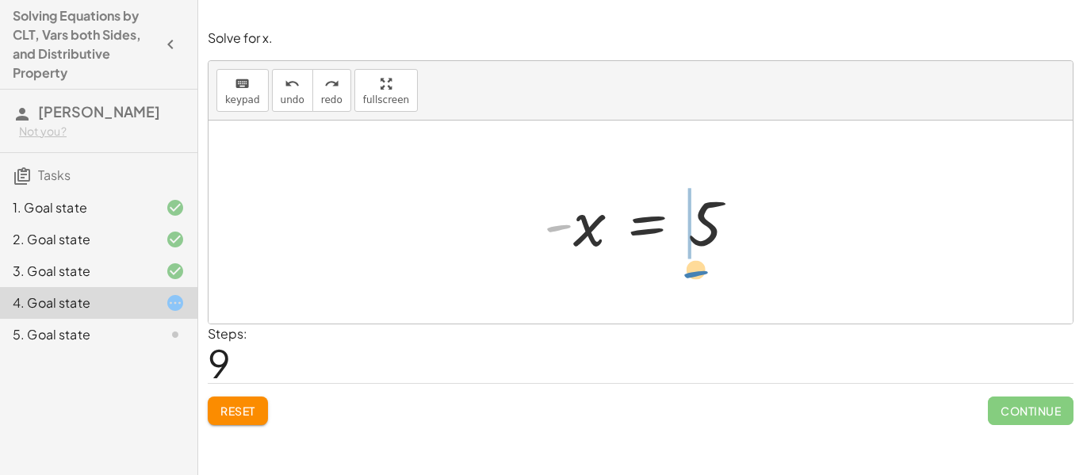
drag, startPoint x: 567, startPoint y: 231, endPoint x: 697, endPoint y: 269, distance: 134.7
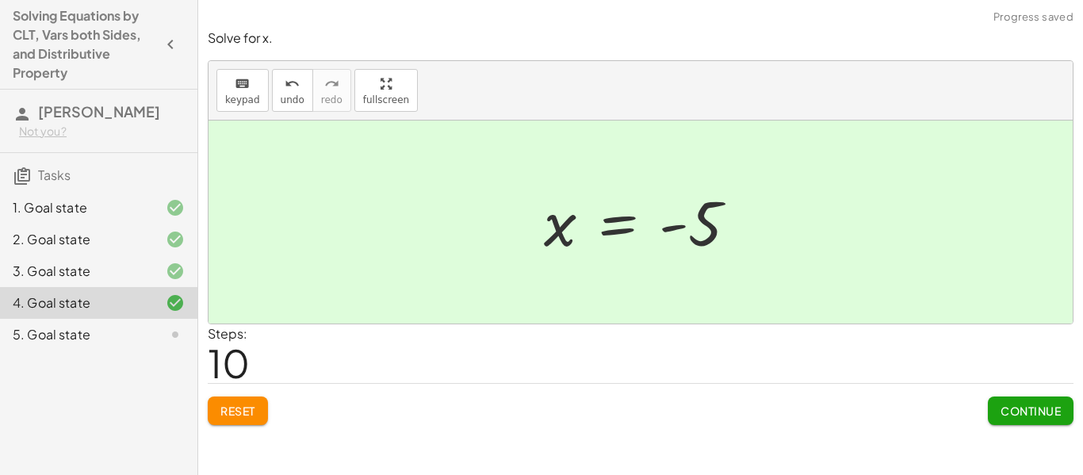
click at [1050, 403] on span "Continue" at bounding box center [1030, 410] width 60 height 14
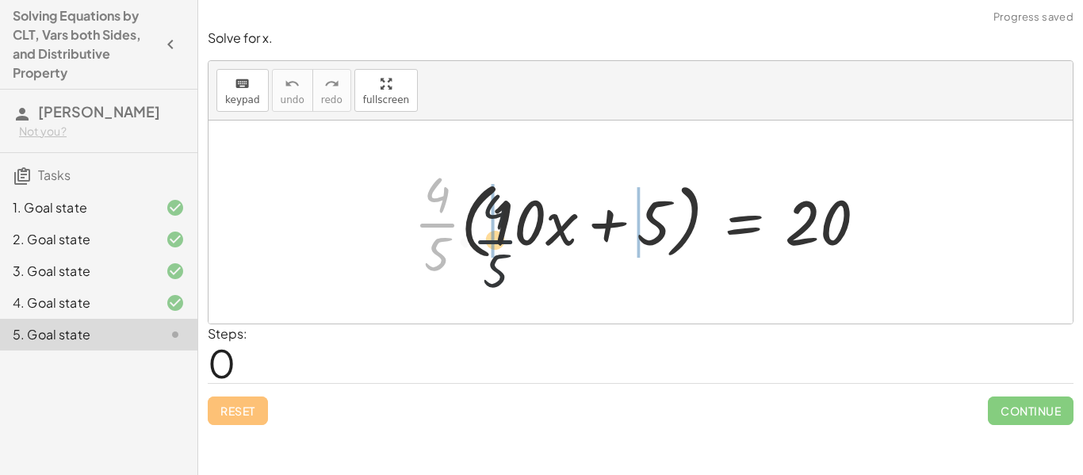
drag, startPoint x: 428, startPoint y: 220, endPoint x: 514, endPoint y: 243, distance: 89.6
click at [514, 243] on div at bounding box center [646, 222] width 481 height 122
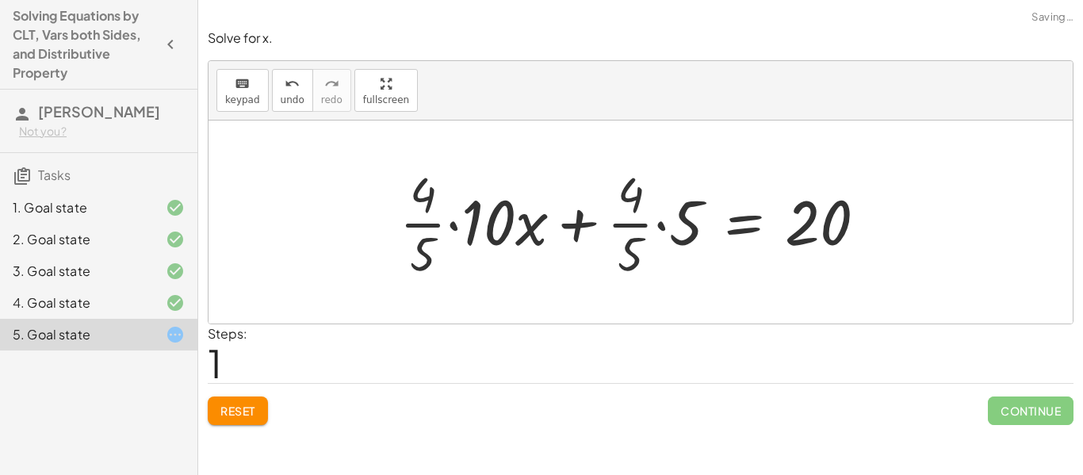
click at [388, 232] on div "· · 4 · 5 · ( + · 10 · x + 5 ) = 20 + · 10 · x + 5 = 20 · · 4 · 5 · · 4 · 5 ·" at bounding box center [633, 222] width 515 height 130
click at [504, 242] on div at bounding box center [639, 222] width 495 height 122
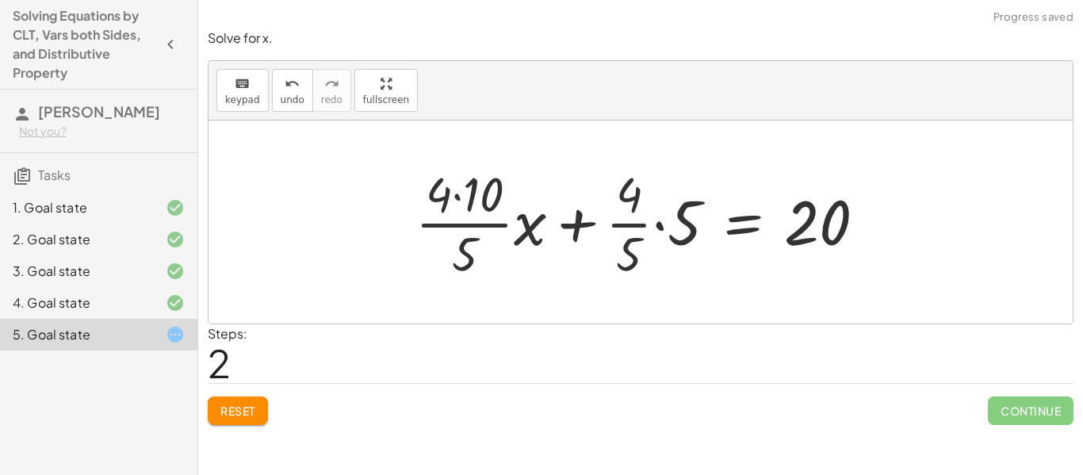
click at [418, 202] on div at bounding box center [646, 222] width 479 height 122
click at [468, 197] on div at bounding box center [646, 222] width 479 height 122
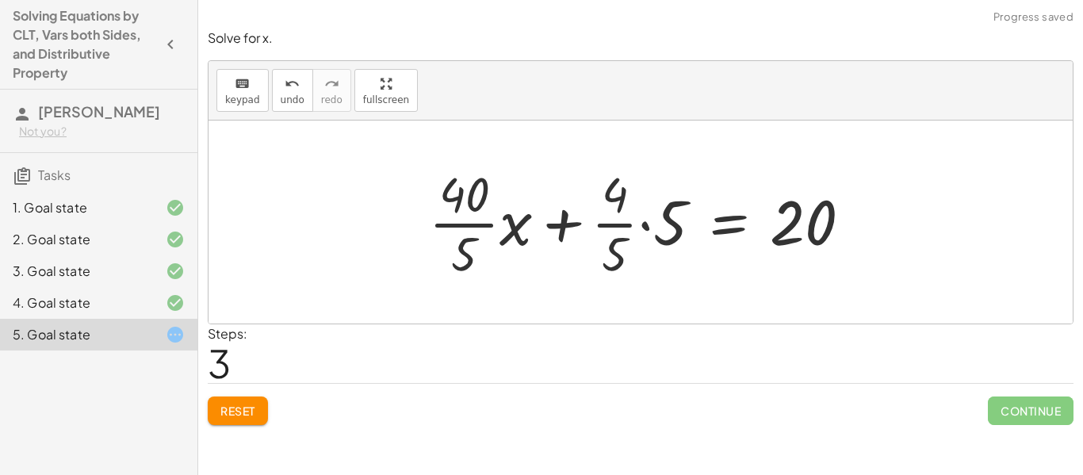
click at [642, 228] on div at bounding box center [646, 222] width 451 height 122
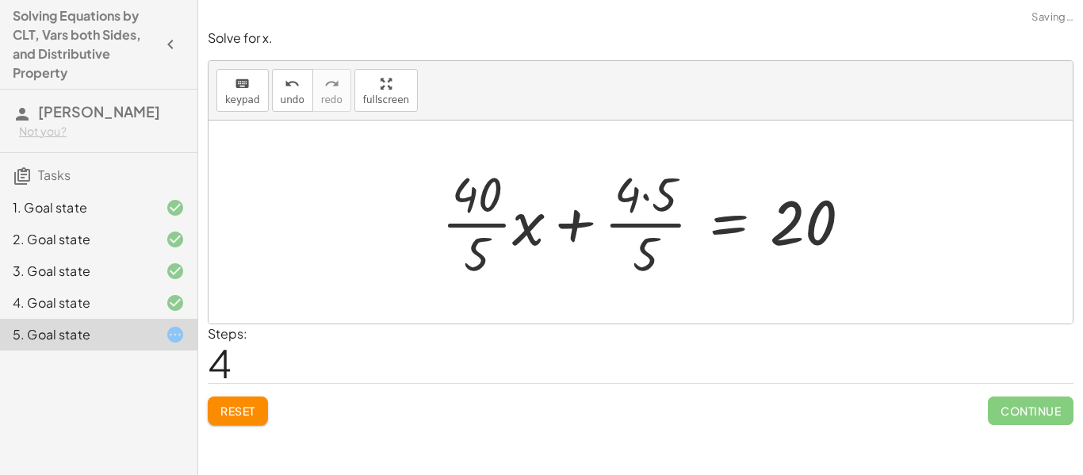
click at [639, 192] on div at bounding box center [653, 222] width 438 height 122
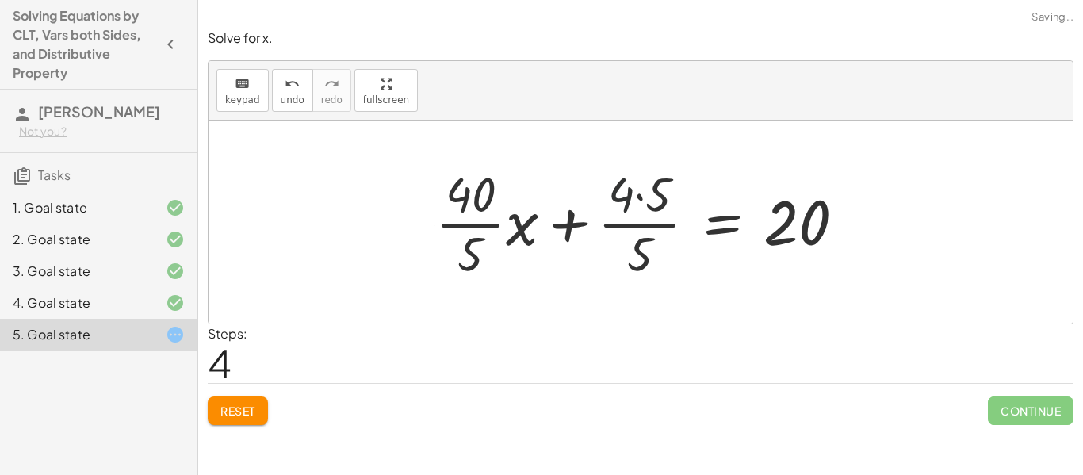
click at [639, 192] on div at bounding box center [646, 222] width 438 height 122
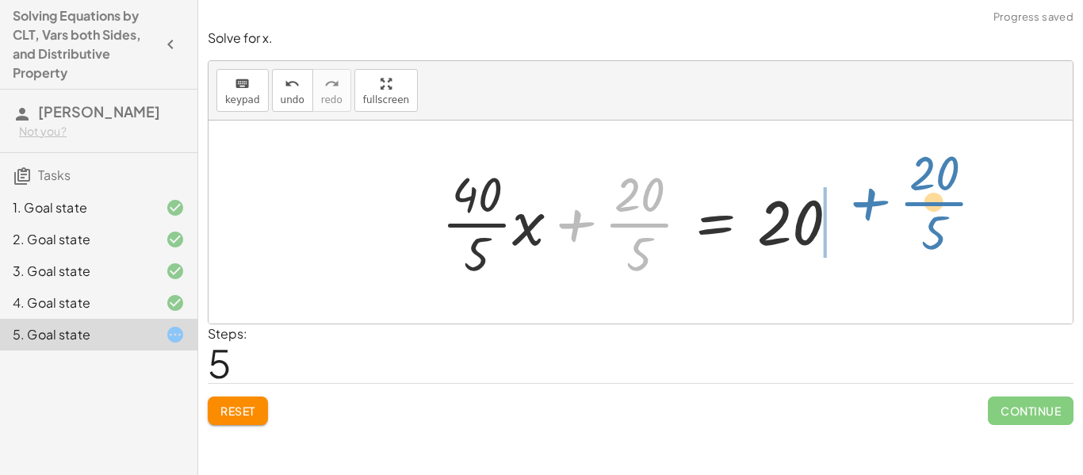
drag, startPoint x: 656, startPoint y: 224, endPoint x: 959, endPoint y: 208, distance: 303.2
click at [959, 208] on div "· · 4 · 5 · ( + · 10 · x + 5 ) = 20 + · · [DATE] · x + · · 4 · 5 · 5 = 20 + · ·…" at bounding box center [640, 221] width 864 height 203
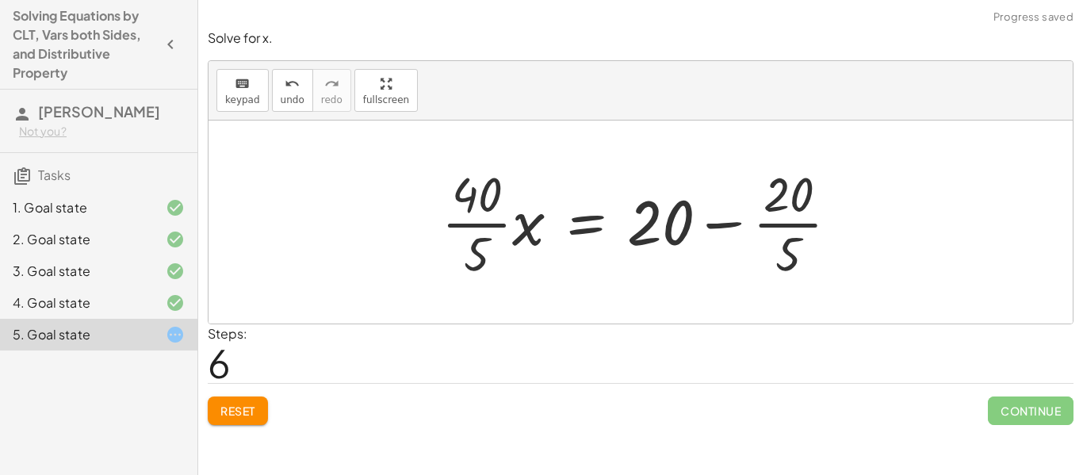
click at [759, 231] on div at bounding box center [647, 222] width 426 height 122
click at [734, 222] on div at bounding box center [629, 222] width 390 height 122
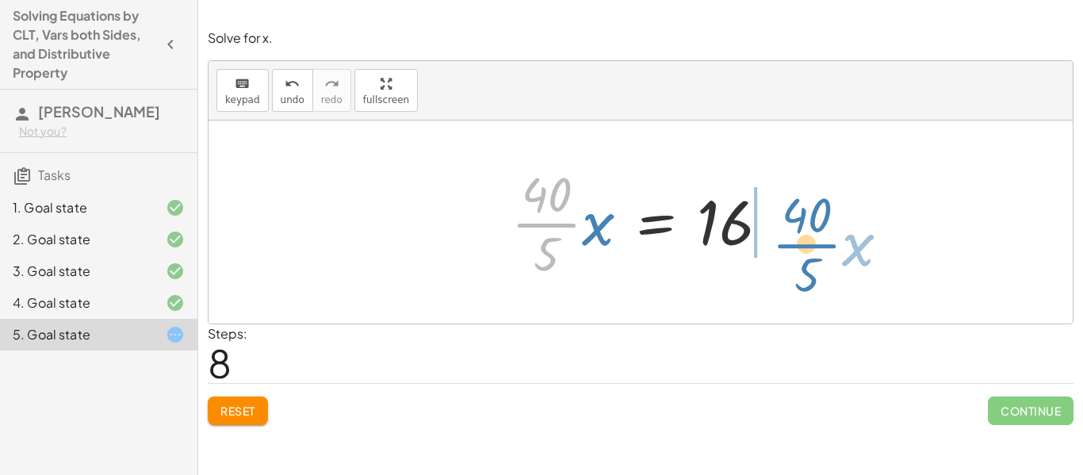
drag, startPoint x: 549, startPoint y: 224, endPoint x: 813, endPoint y: 241, distance: 264.5
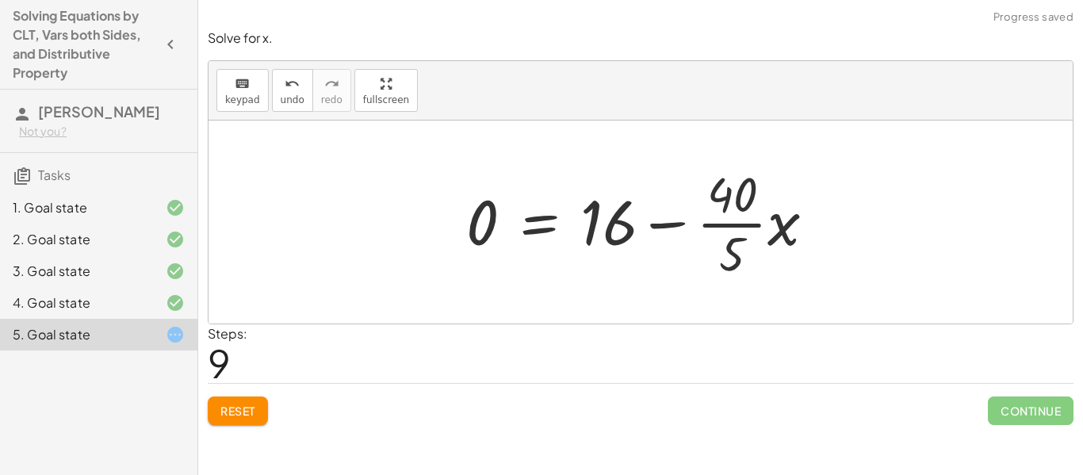
click at [793, 226] on div at bounding box center [646, 222] width 377 height 122
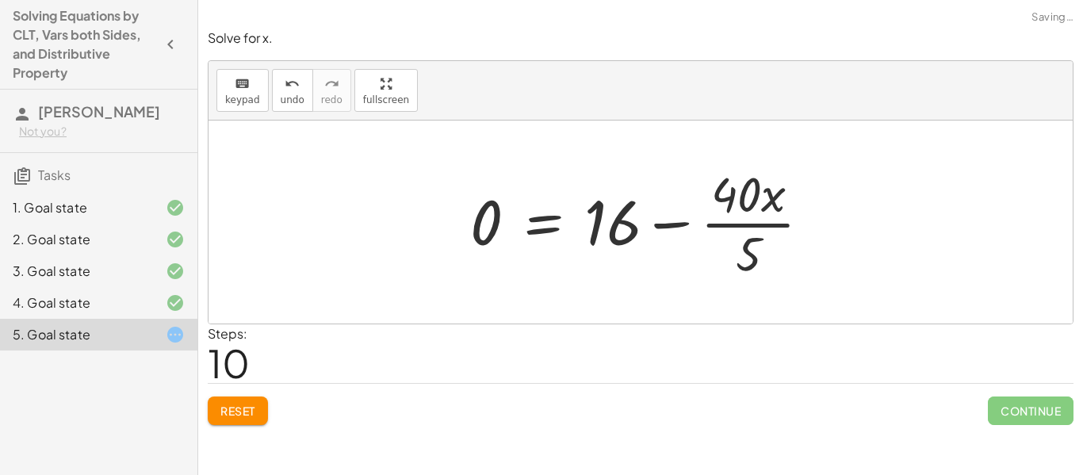
click at [676, 220] on div at bounding box center [646, 222] width 369 height 122
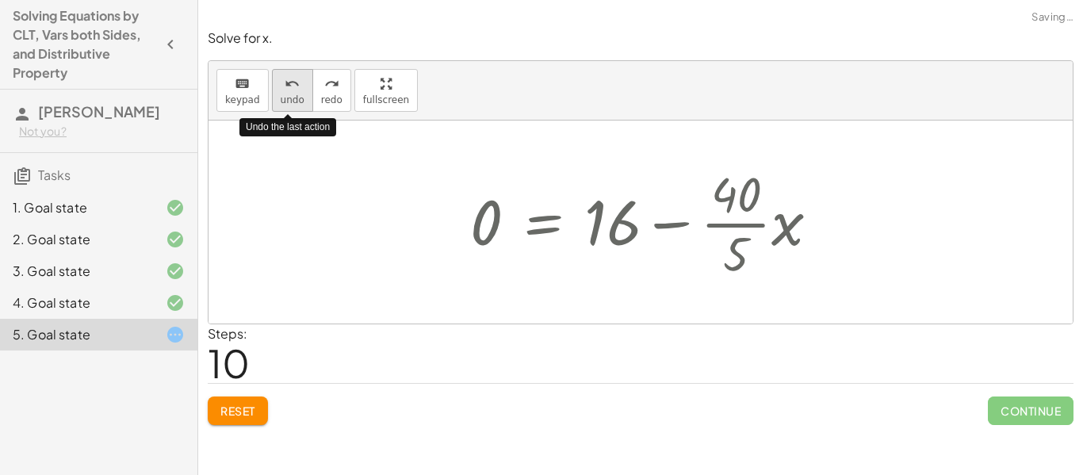
click at [296, 95] on span "undo" at bounding box center [293, 99] width 24 height 11
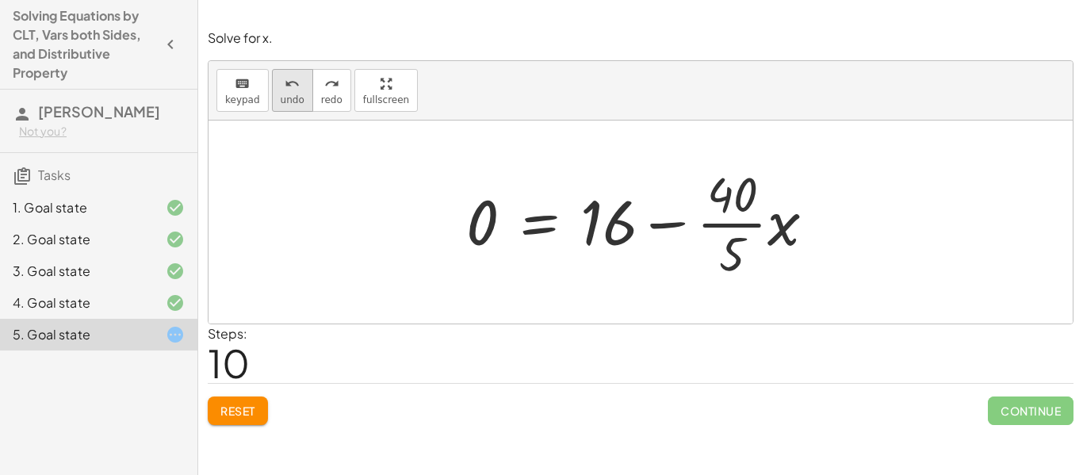
click at [304, 90] on button "undo undo" at bounding box center [292, 90] width 41 height 43
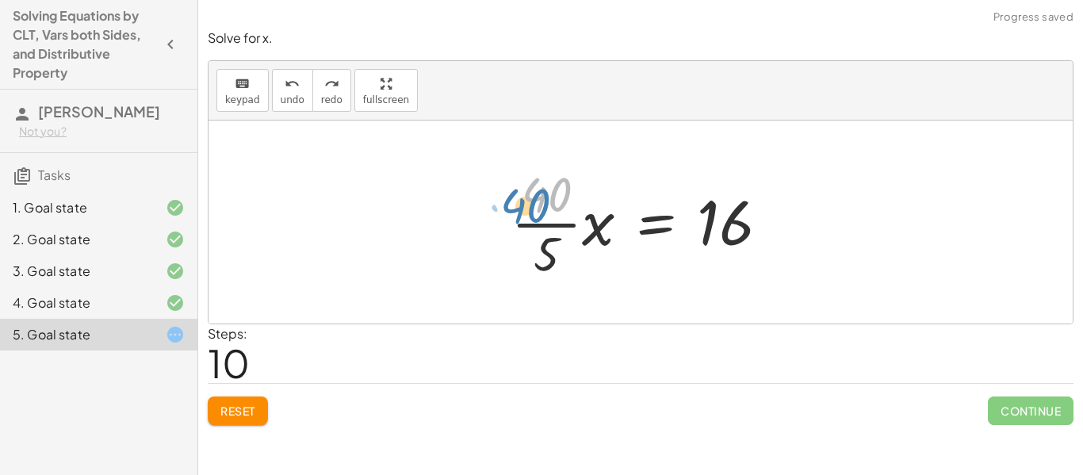
drag, startPoint x: 555, startPoint y: 197, endPoint x: 533, endPoint y: 205, distance: 23.1
click at [533, 205] on div at bounding box center [646, 222] width 286 height 122
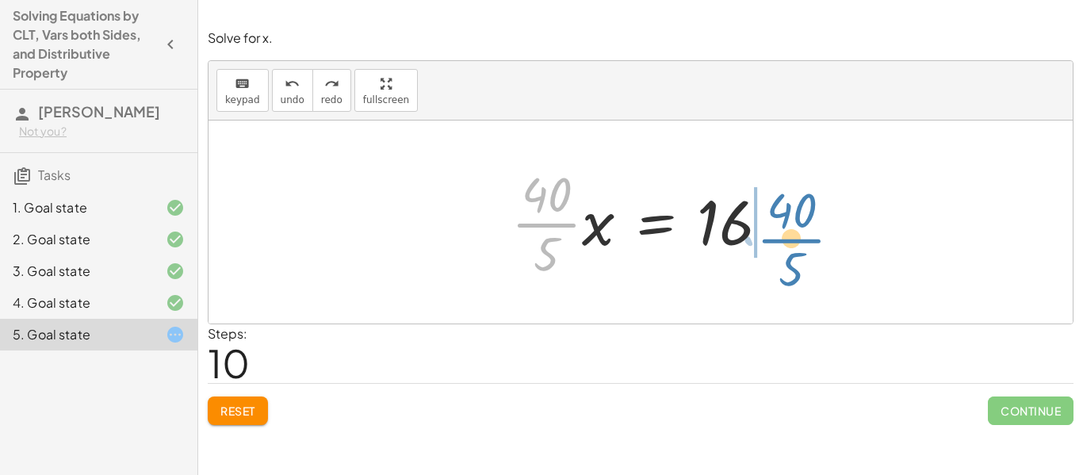
drag, startPoint x: 545, startPoint y: 222, endPoint x: 796, endPoint y: 228, distance: 251.3
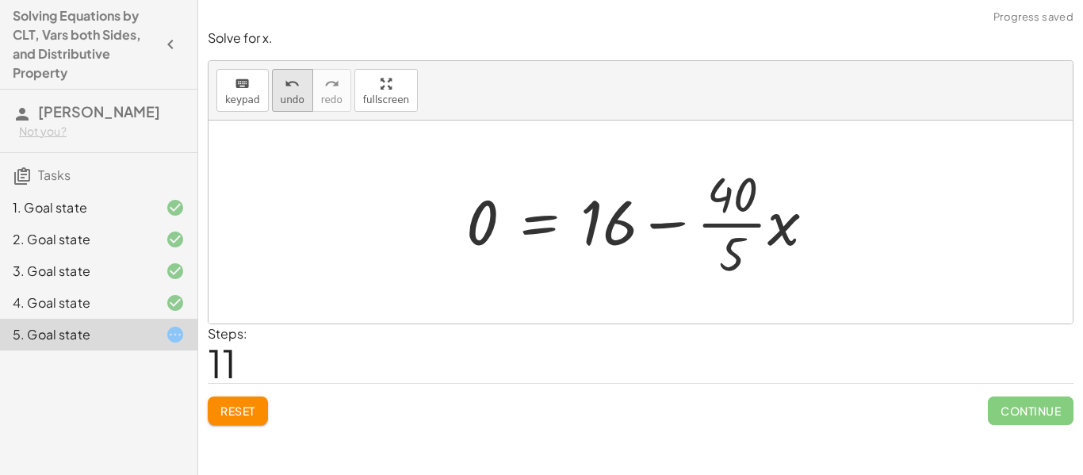
click at [289, 91] on icon "undo" at bounding box center [292, 84] width 15 height 19
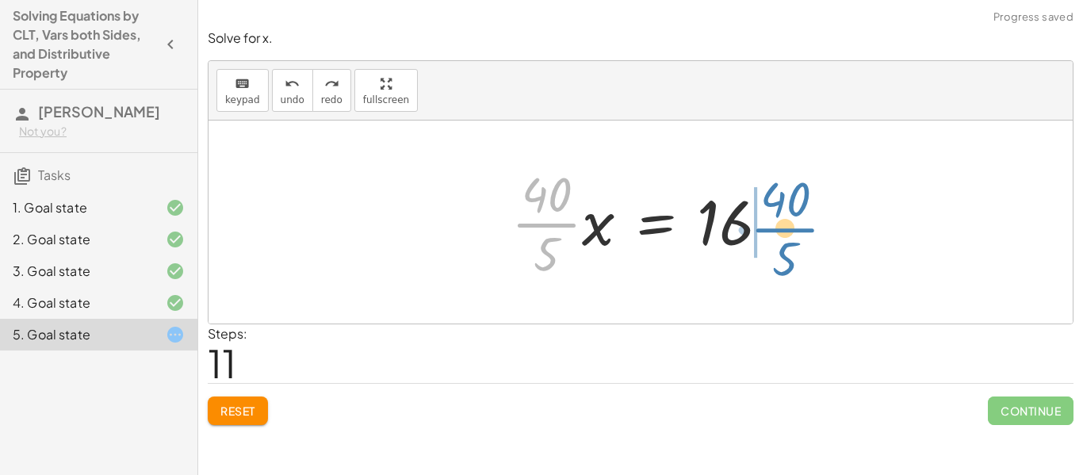
drag, startPoint x: 542, startPoint y: 223, endPoint x: 781, endPoint y: 227, distance: 238.6
click at [781, 227] on div at bounding box center [646, 222] width 286 height 122
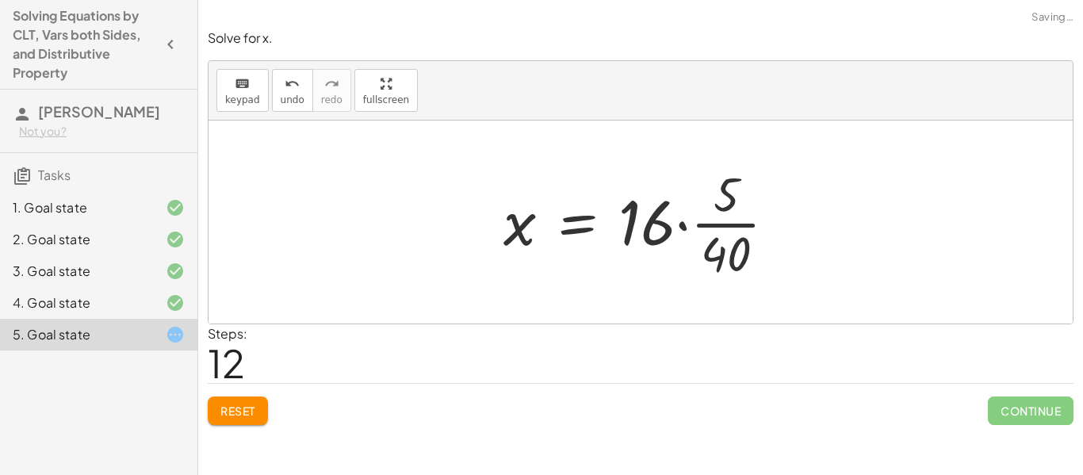
click at [718, 235] on div at bounding box center [645, 222] width 301 height 122
click at [719, 230] on div at bounding box center [635, 222] width 280 height 122
click at [682, 224] on div at bounding box center [635, 222] width 280 height 122
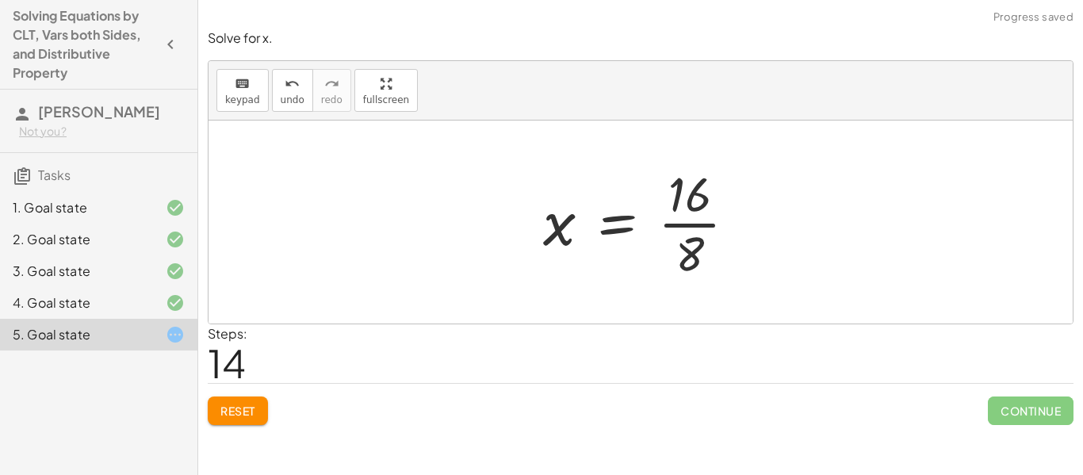
click at [667, 220] on div at bounding box center [646, 222] width 222 height 122
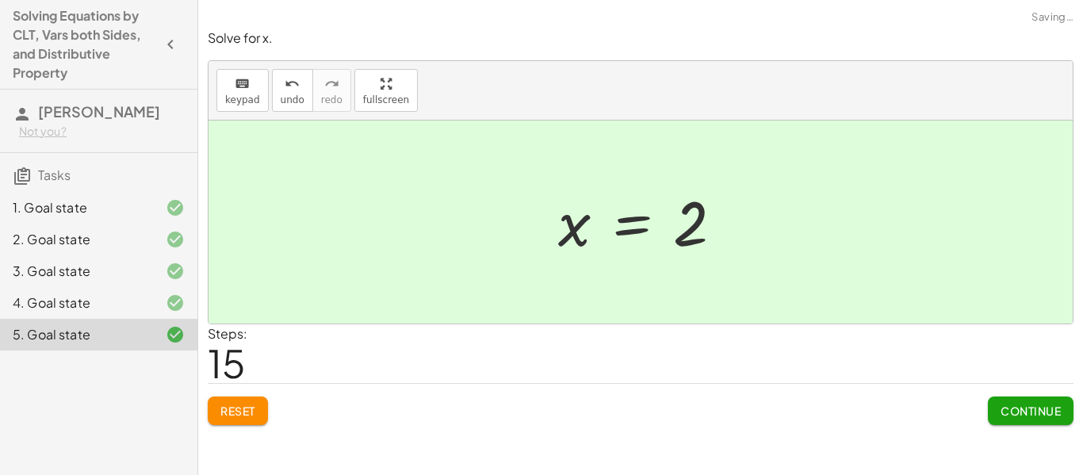
click at [1009, 411] on span "Continue" at bounding box center [1030, 410] width 60 height 14
